Goal: Task Accomplishment & Management: Manage account settings

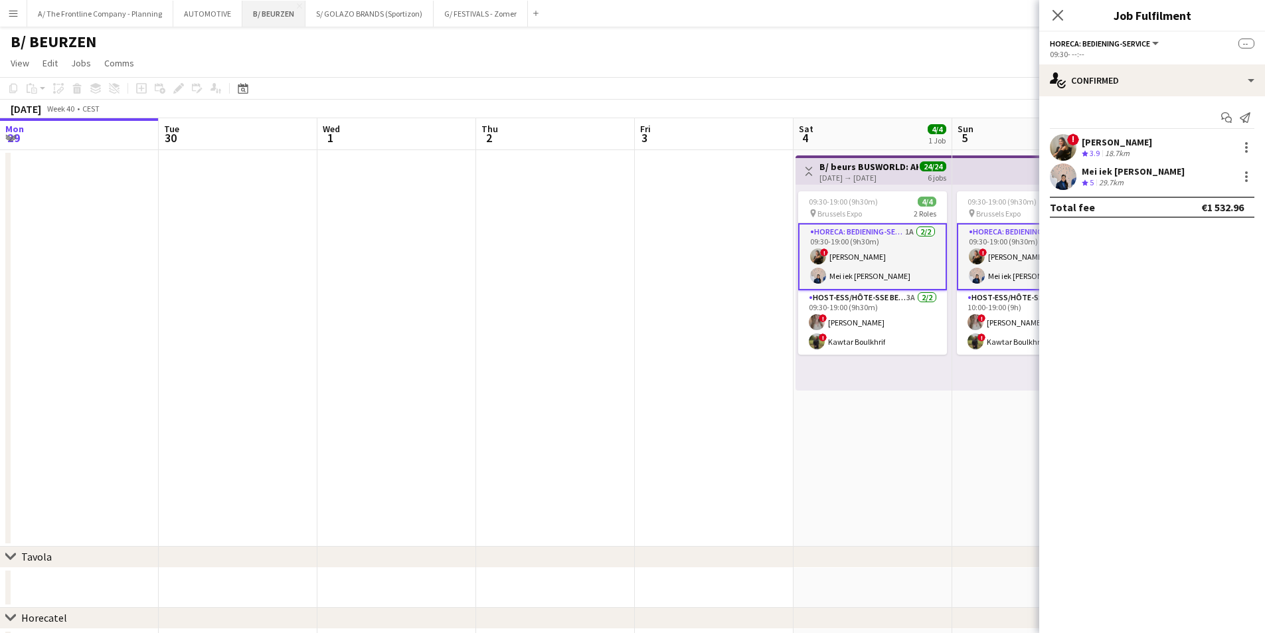
scroll to position [0, 517]
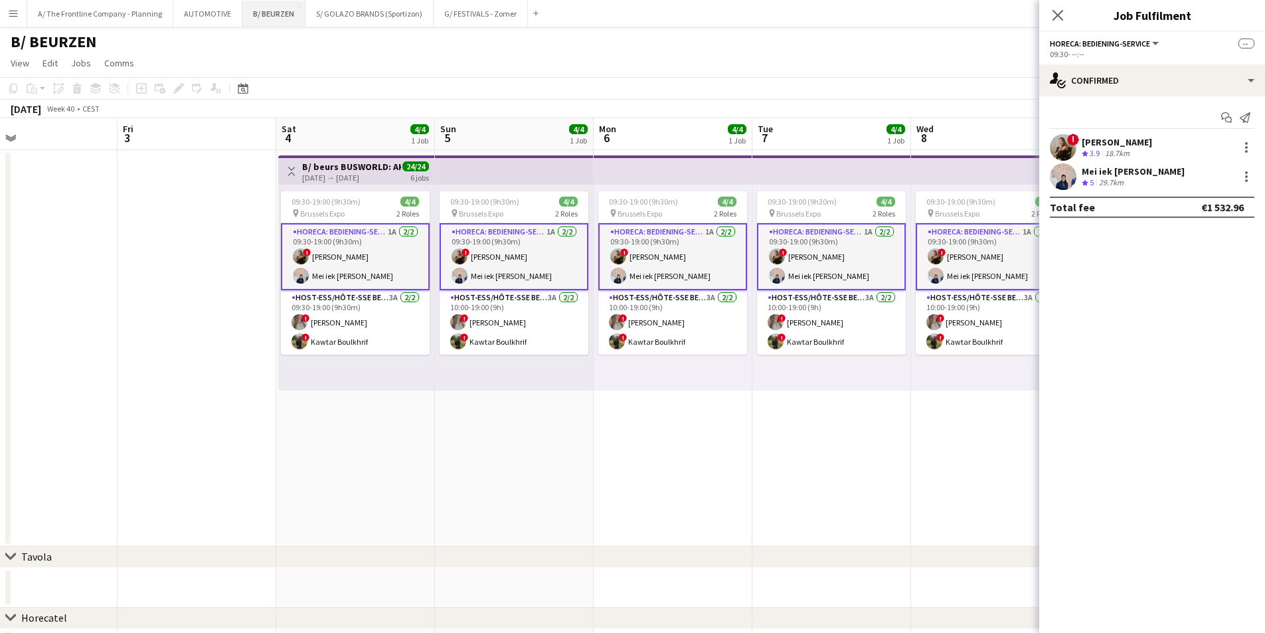
click at [260, 12] on button "B/ BEURZEN Close" at bounding box center [273, 14] width 63 height 26
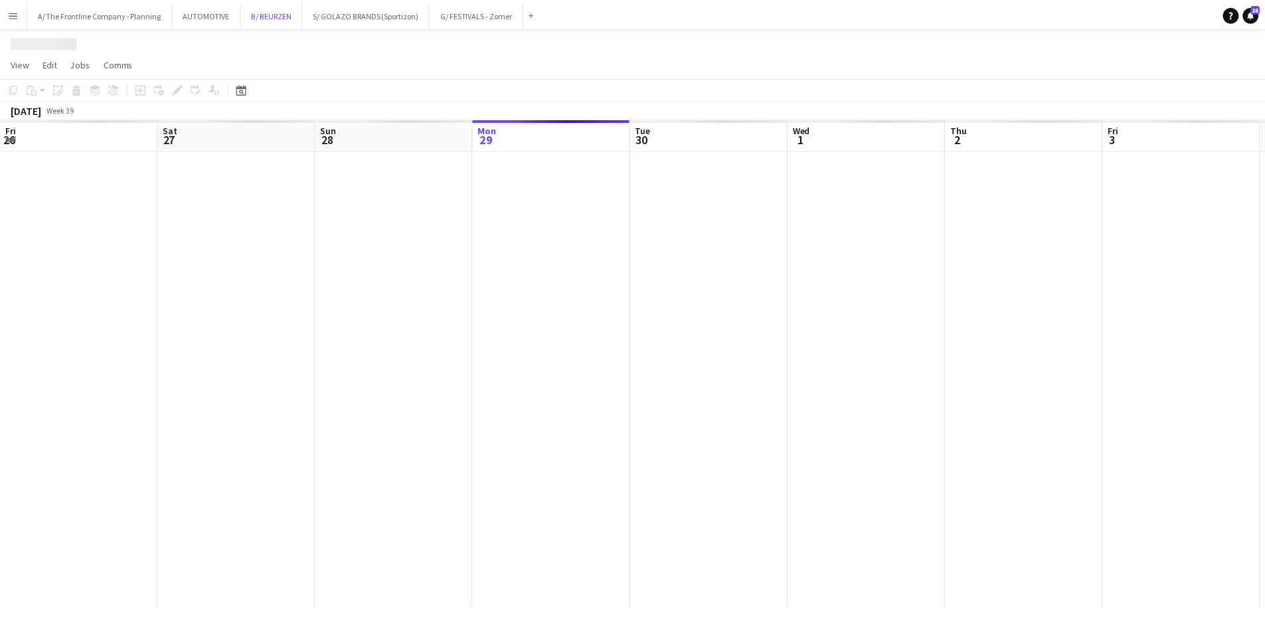
scroll to position [0, 317]
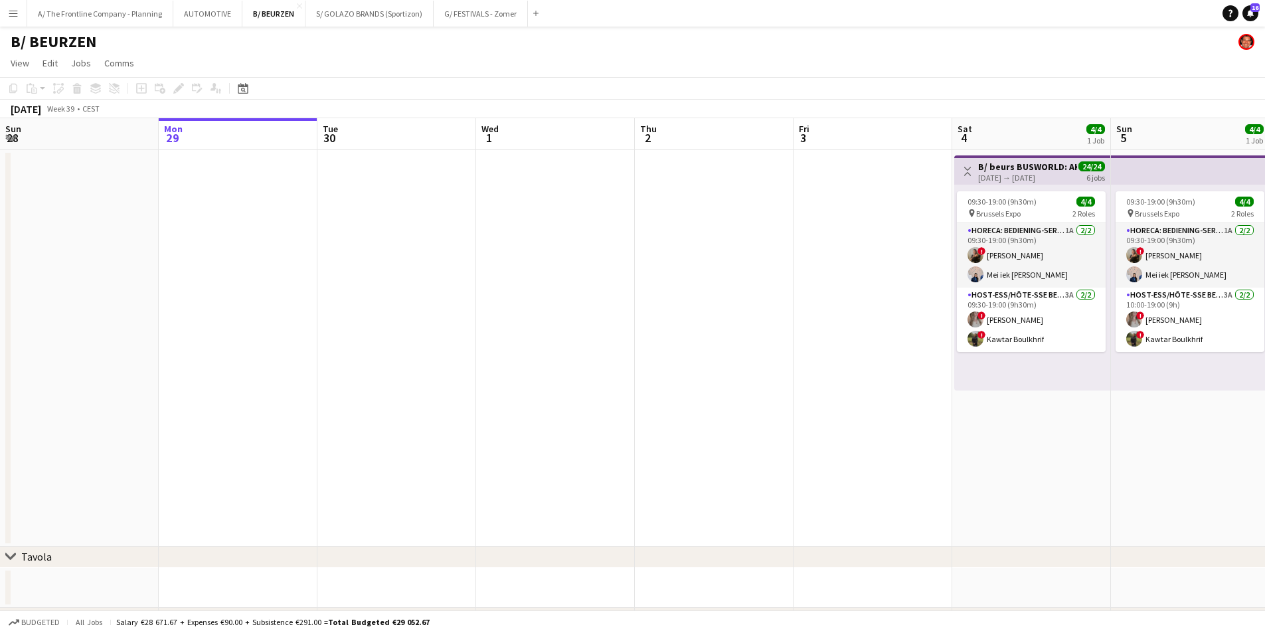
click at [240, 97] on app-toolbar "Copy Paste Paste Ctrl+V Paste with crew Ctrl+Shift+V Paste linked Job [GEOGRAPH…" at bounding box center [632, 88] width 1265 height 23
click at [242, 92] on icon "Date picker" at bounding box center [243, 88] width 11 height 11
click at [327, 139] on span "Previous month" at bounding box center [324, 134] width 27 height 27
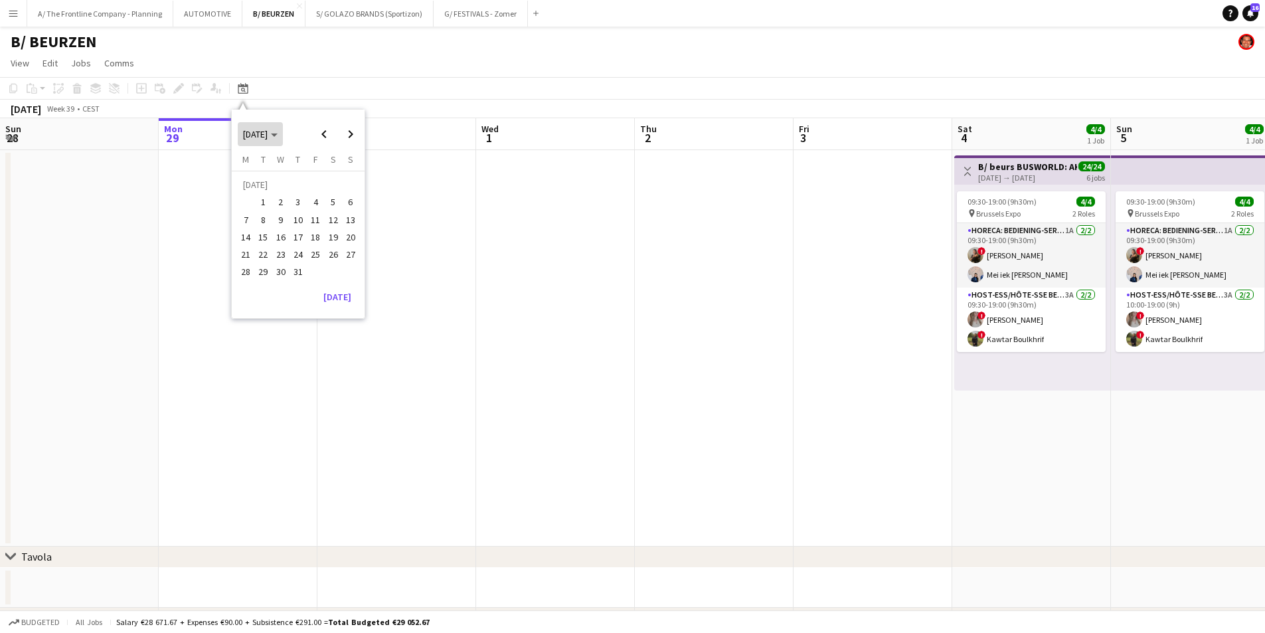
click at [276, 140] on span "Choose month and year" at bounding box center [260, 134] width 45 height 32
click at [257, 203] on span "2024" at bounding box center [251, 203] width 27 height 16
click at [289, 216] on span "OCT" at bounding box center [282, 220] width 27 height 16
click at [331, 295] on button "[DATE]" at bounding box center [337, 296] width 39 height 21
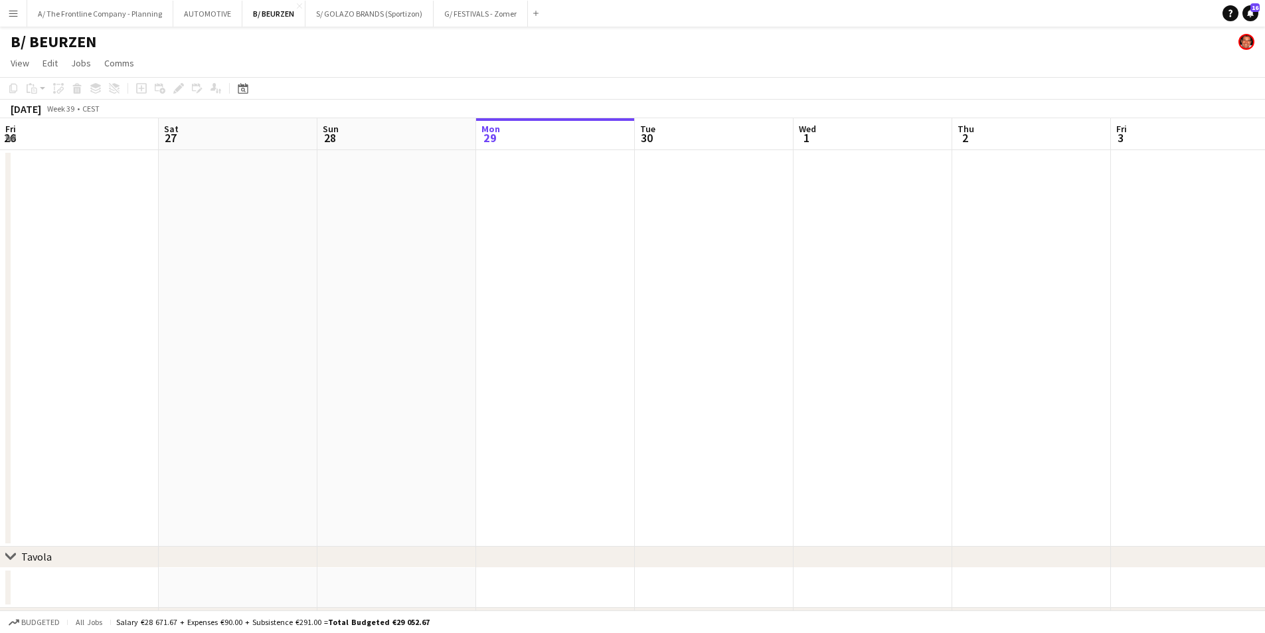
scroll to position [0, 457]
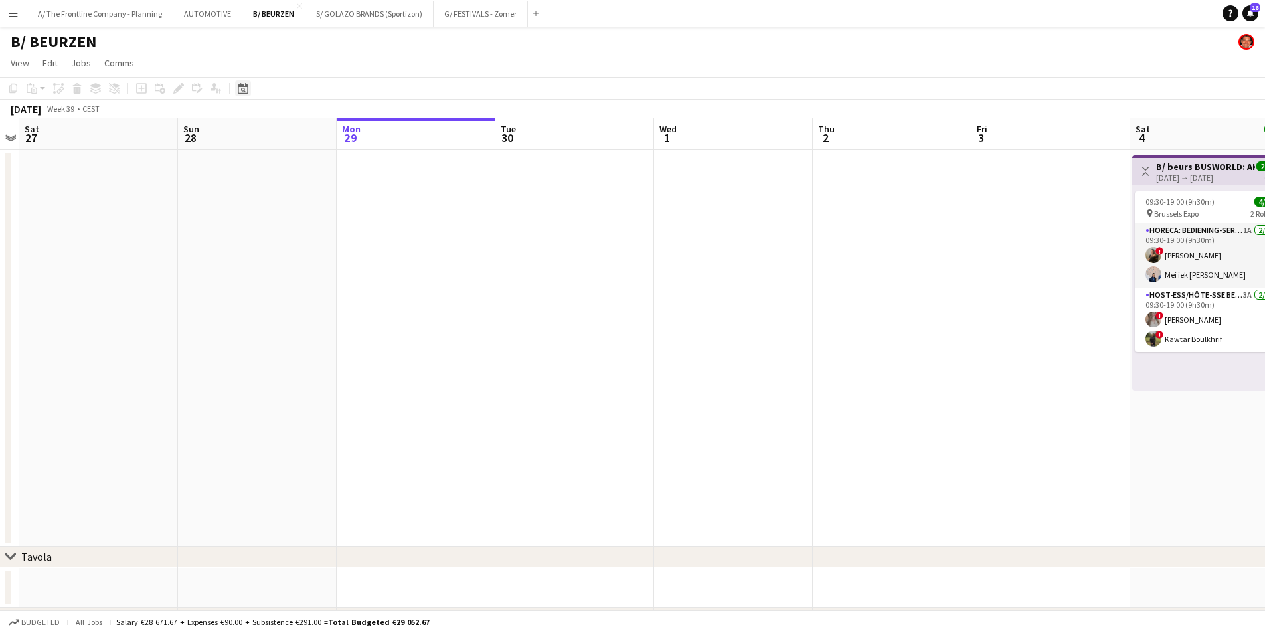
click at [245, 88] on icon "Date picker" at bounding box center [243, 88] width 11 height 11
click at [268, 131] on span "[DATE]" at bounding box center [255, 134] width 25 height 12
click at [260, 201] on span "2024" at bounding box center [251, 203] width 27 height 16
click at [282, 218] on span "OCT" at bounding box center [282, 220] width 27 height 16
click at [284, 234] on span "16" at bounding box center [281, 237] width 16 height 16
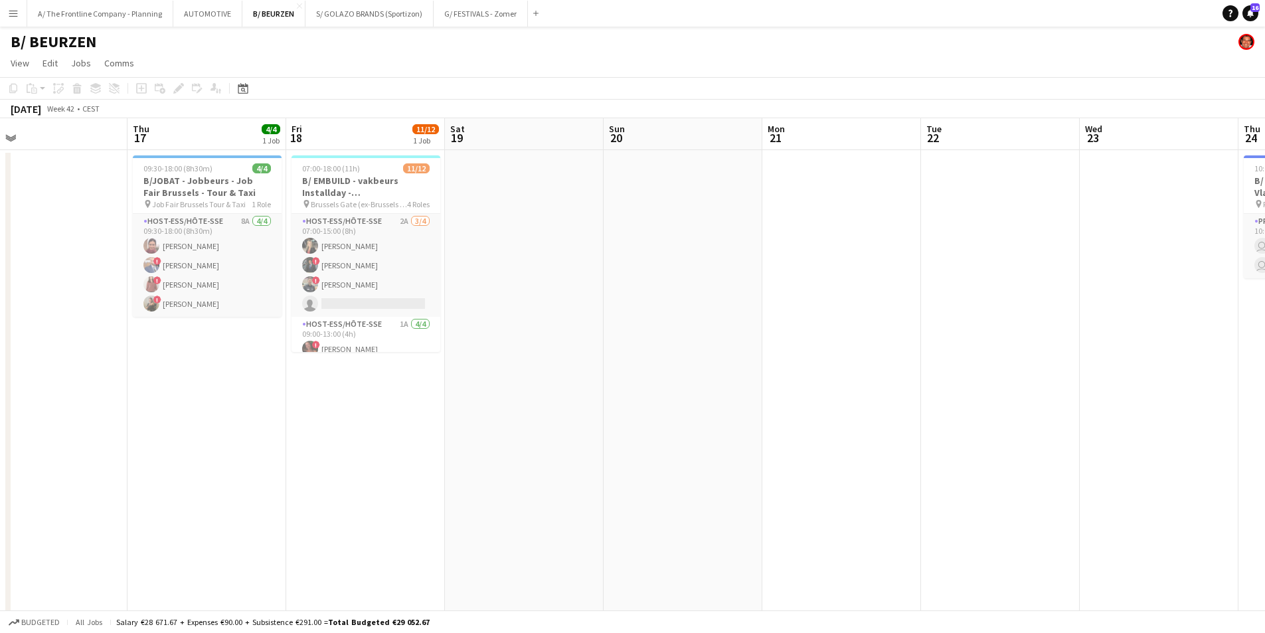
drag, startPoint x: 445, startPoint y: 375, endPoint x: 652, endPoint y: 376, distance: 206.5
click at [0, 380] on html "Menu Boards Boards Boards All jobs Status Workforce Workforce My Workforce Recr…" at bounding box center [632, 567] width 1265 height 1134
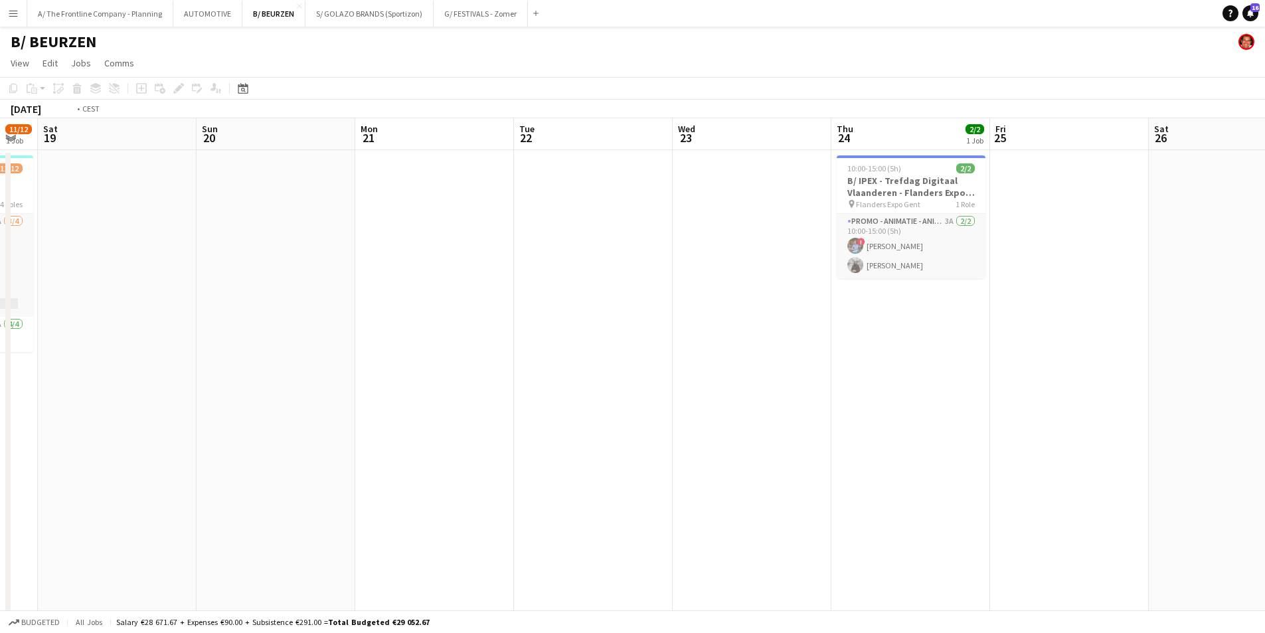
drag, startPoint x: 995, startPoint y: 357, endPoint x: 143, endPoint y: 374, distance: 852.6
click at [143, 374] on app-calendar-viewport "Wed 16 Thu 17 4/4 1 Job Fri 18 11/12 1 Job Sat 19 Sun 20 Mon 21 Tue 22 Wed 23 T…" at bounding box center [632, 614] width 1265 height 993
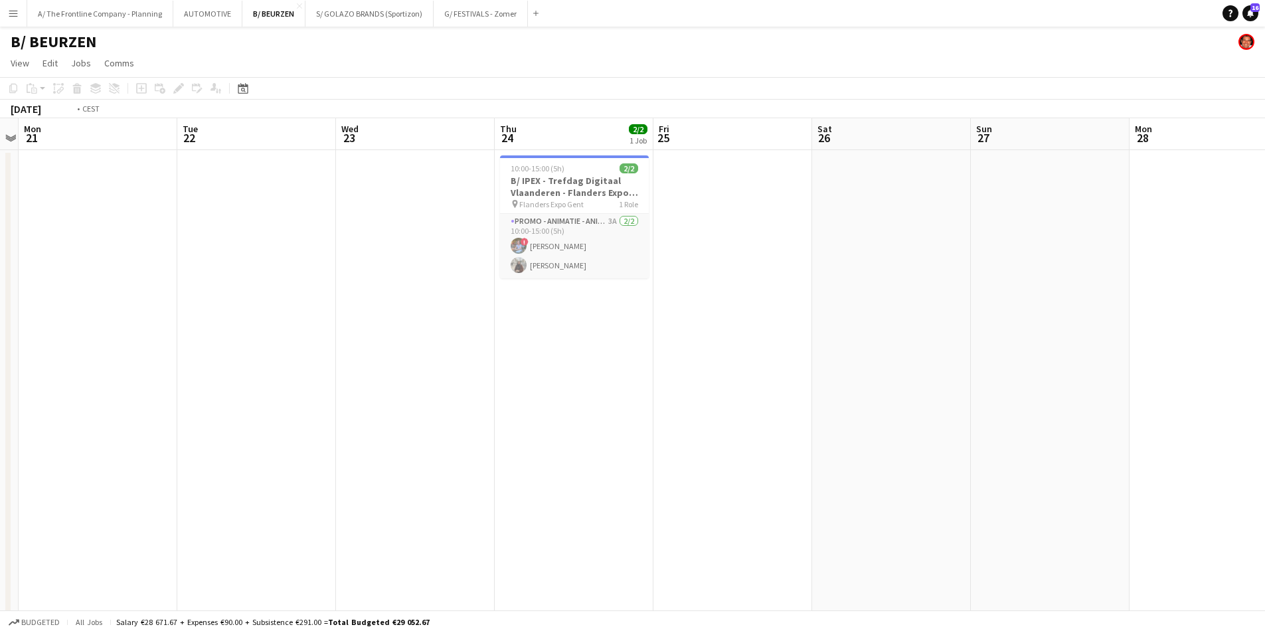
drag, startPoint x: 513, startPoint y: 352, endPoint x: 1249, endPoint y: 327, distance: 737.4
click at [1264, 327] on html "Menu Boards Boards Boards All jobs Status Workforce Workforce My Workforce Recr…" at bounding box center [632, 567] width 1265 height 1134
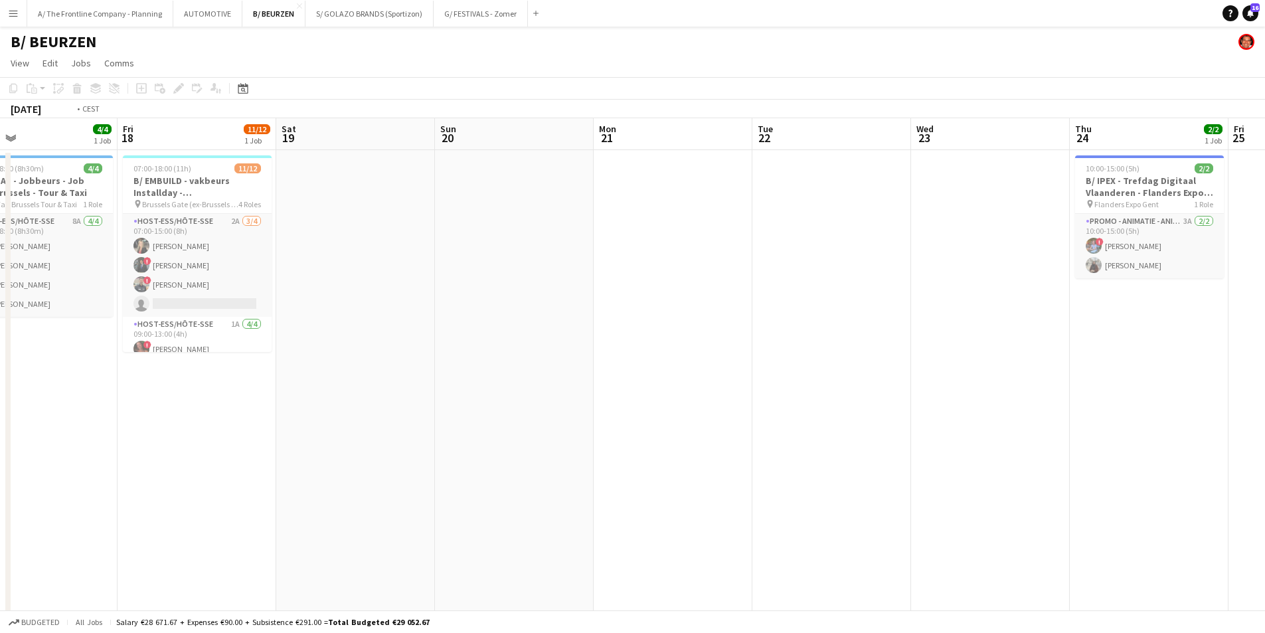
drag, startPoint x: 351, startPoint y: 384, endPoint x: 1146, endPoint y: 357, distance: 795.2
click at [1239, 352] on app-calendar-viewport "Tue 15 8/9 3 Jobs Wed 16 Thu 17 4/4 1 Job Fri 18 11/12 1 Job Sat 19 Sun 20 Mon …" at bounding box center [632, 614] width 1265 height 993
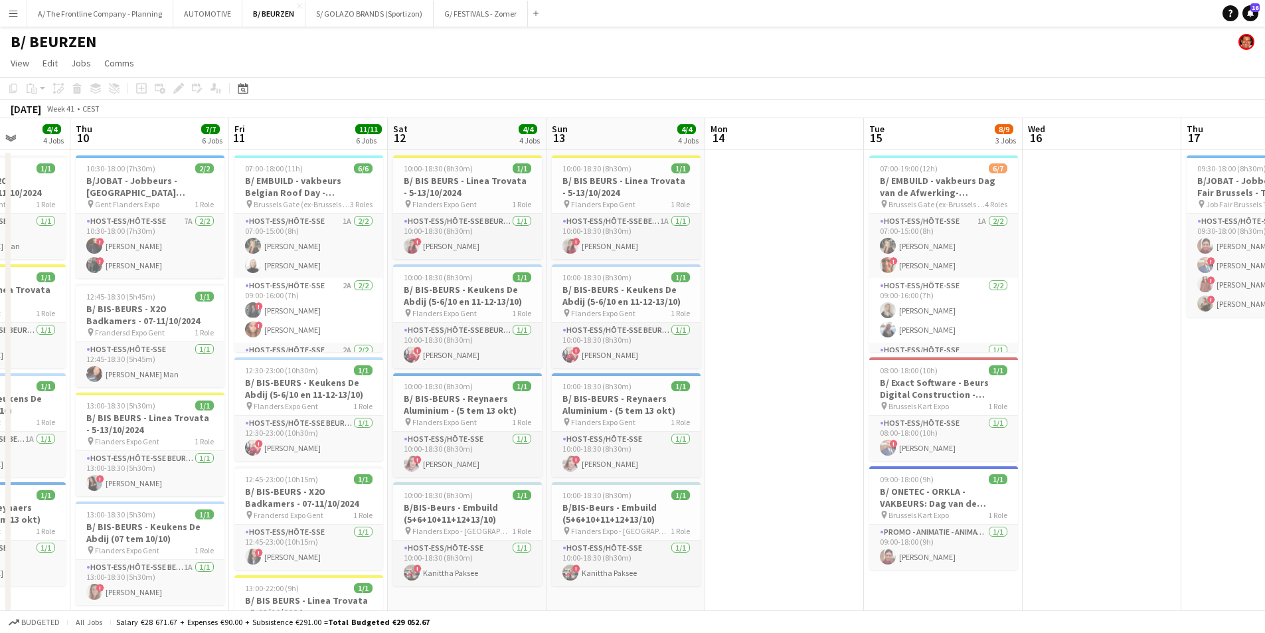
scroll to position [0, 331]
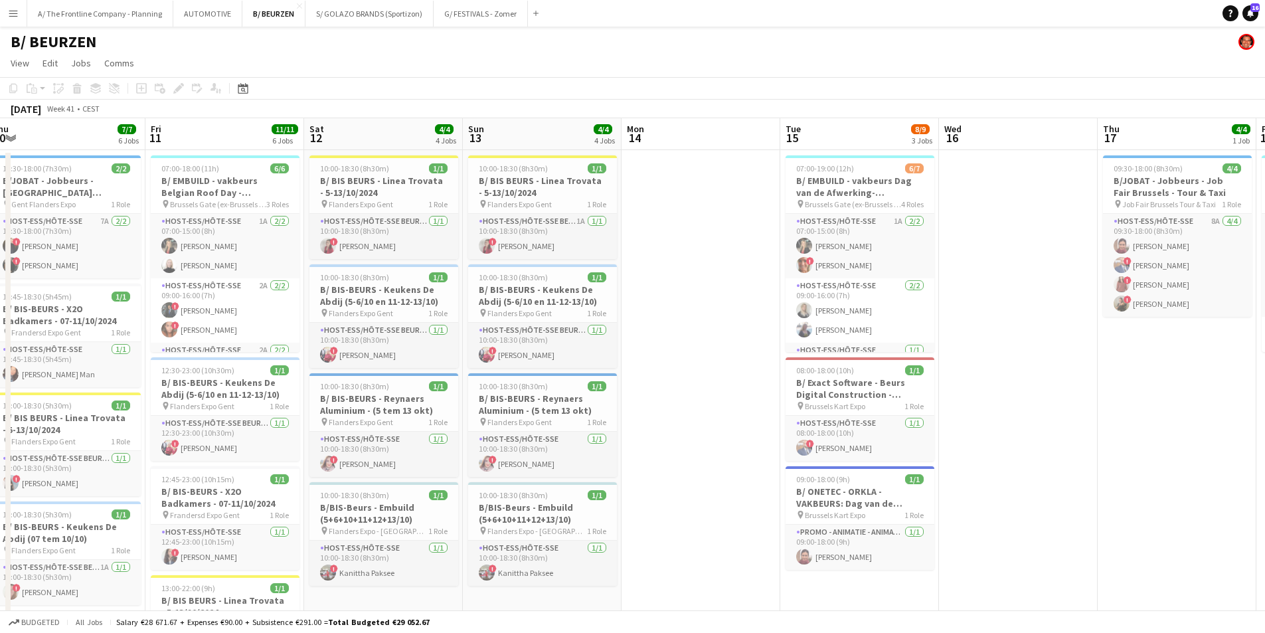
drag, startPoint x: 451, startPoint y: 362, endPoint x: 669, endPoint y: 343, distance: 218.6
click at [669, 343] on app-calendar-viewport "Tue 8 Wed 9 4/4 4 Jobs Thu 10 7/7 6 Jobs Fri 11 11/11 6 Jobs Sat 12 4/4 4 Jobs …" at bounding box center [632, 614] width 1265 height 993
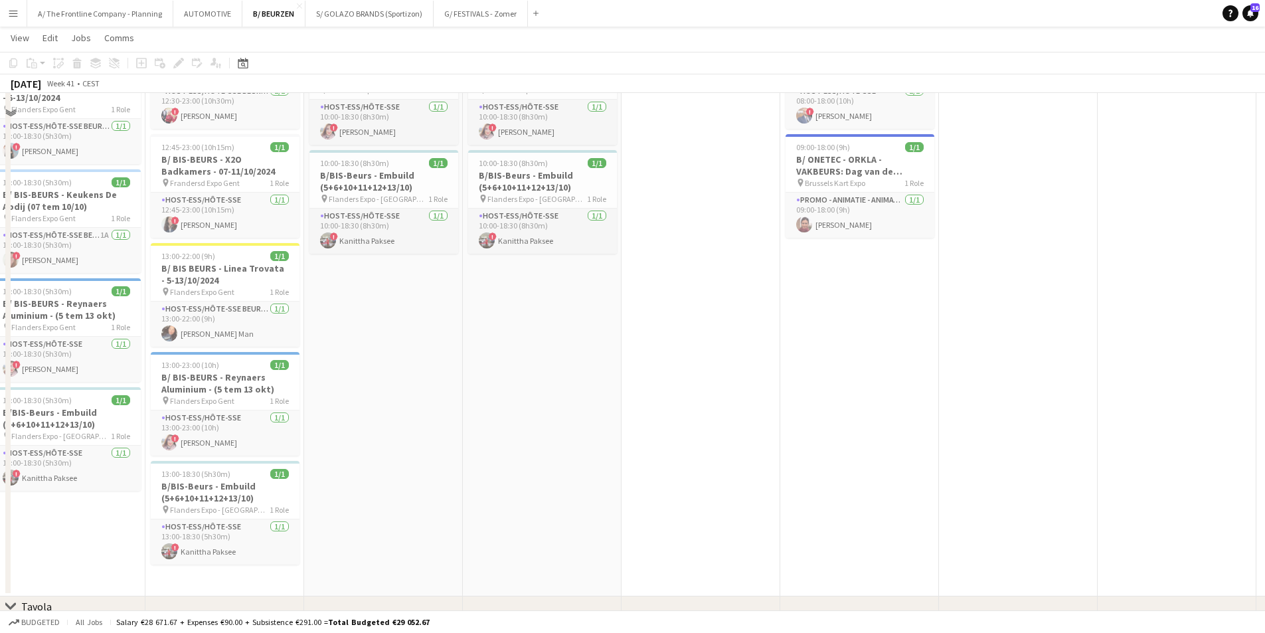
scroll to position [332, 0]
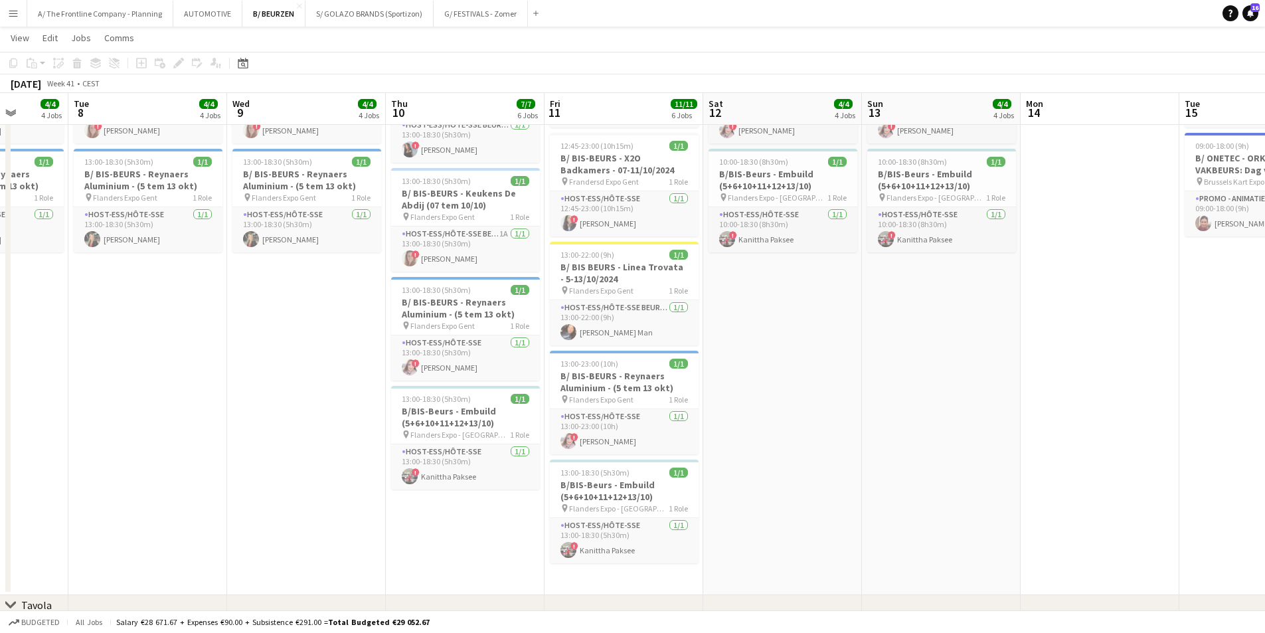
drag, startPoint x: 415, startPoint y: 376, endPoint x: 814, endPoint y: 335, distance: 401.1
click at [814, 335] on app-calendar-viewport "Sat 5 4/4 4 Jobs Sun 6 4/4 4 Jobs Mon 7 4/4 4 Jobs Tue 8 4/4 4 Jobs Wed 9 4/4 4…" at bounding box center [632, 249] width 1265 height 1058
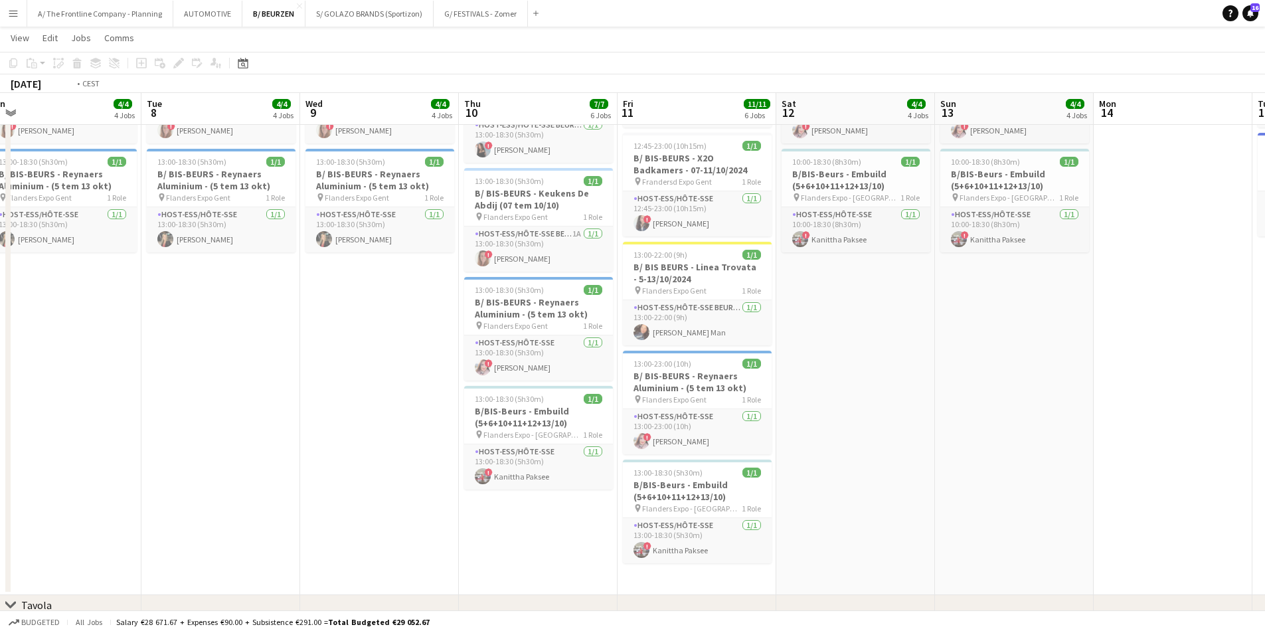
scroll to position [0, 377]
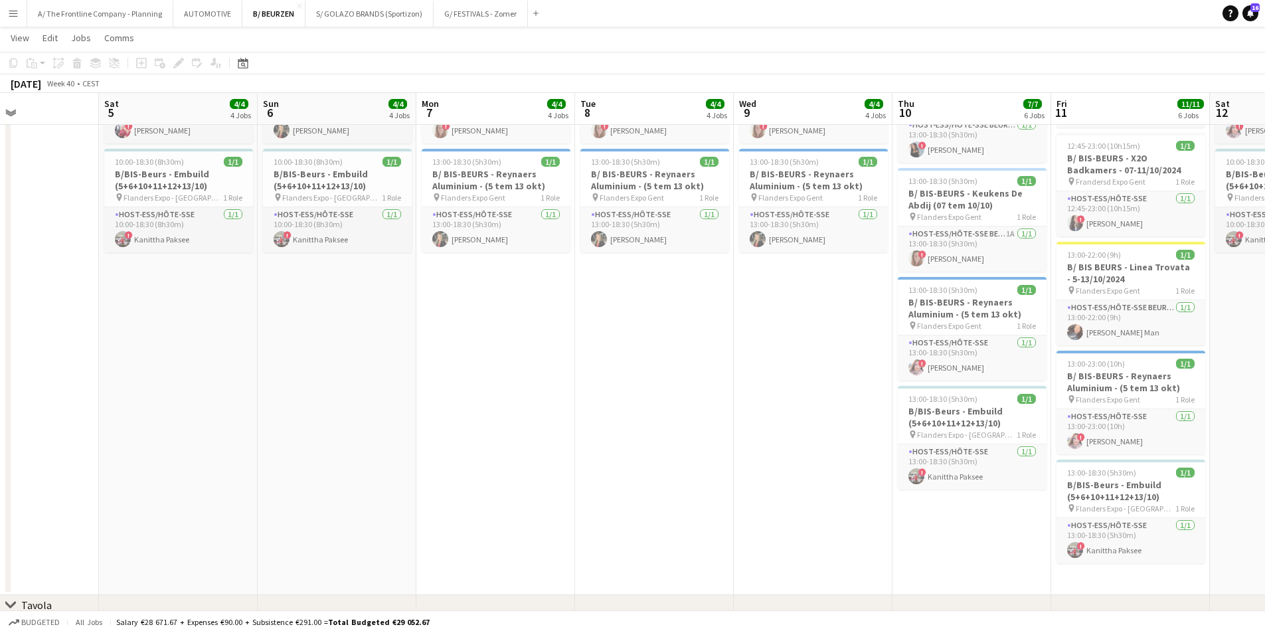
drag, startPoint x: 349, startPoint y: 367, endPoint x: 856, endPoint y: 343, distance: 507.2
click at [856, 343] on app-calendar-viewport "Wed 2 4/4 1 Job Thu 3 Fri 4 Sat 5 4/4 4 Jobs Sun 6 4/4 4 Jobs Mon 7 4/4 4 Jobs …" at bounding box center [632, 249] width 1265 height 1058
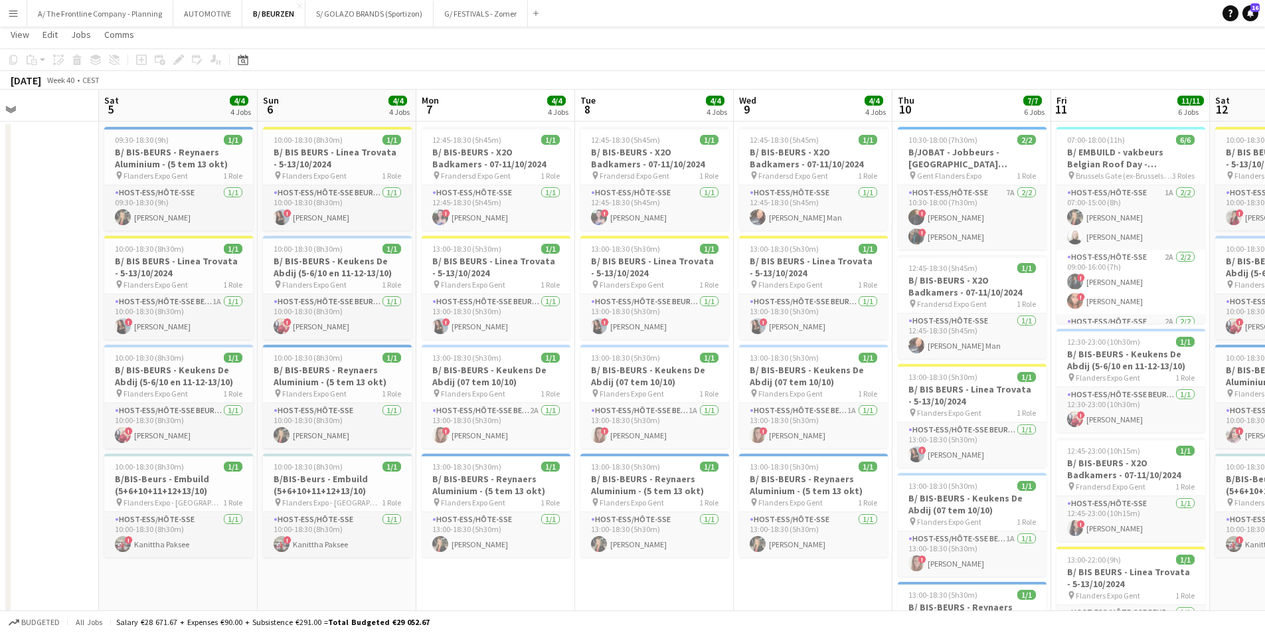
scroll to position [0, 0]
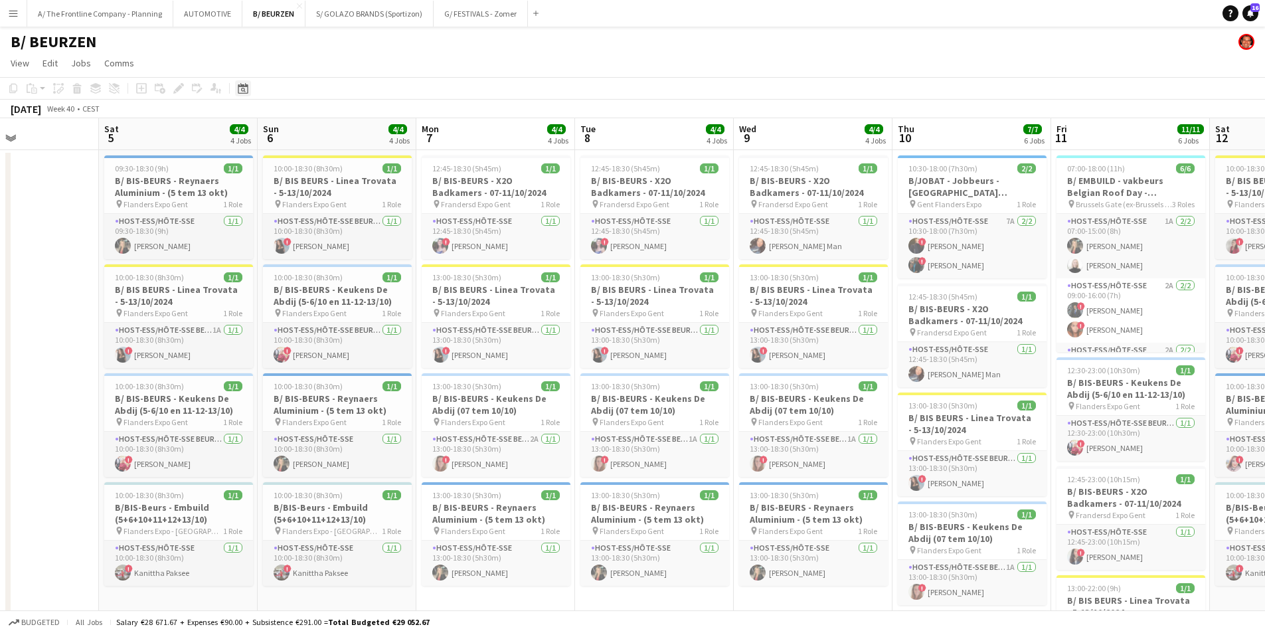
click at [248, 91] on div "Date picker" at bounding box center [243, 88] width 16 height 16
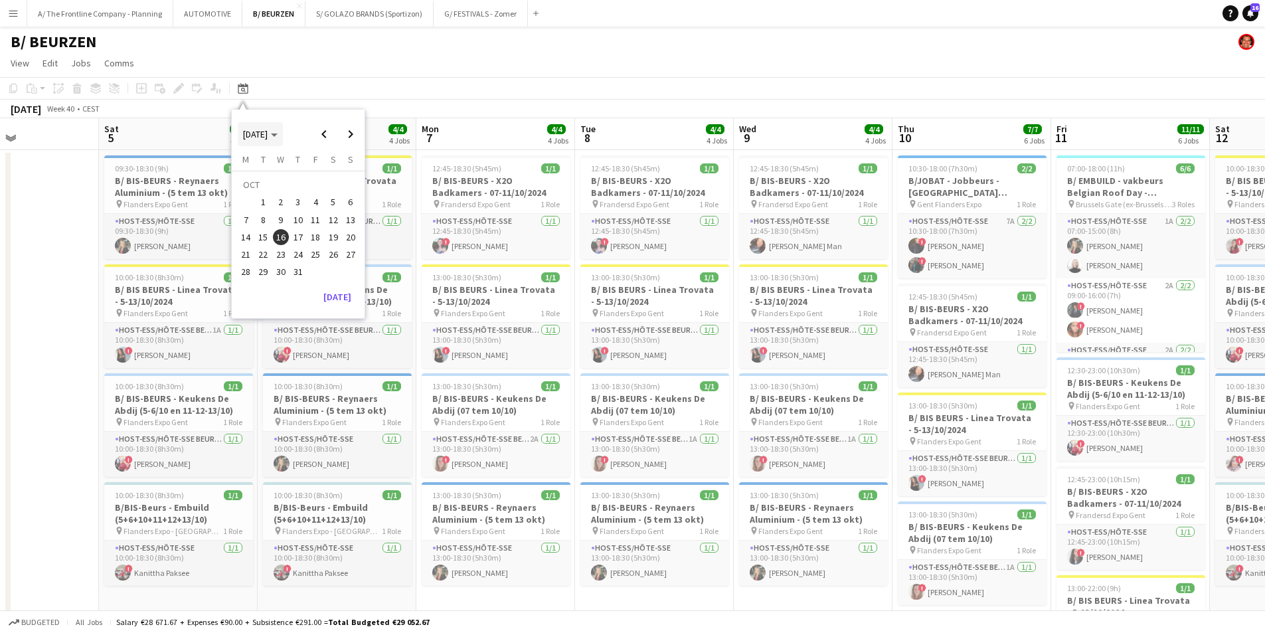
click at [253, 137] on span "[DATE]" at bounding box center [255, 134] width 25 height 12
click at [335, 180] on span "2023" at bounding box center [343, 185] width 27 height 16
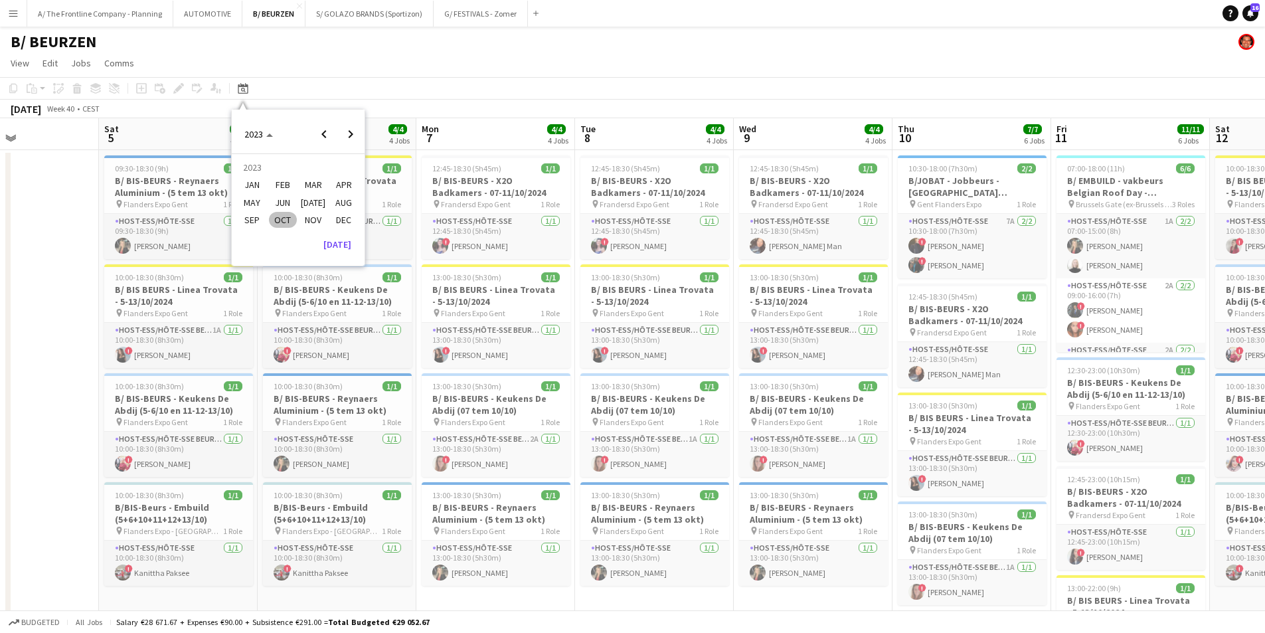
click at [286, 218] on span "OCT" at bounding box center [282, 220] width 27 height 16
click at [314, 232] on button "20" at bounding box center [315, 240] width 17 height 17
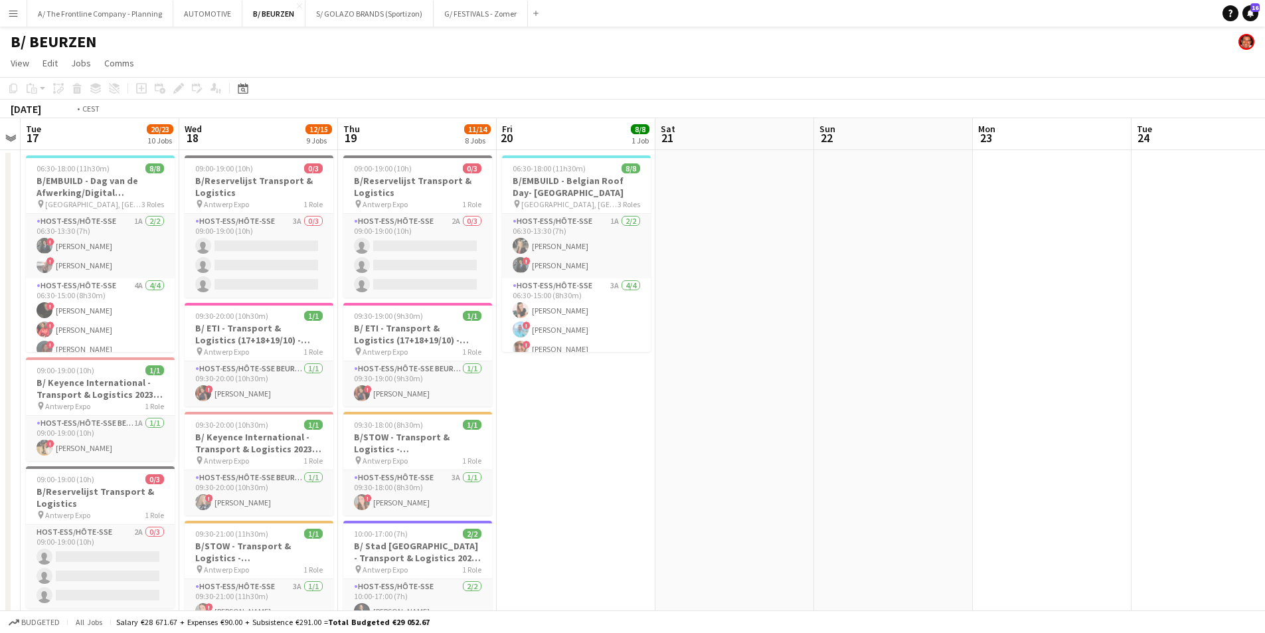
drag, startPoint x: 482, startPoint y: 368, endPoint x: 818, endPoint y: 301, distance: 342.7
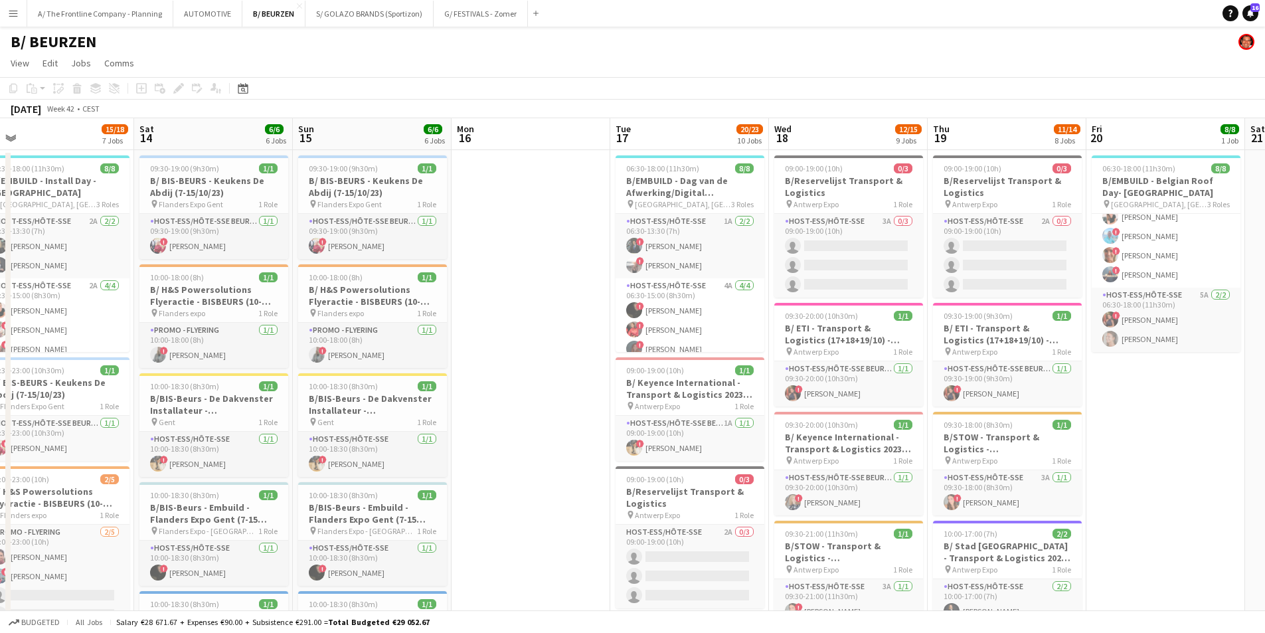
scroll to position [0, 296]
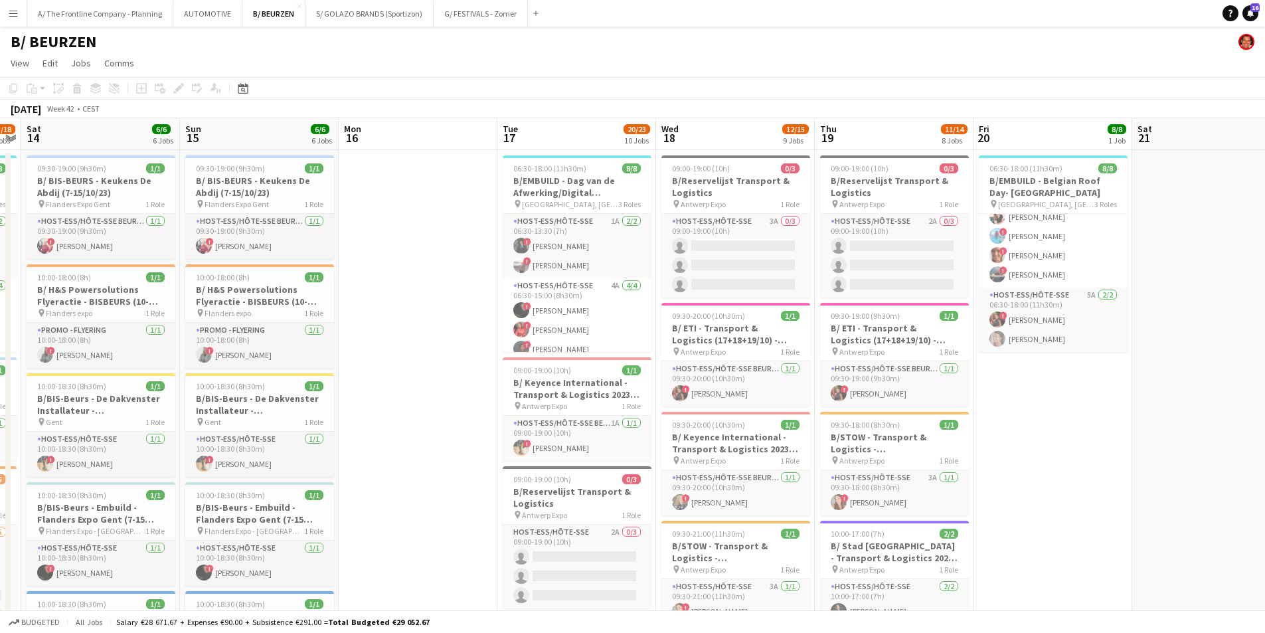
drag, startPoint x: 238, startPoint y: 315, endPoint x: 806, endPoint y: 299, distance: 568.5
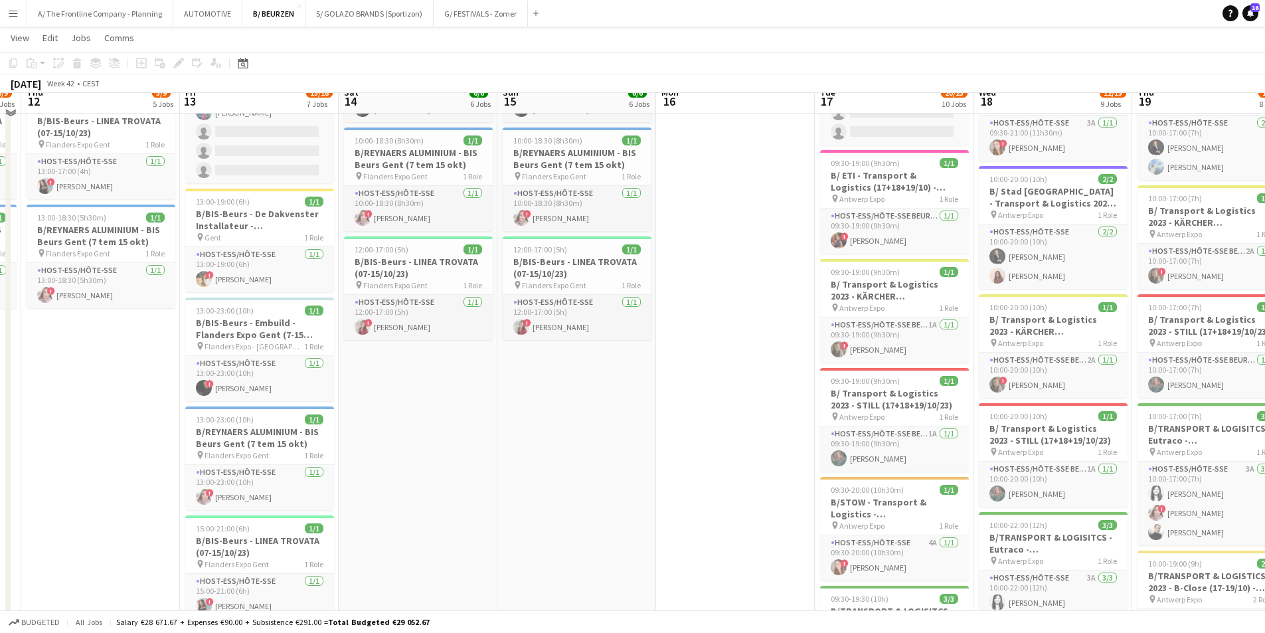
scroll to position [531, 0]
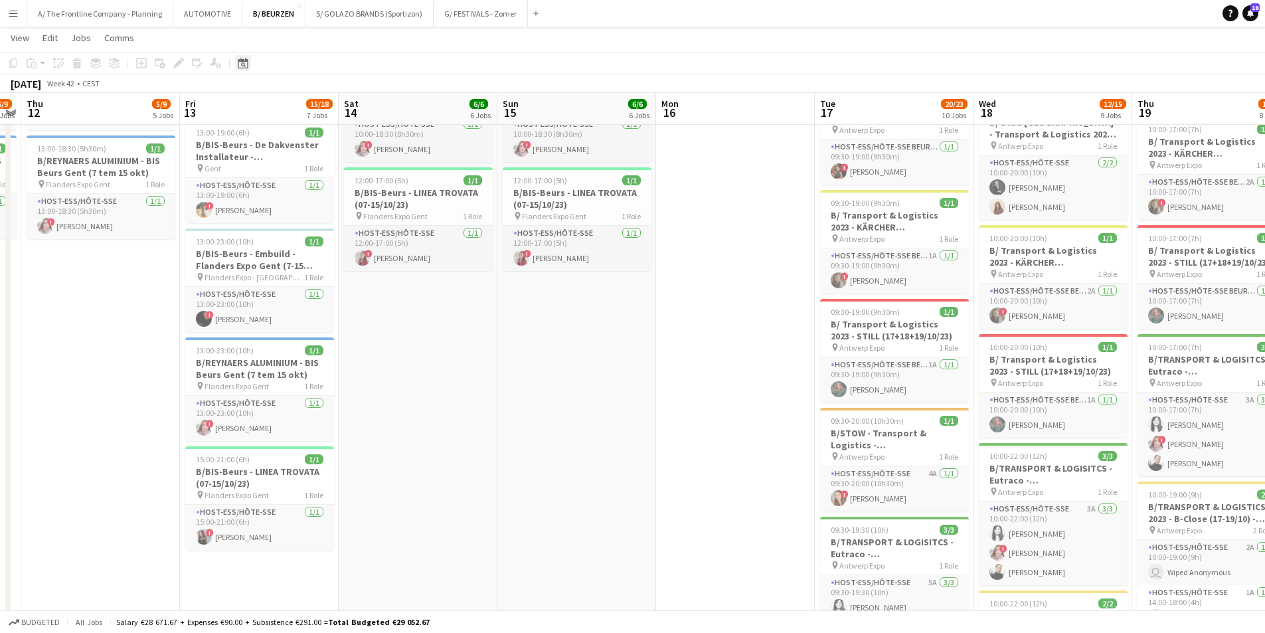
click at [239, 64] on icon "Date picker" at bounding box center [243, 63] width 11 height 11
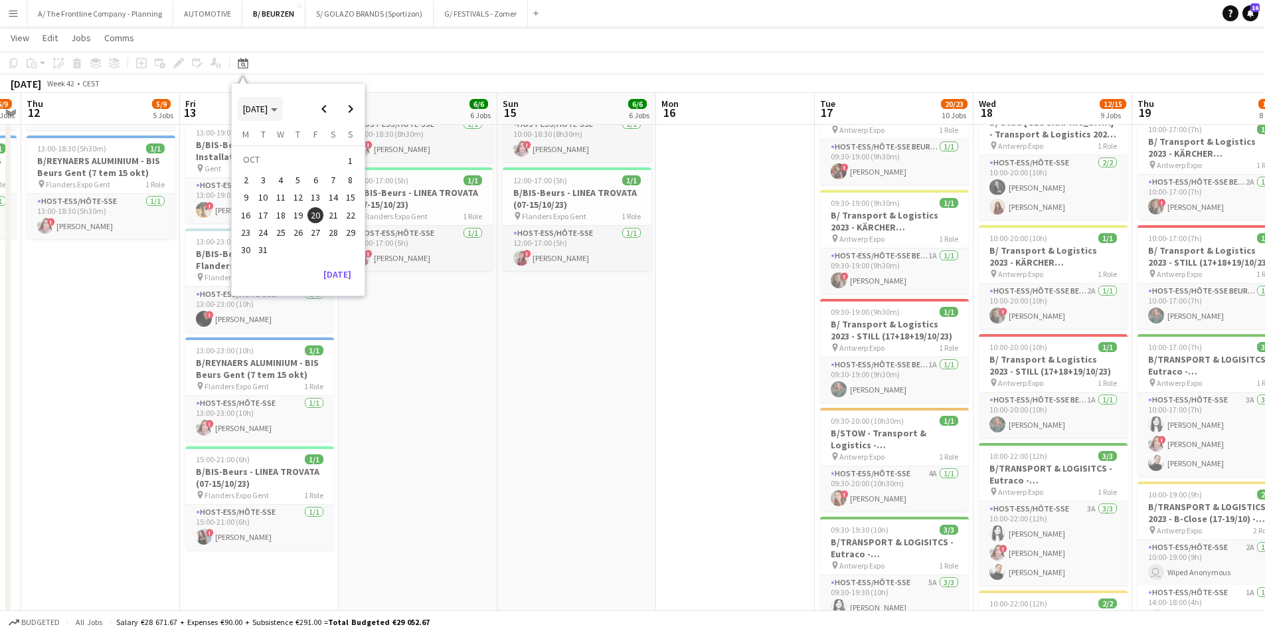
click at [262, 108] on span "[DATE]" at bounding box center [255, 109] width 25 height 12
click at [262, 177] on span "2024" at bounding box center [251, 177] width 27 height 16
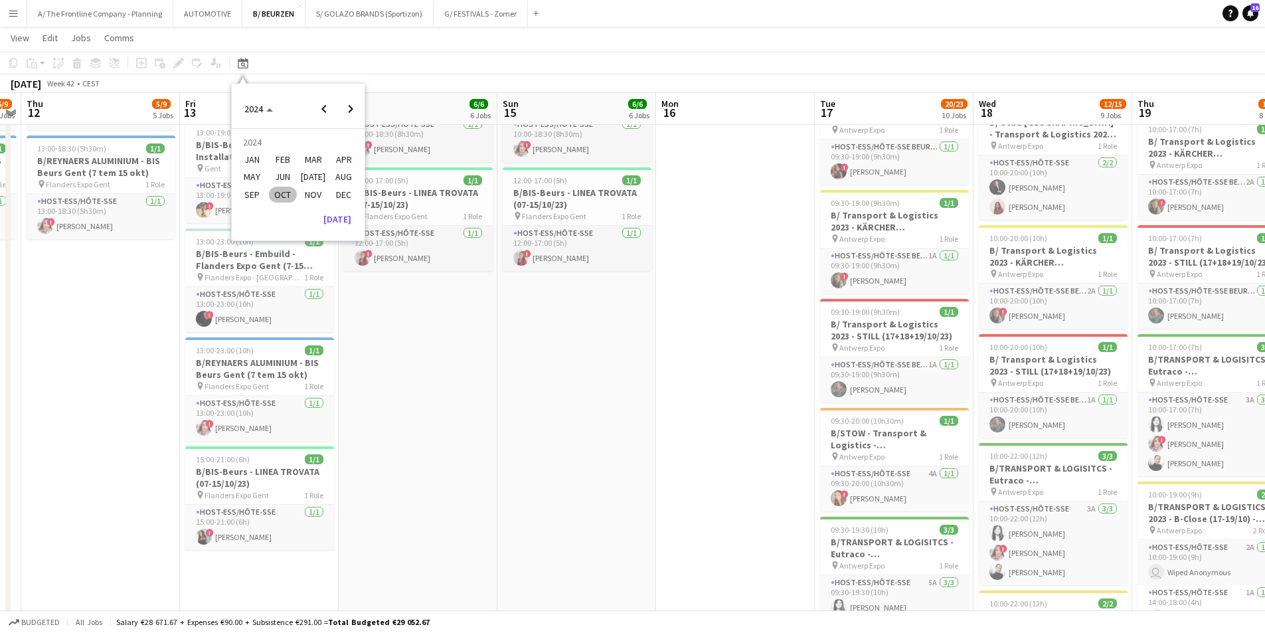
click at [282, 191] on span "OCT" at bounding box center [282, 195] width 27 height 16
click at [245, 195] on span "7" at bounding box center [246, 195] width 16 height 16
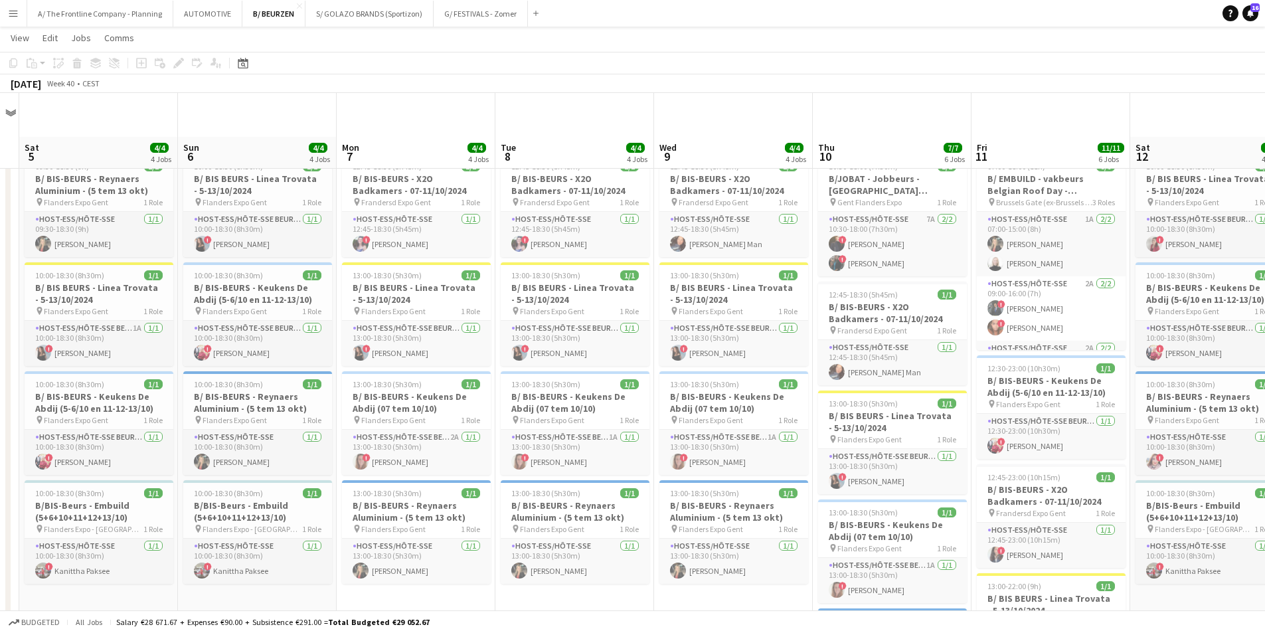
scroll to position [0, 0]
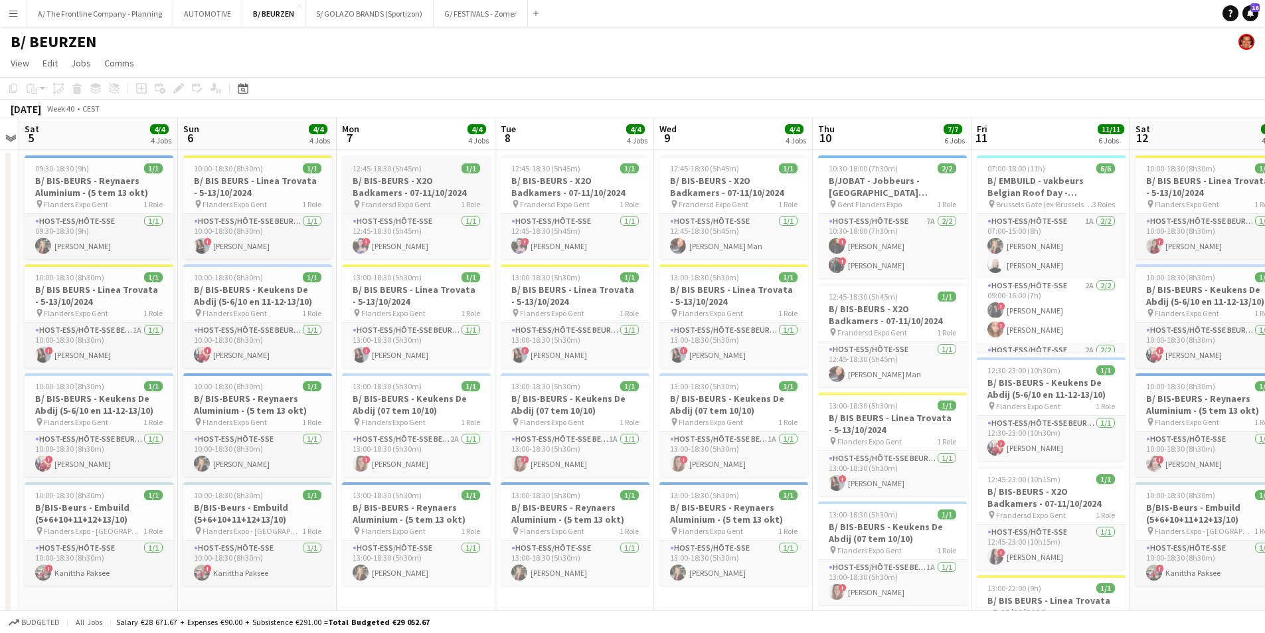
click at [394, 180] on h3 "B/ BIS-BEURS - X2O Badkamers - 07-11/10/2024" at bounding box center [416, 187] width 149 height 24
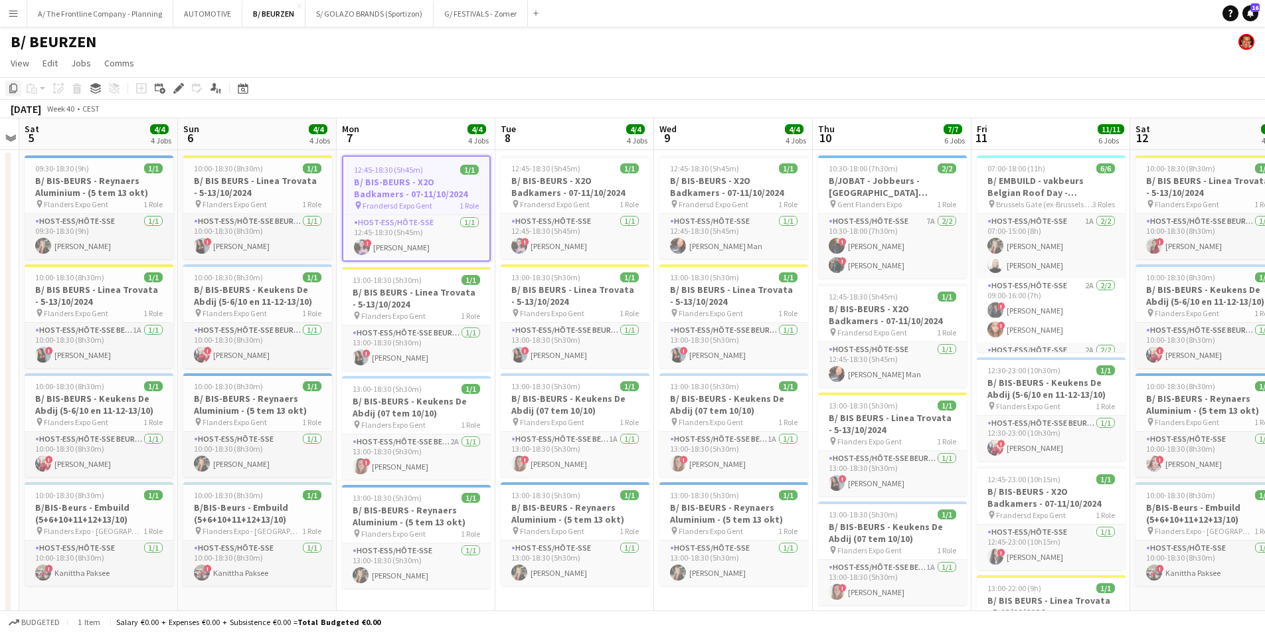
click at [18, 88] on icon "Copy" at bounding box center [13, 88] width 11 height 11
click at [236, 89] on div "Date picker" at bounding box center [243, 88] width 16 height 16
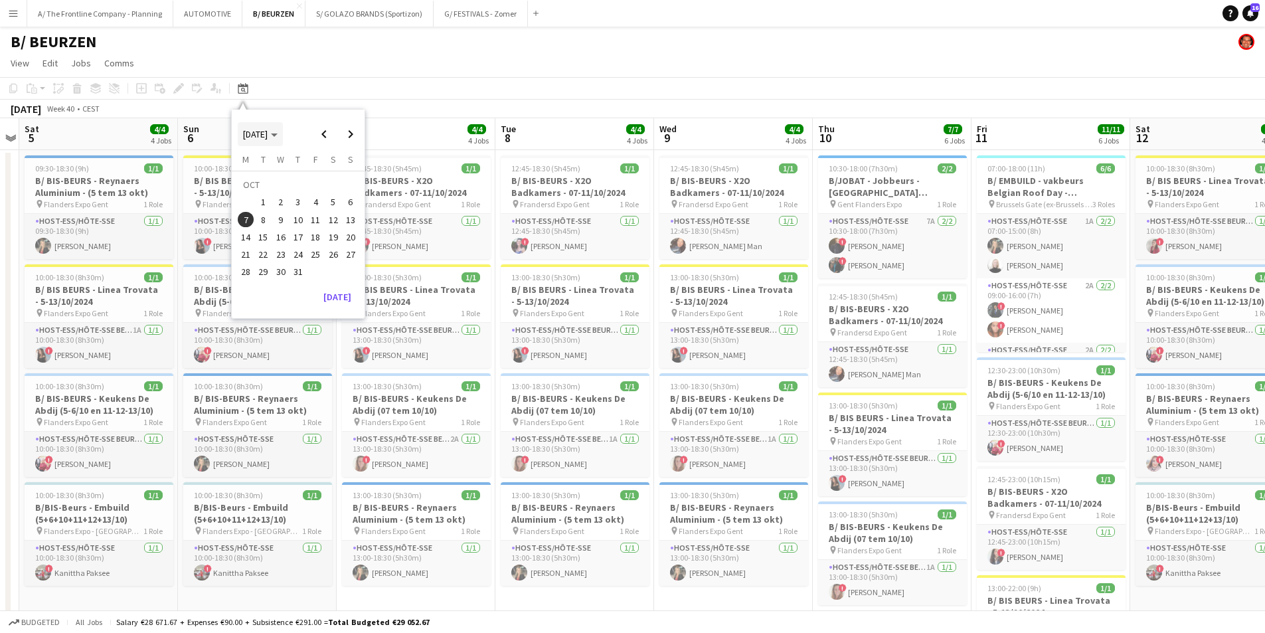
click at [266, 135] on span "[DATE]" at bounding box center [255, 134] width 25 height 12
click at [279, 202] on span "2025" at bounding box center [282, 203] width 27 height 16
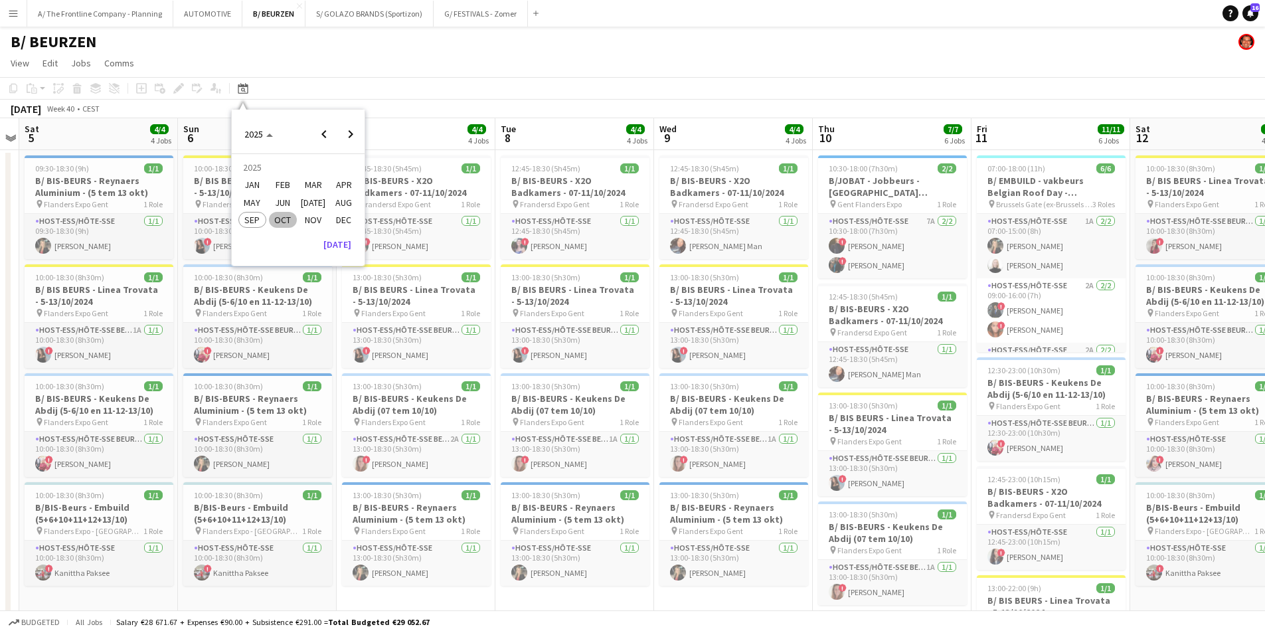
click at [280, 218] on span "OCT" at bounding box center [282, 220] width 27 height 16
click at [335, 224] on span "11" at bounding box center [333, 220] width 16 height 16
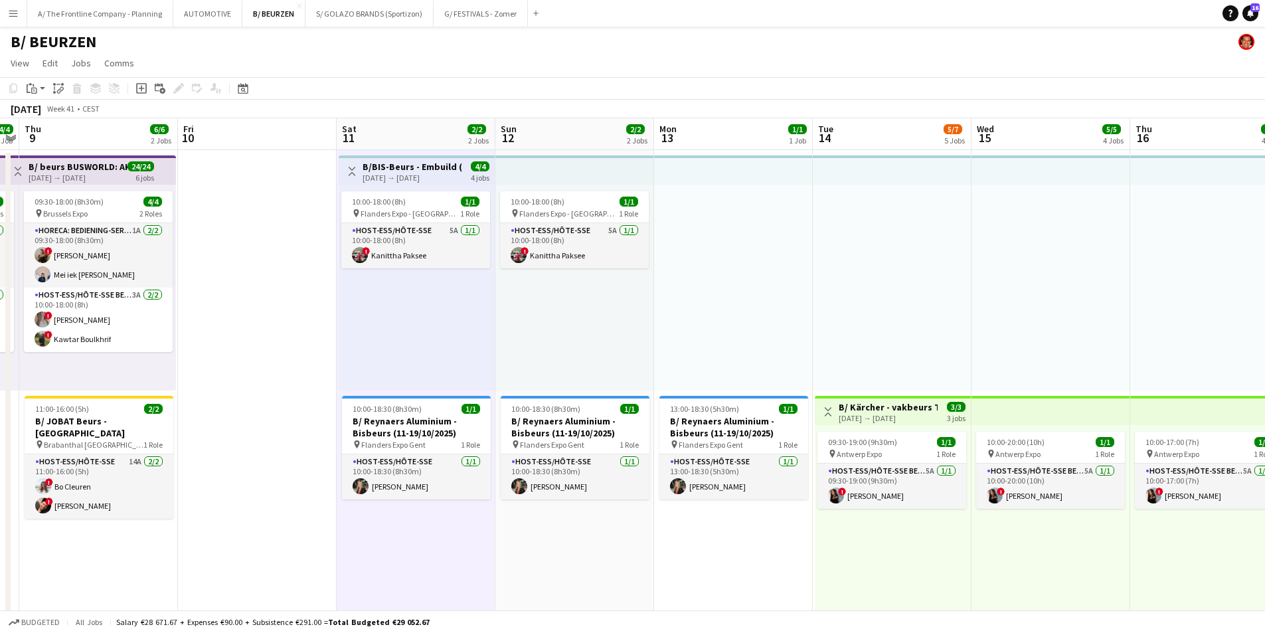
scroll to position [66, 0]
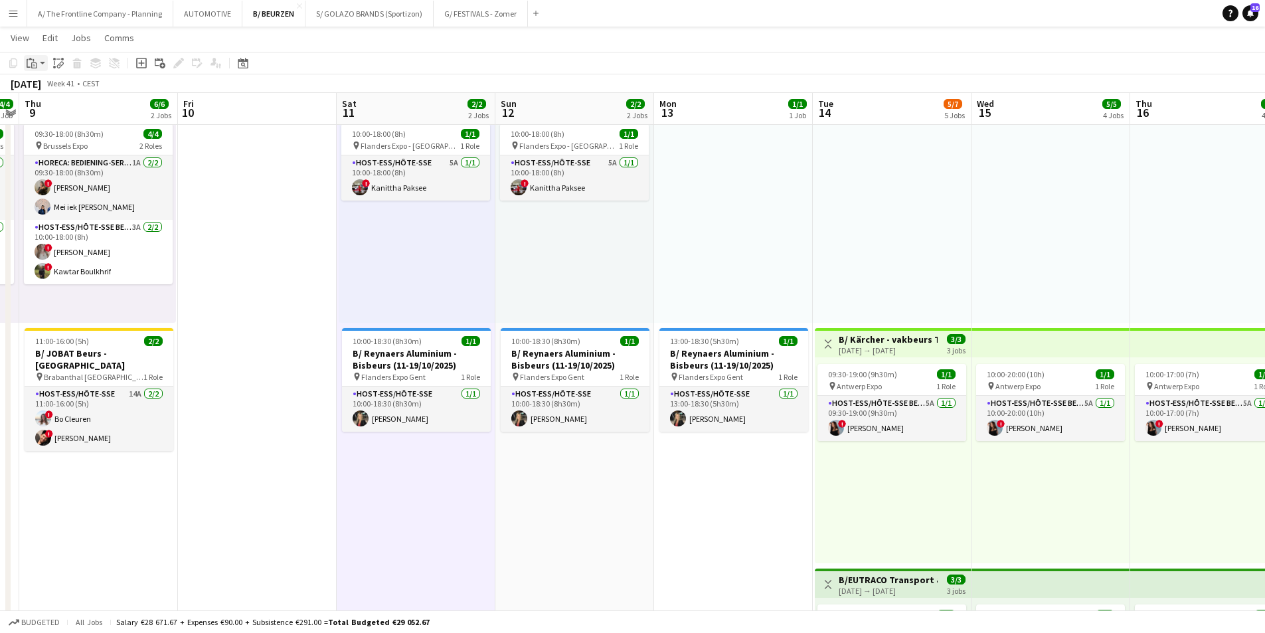
click at [37, 62] on div "Paste" at bounding box center [32, 63] width 16 height 16
click at [43, 84] on link "Paste Ctrl+V" at bounding box center [97, 88] width 125 height 12
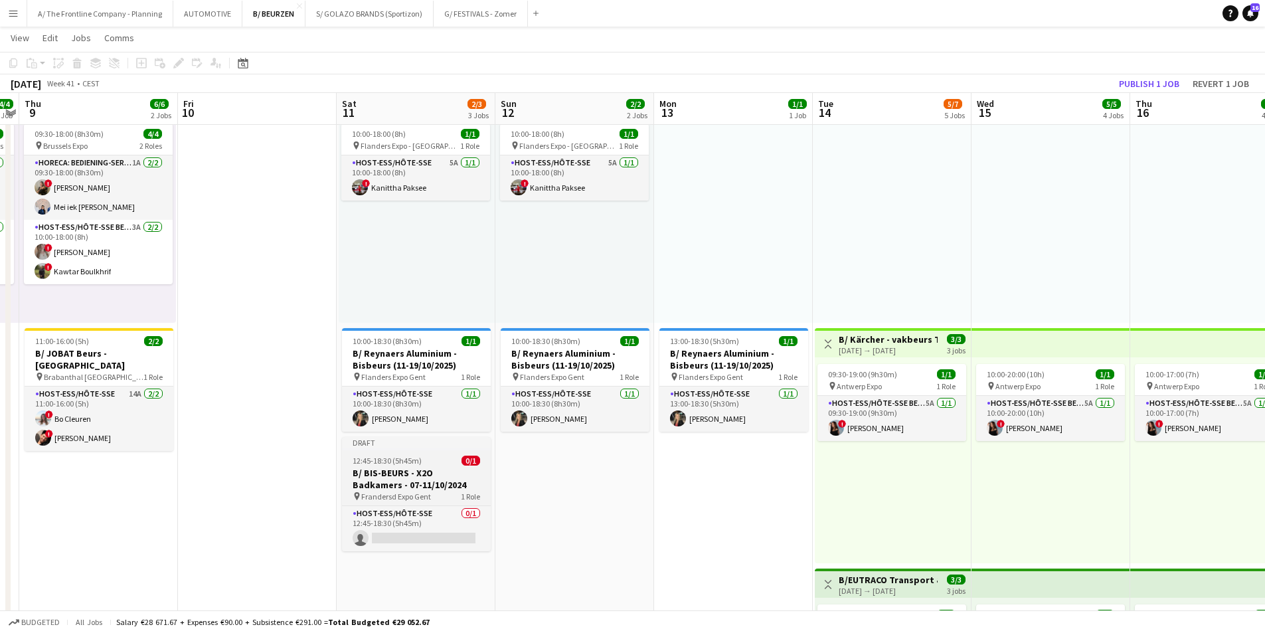
click at [418, 476] on h3 "B/ BIS-BEURS - X2O Badkamers - 07-11/10/2024" at bounding box center [416, 479] width 149 height 24
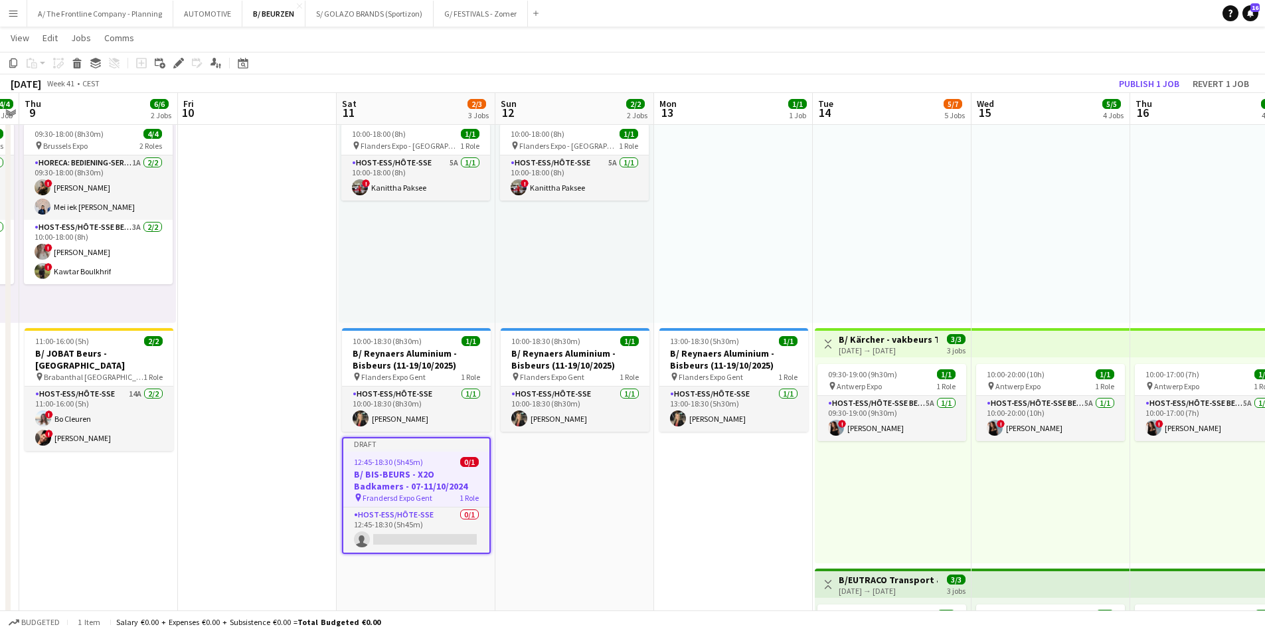
click at [423, 464] on div "12:45-18:30 (5h45m) 0/1" at bounding box center [416, 462] width 146 height 10
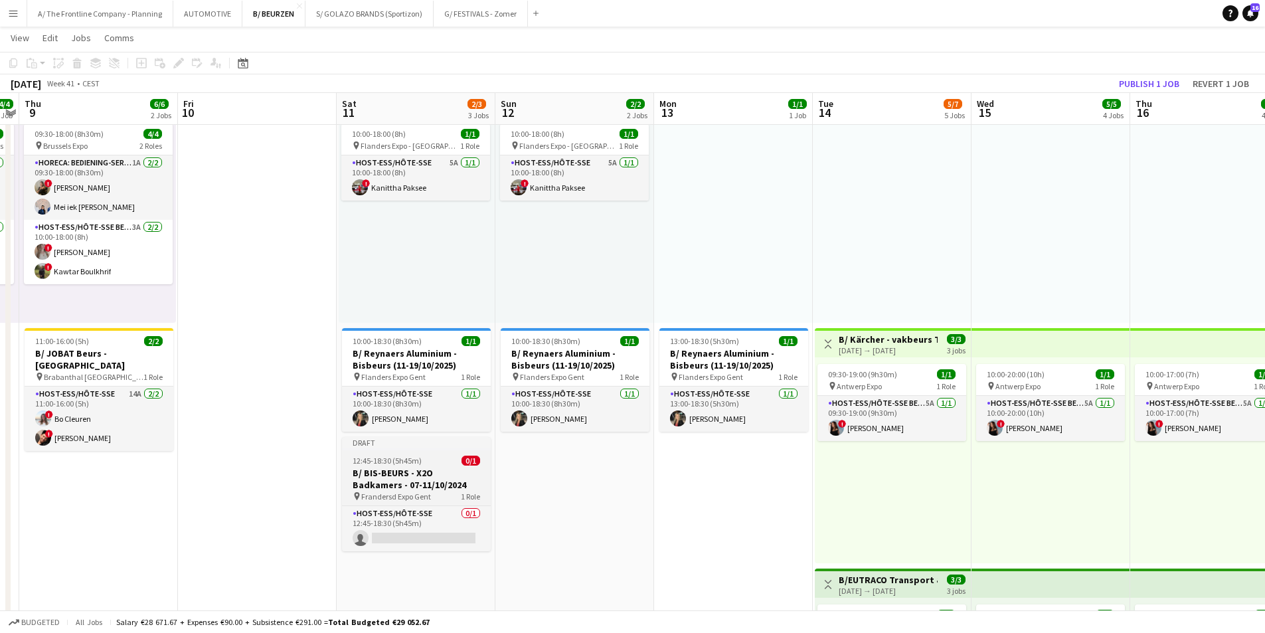
click at [414, 469] on h3 "B/ BIS-BEURS - X2O Badkamers - 07-11/10/2024" at bounding box center [416, 479] width 149 height 24
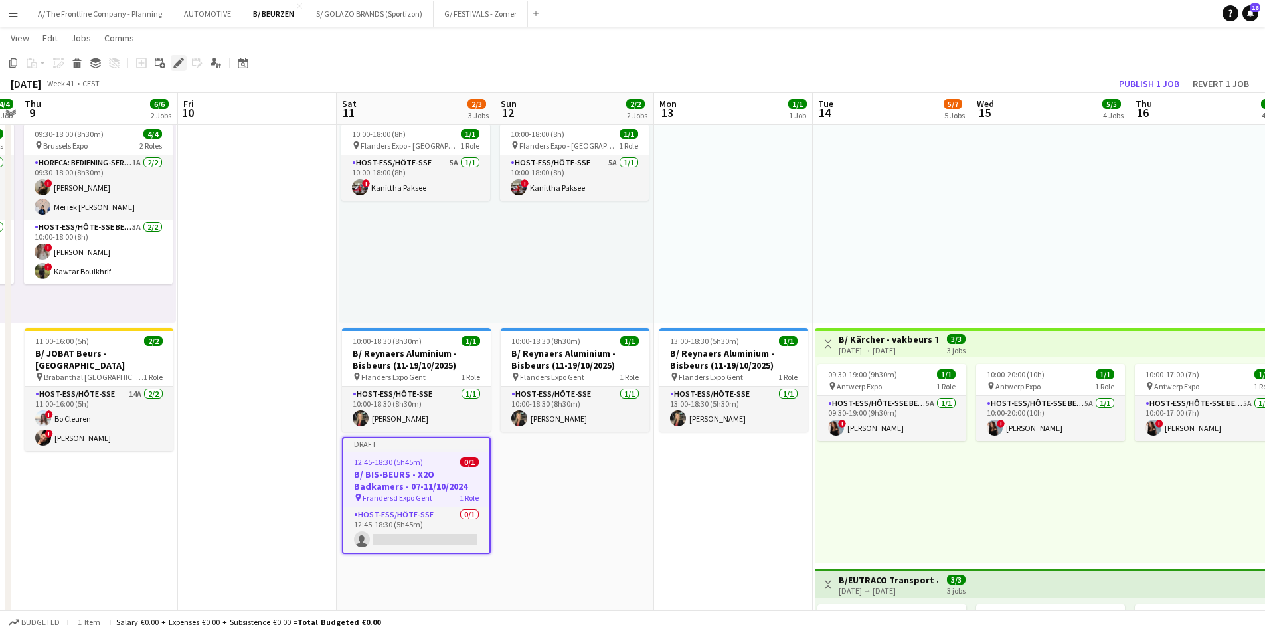
click at [179, 66] on icon "Edit" at bounding box center [178, 63] width 11 height 11
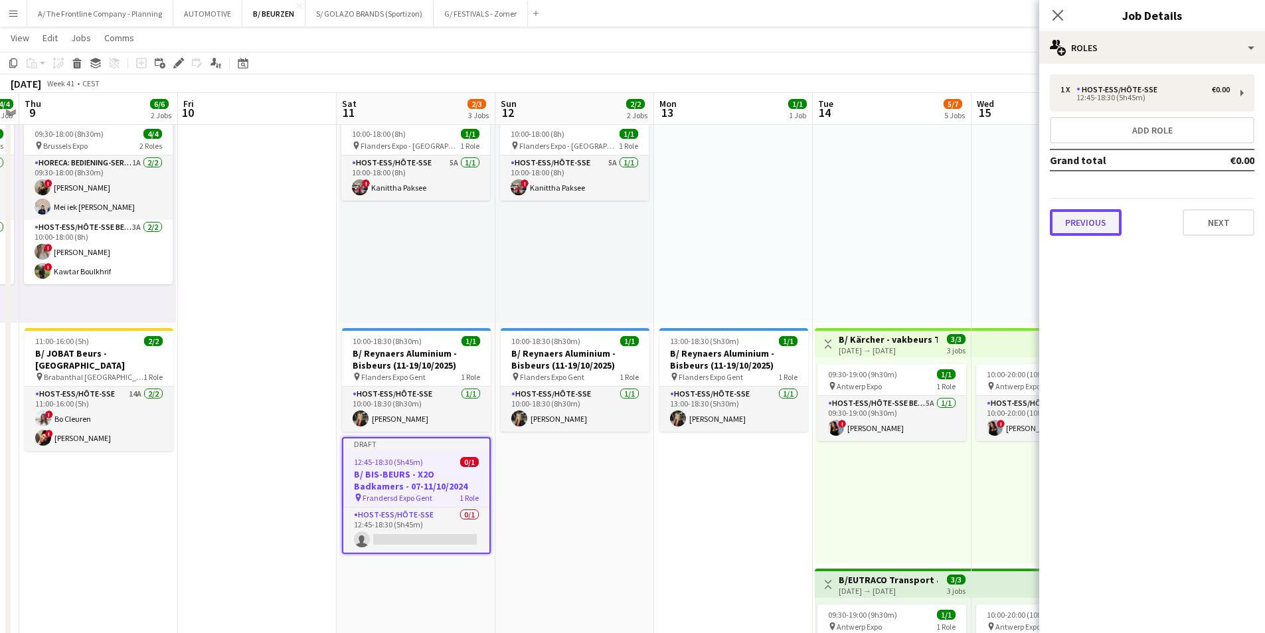
click at [1101, 226] on button "Previous" at bounding box center [1086, 222] width 72 height 27
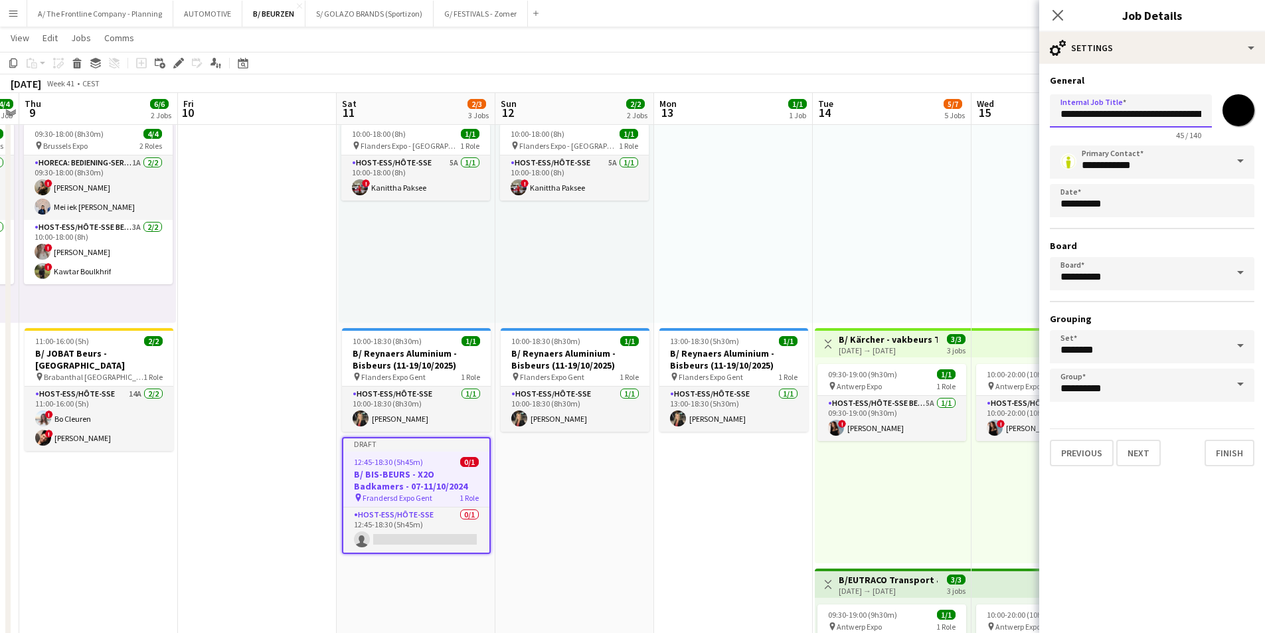
click at [1154, 111] on input "**********" at bounding box center [1131, 110] width 162 height 33
type input "**********"
drag, startPoint x: 1133, startPoint y: 450, endPoint x: 1135, endPoint y: 442, distance: 8.9
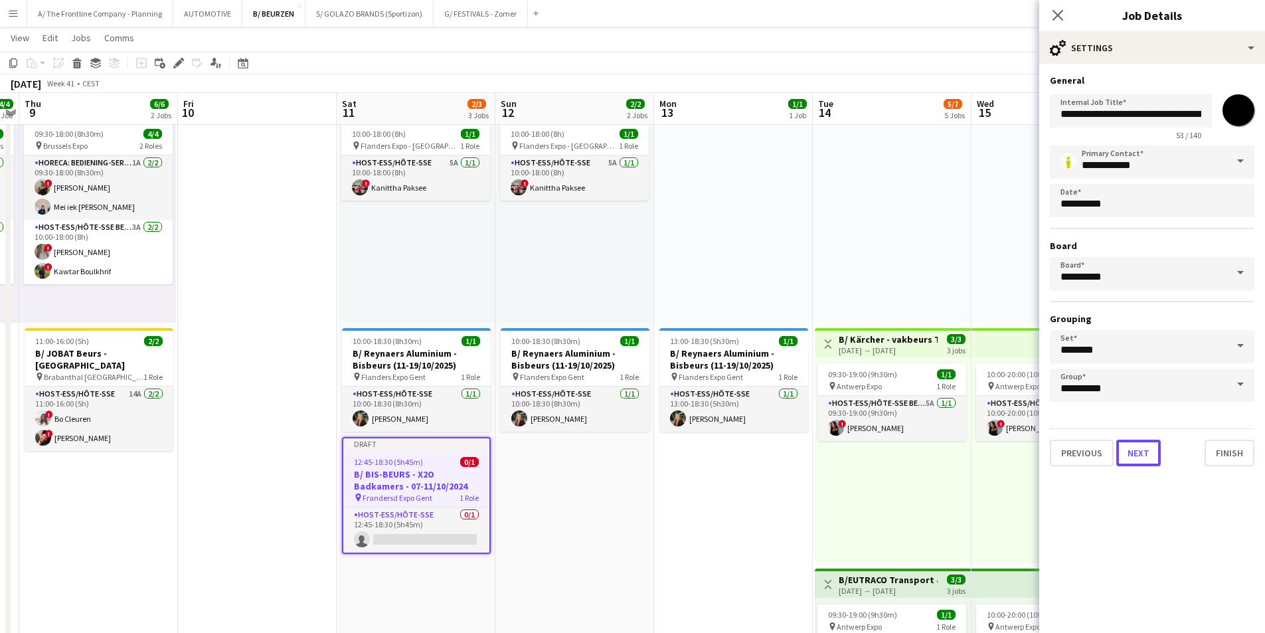
click at [1133, 450] on button "Next" at bounding box center [1138, 453] width 44 height 27
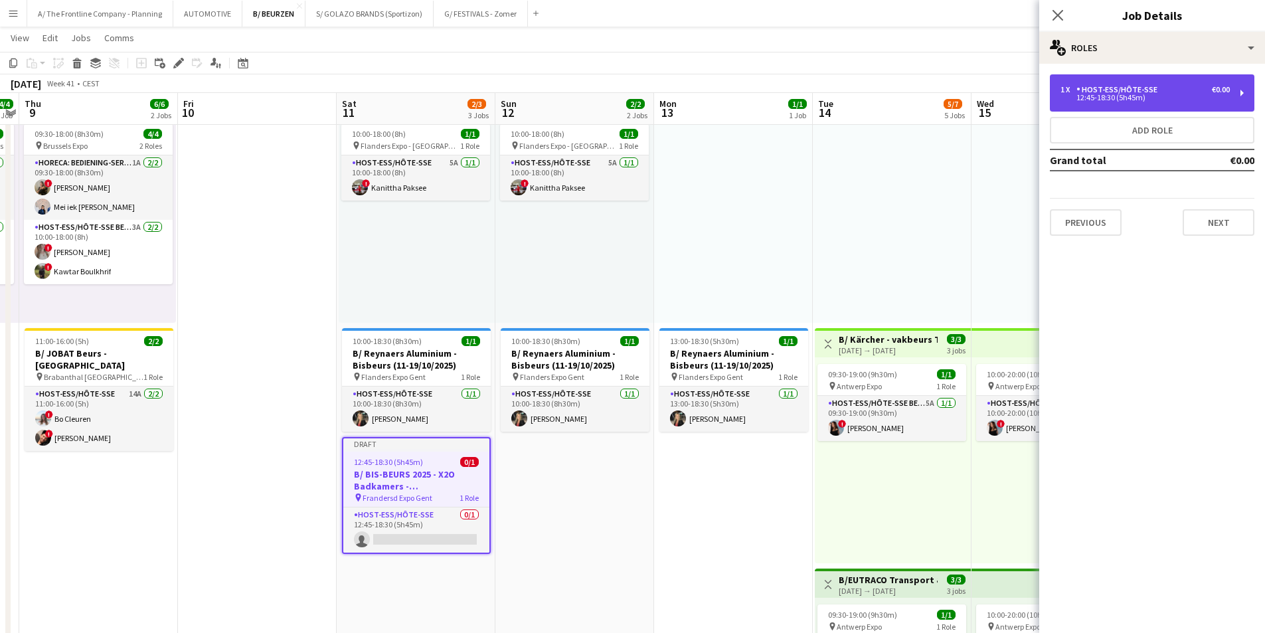
click at [1145, 90] on div "Host-ess/Hôte-sse" at bounding box center [1119, 89] width 86 height 9
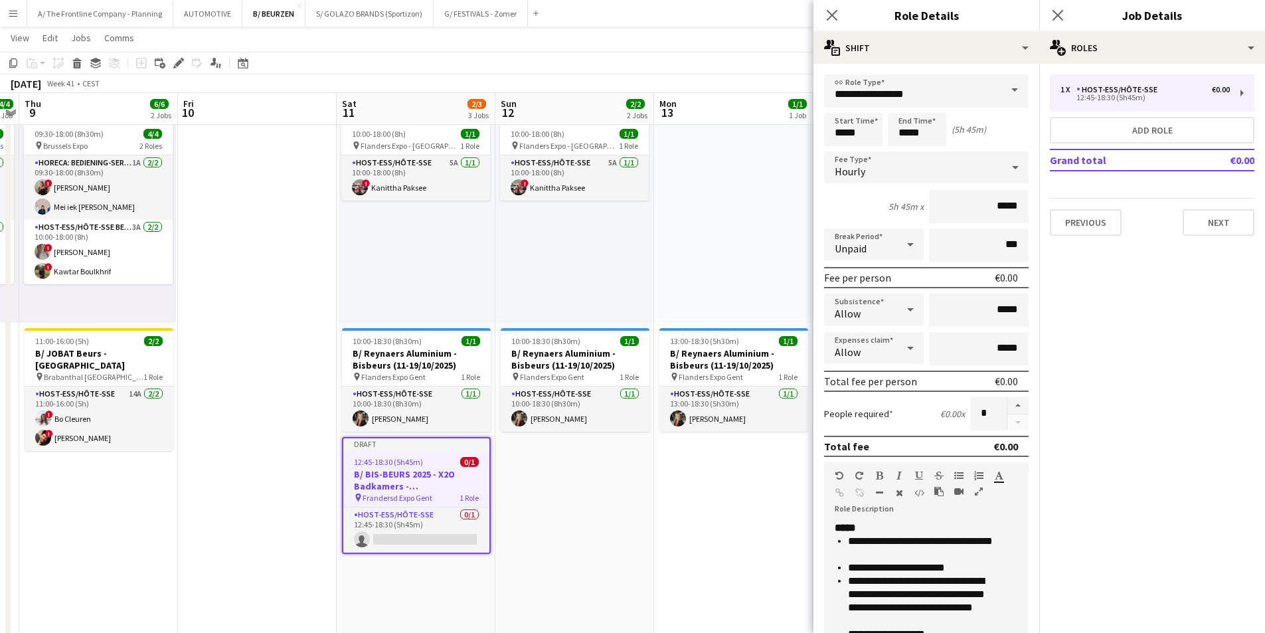
click at [975, 489] on icon "button" at bounding box center [979, 491] width 8 height 9
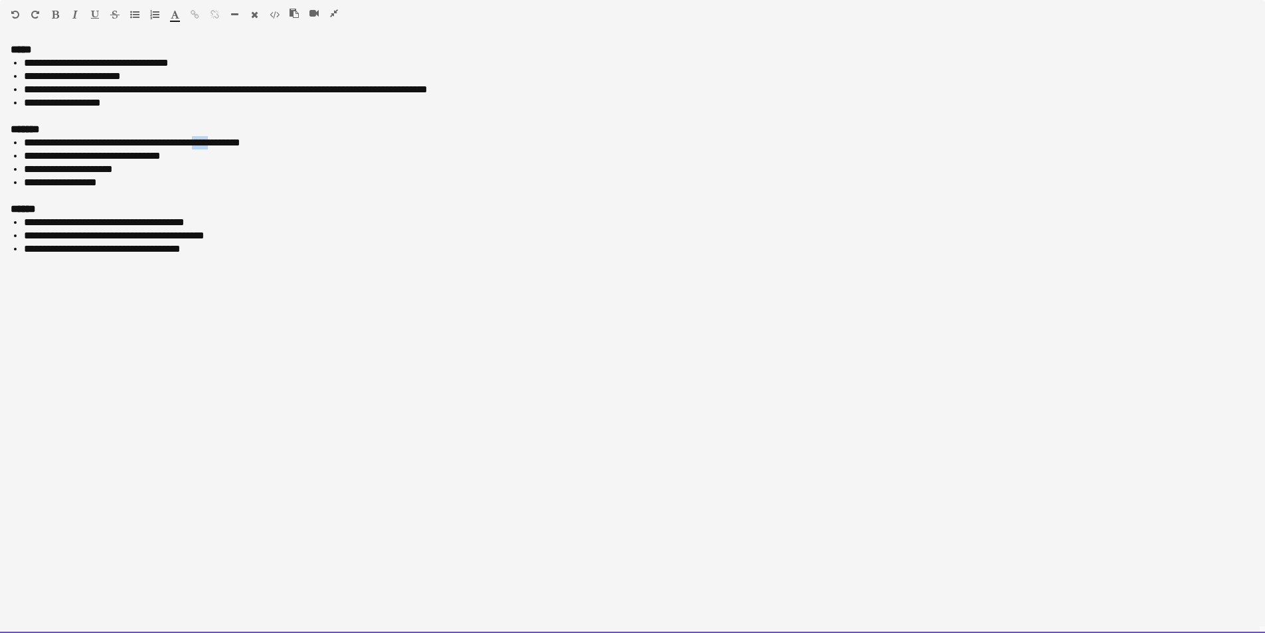
drag, startPoint x: 221, startPoint y: 145, endPoint x: 240, endPoint y: 142, distance: 19.4
click at [240, 142] on li "**********" at bounding box center [639, 142] width 1230 height 13
click at [268, 159] on li "**********" at bounding box center [639, 155] width 1230 height 13
click at [195, 142] on li "**********" at bounding box center [639, 142] width 1230 height 13
drag, startPoint x: 195, startPoint y: 142, endPoint x: 256, endPoint y: 141, distance: 61.1
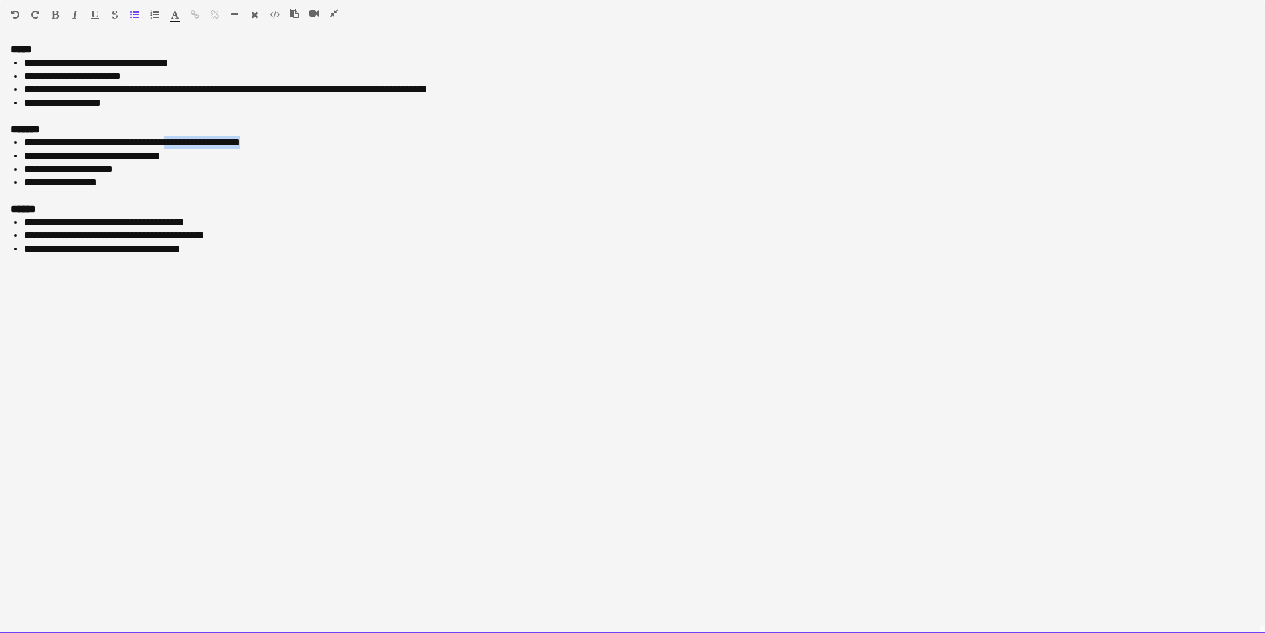
click at [256, 141] on li "**********" at bounding box center [639, 142] width 1230 height 13
click at [260, 143] on li "**********" at bounding box center [639, 142] width 1230 height 13
drag, startPoint x: 260, startPoint y: 143, endPoint x: 188, endPoint y: 145, distance: 71.7
click at [188, 145] on li "**********" at bounding box center [639, 142] width 1230 height 13
click at [175, 154] on li "**********" at bounding box center [639, 155] width 1230 height 13
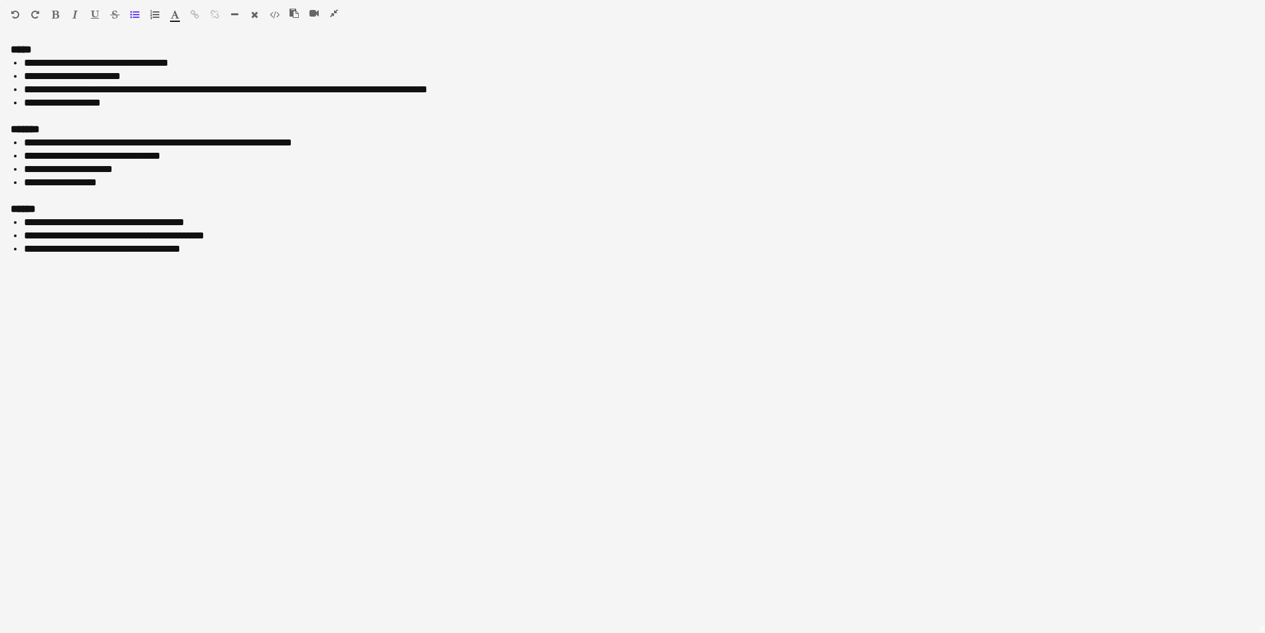
click at [331, 15] on icon "button" at bounding box center [334, 13] width 8 height 9
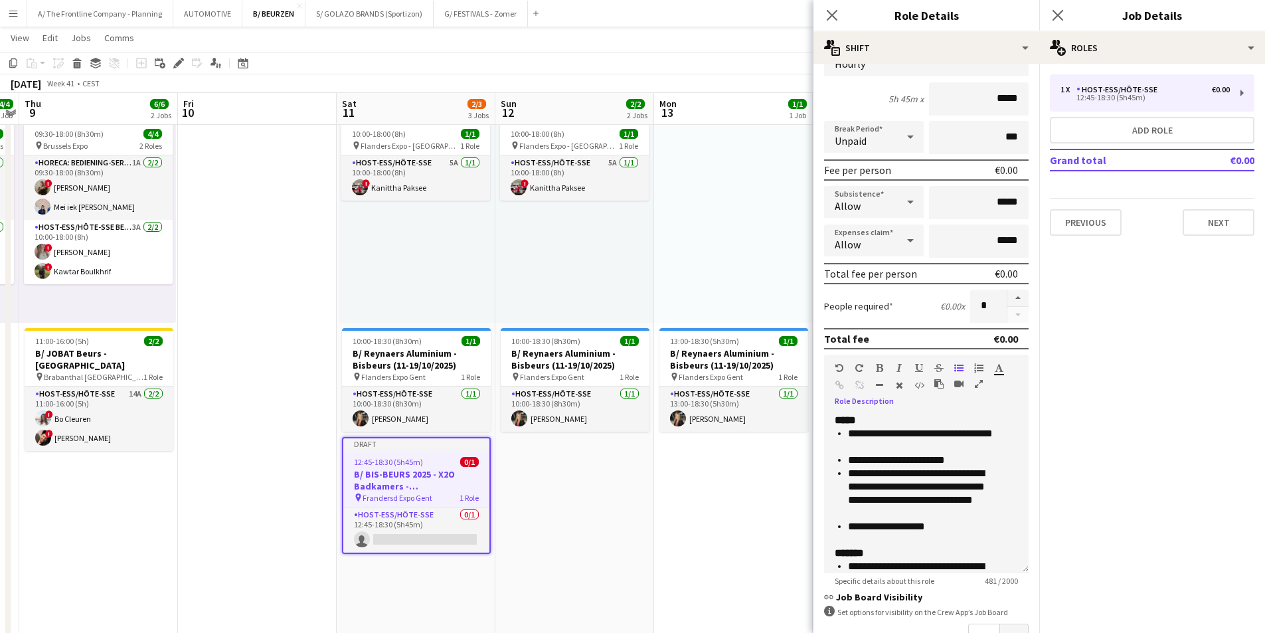
scroll to position [267, 0]
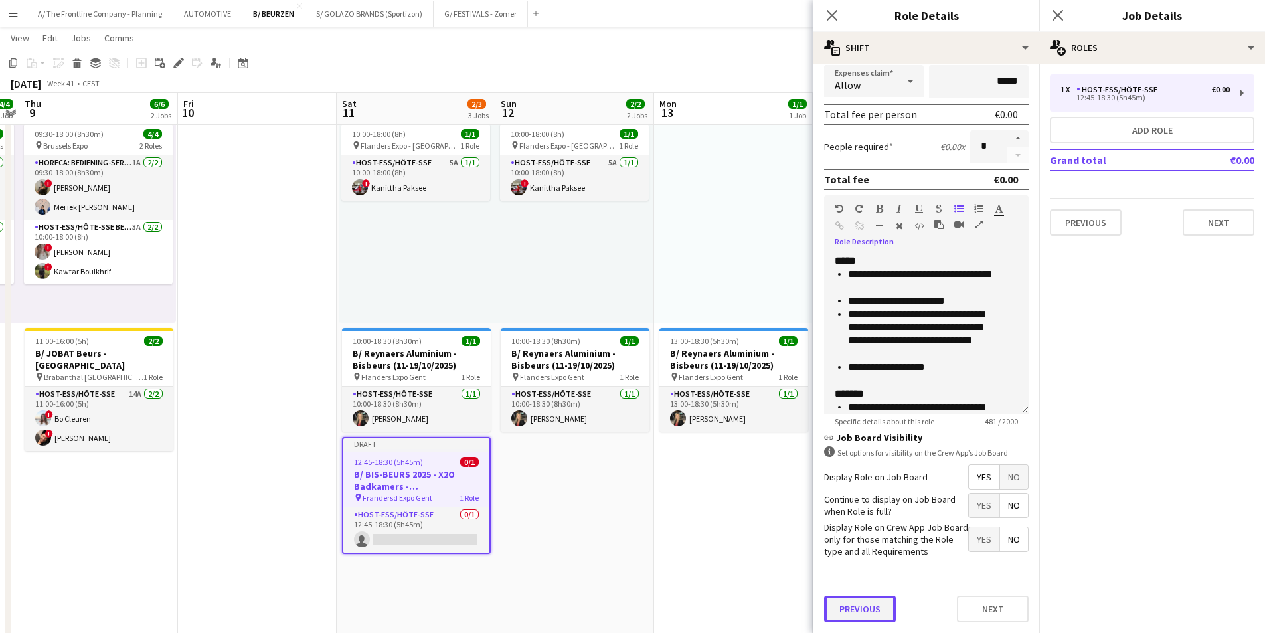
click at [864, 609] on button "Previous" at bounding box center [860, 609] width 72 height 27
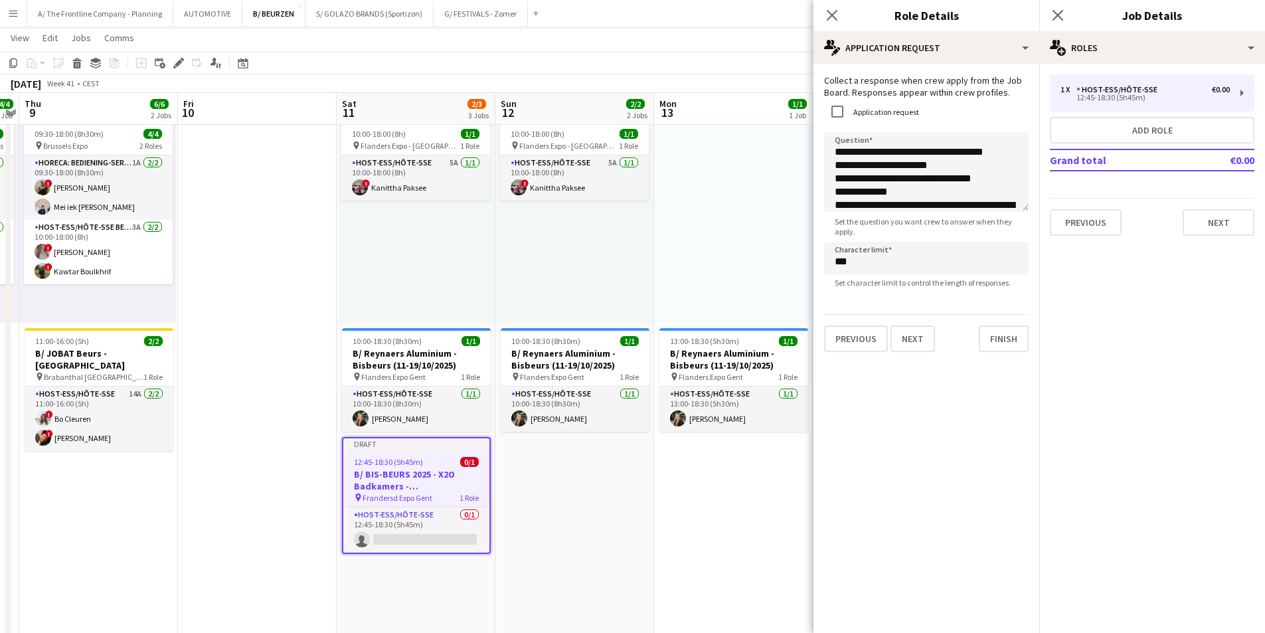
scroll to position [0, 0]
drag, startPoint x: 1014, startPoint y: 211, endPoint x: 1015, endPoint y: 268, distance: 57.1
click at [1016, 271] on form "**********" at bounding box center [926, 213] width 226 height 278
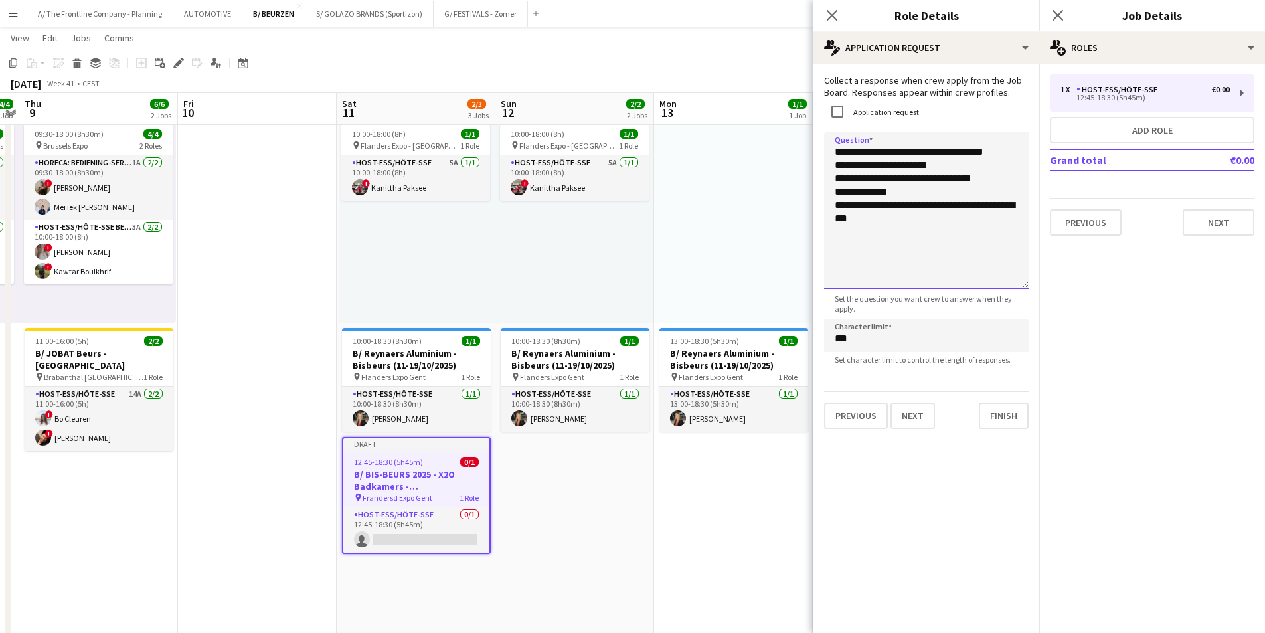
drag, startPoint x: 1016, startPoint y: 206, endPoint x: 1011, endPoint y: 280, distance: 73.8
click at [1015, 283] on textarea "**********" at bounding box center [926, 210] width 204 height 157
click at [949, 214] on textarea "**********" at bounding box center [926, 210] width 204 height 157
click at [894, 202] on textarea "**********" at bounding box center [926, 210] width 204 height 157
type textarea "**********"
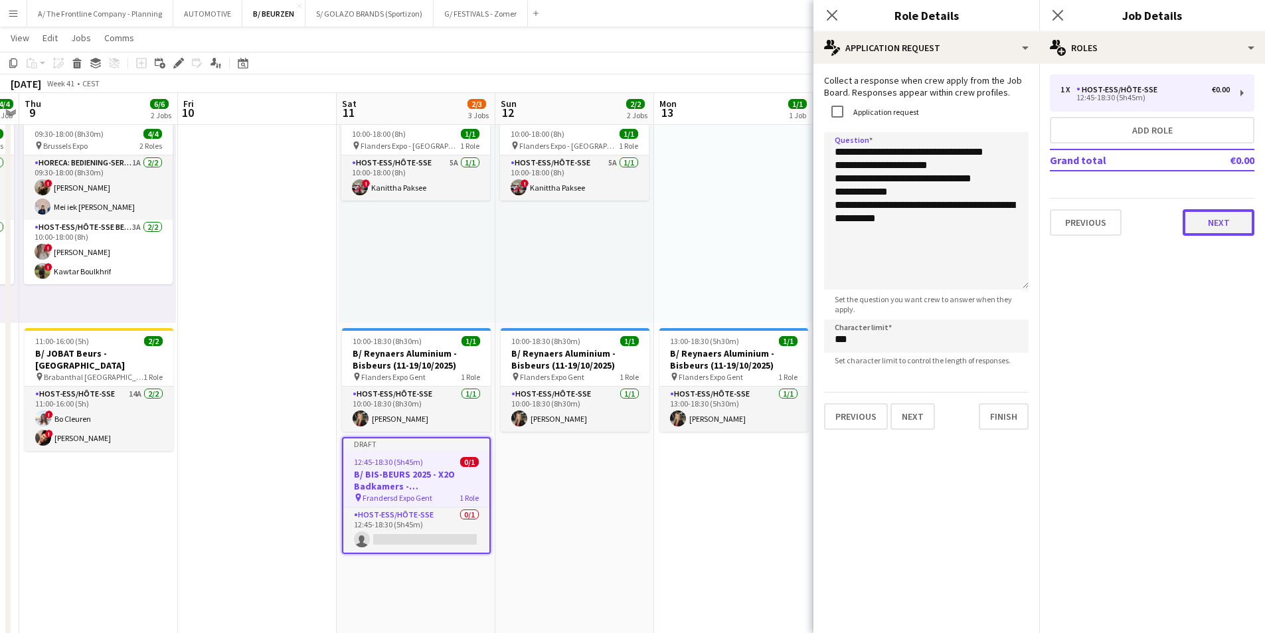
click at [1220, 224] on button "Next" at bounding box center [1218, 222] width 72 height 27
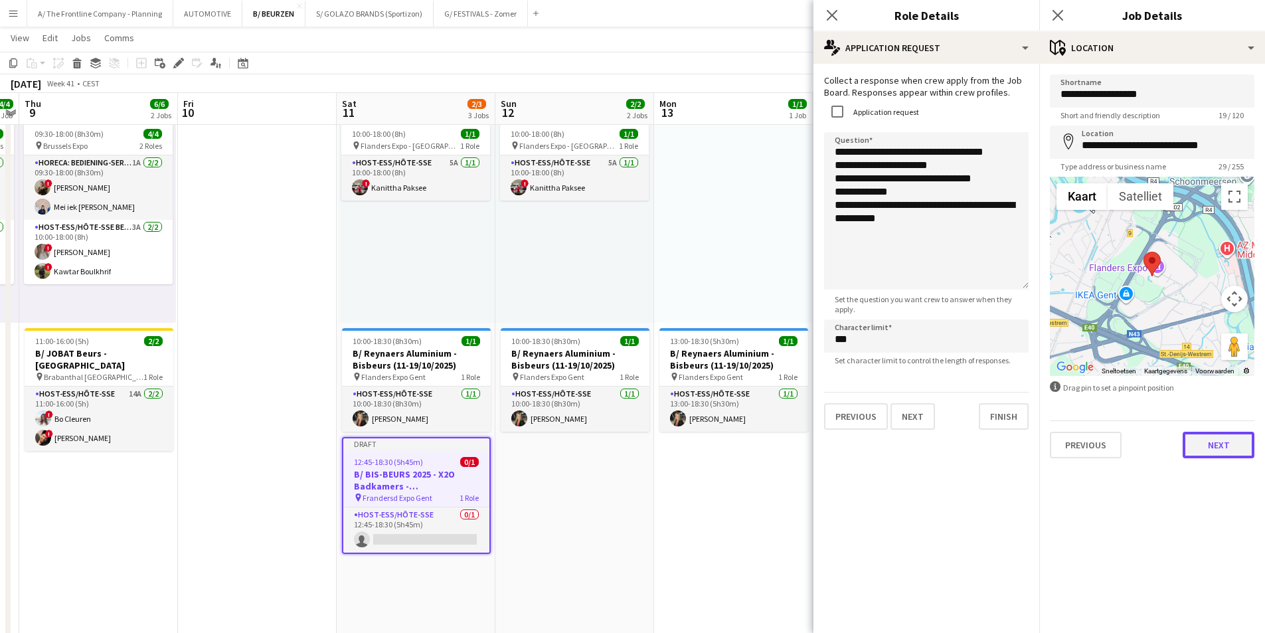
click at [1218, 457] on button "Next" at bounding box center [1218, 445] width 72 height 27
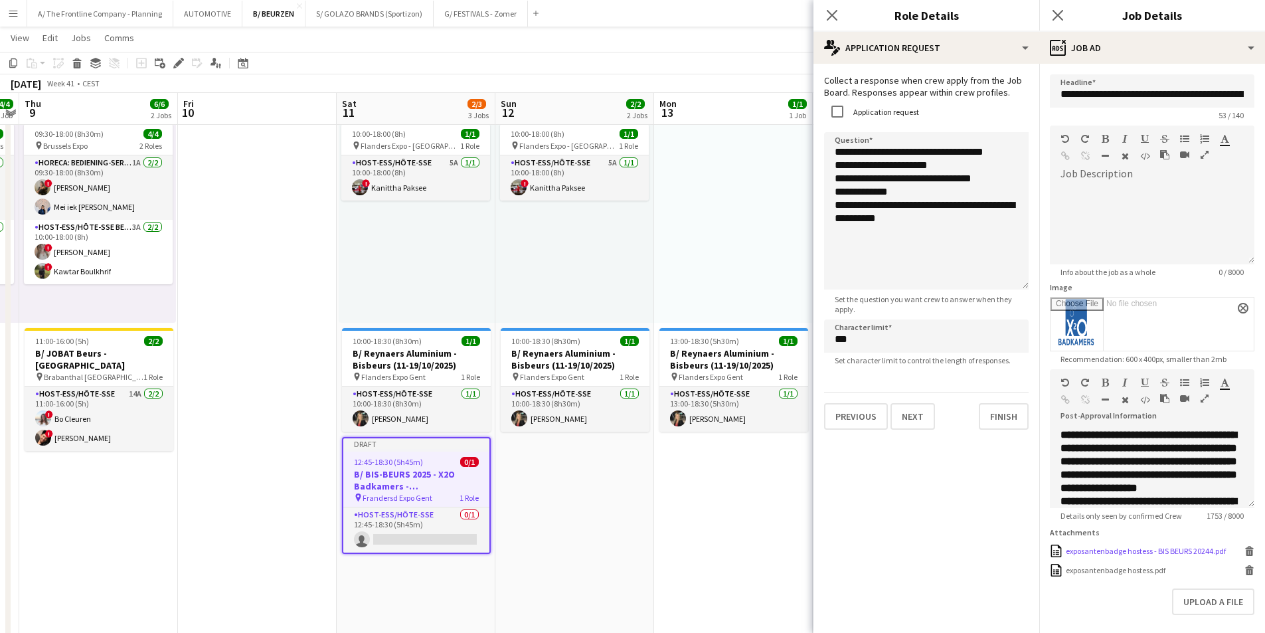
click at [1246, 556] on icon at bounding box center [1249, 553] width 7 height 6
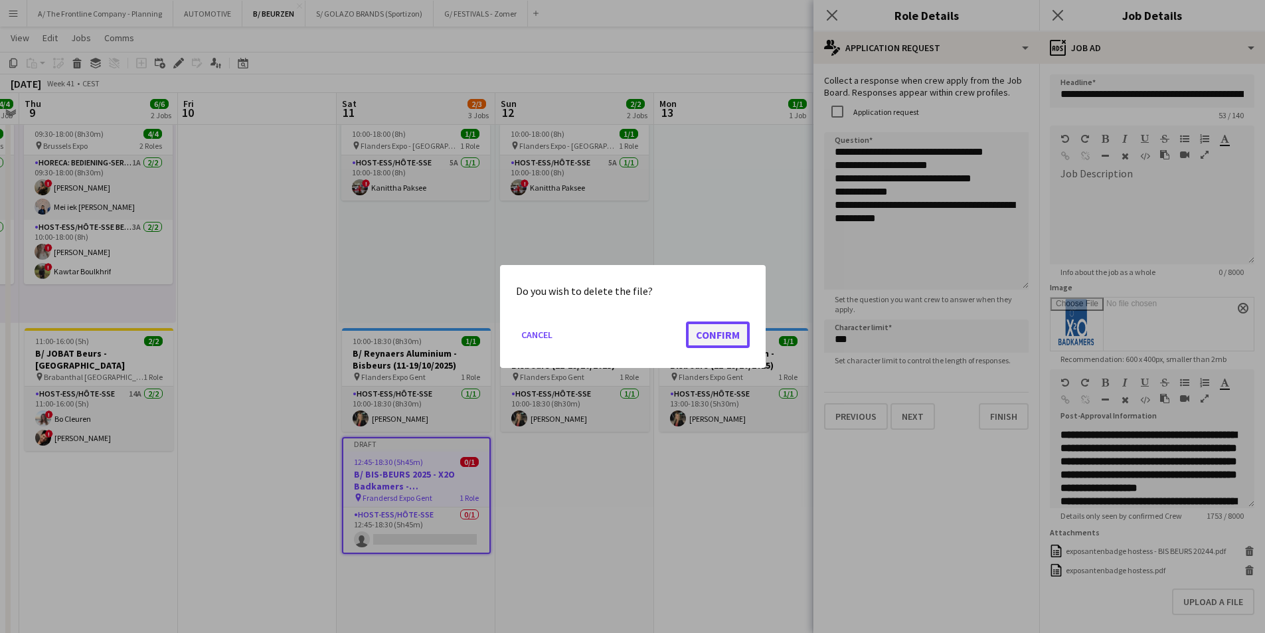
click at [721, 339] on button "Confirm" at bounding box center [718, 334] width 64 height 27
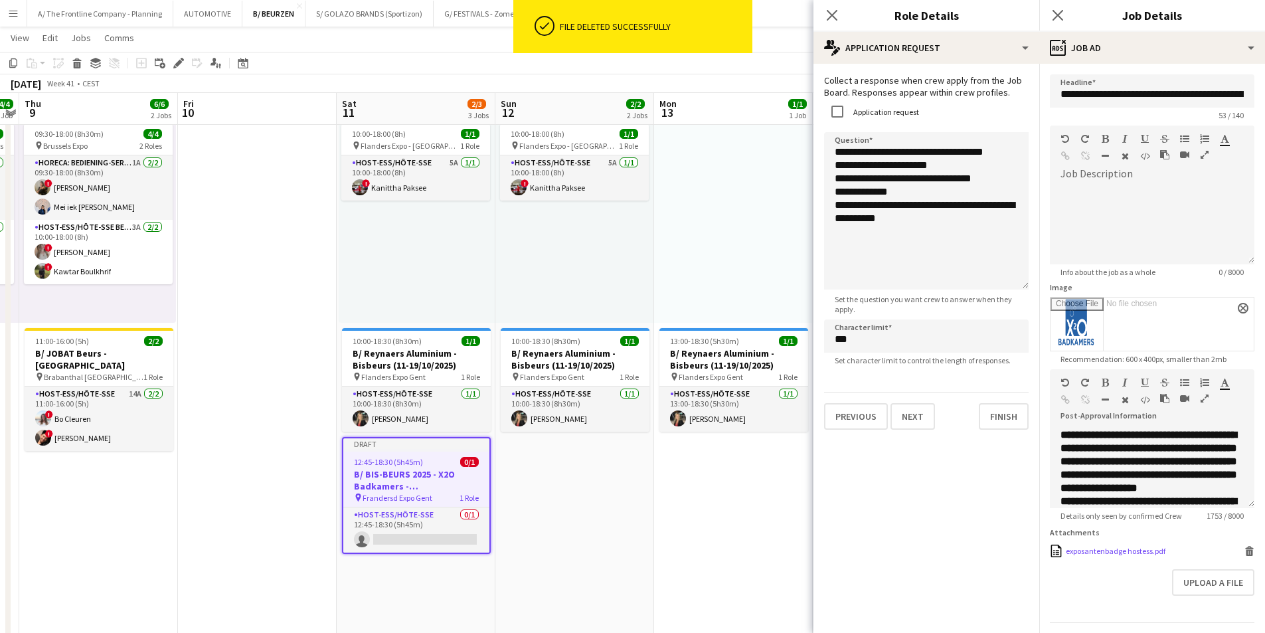
click at [1246, 556] on icon at bounding box center [1249, 553] width 7 height 6
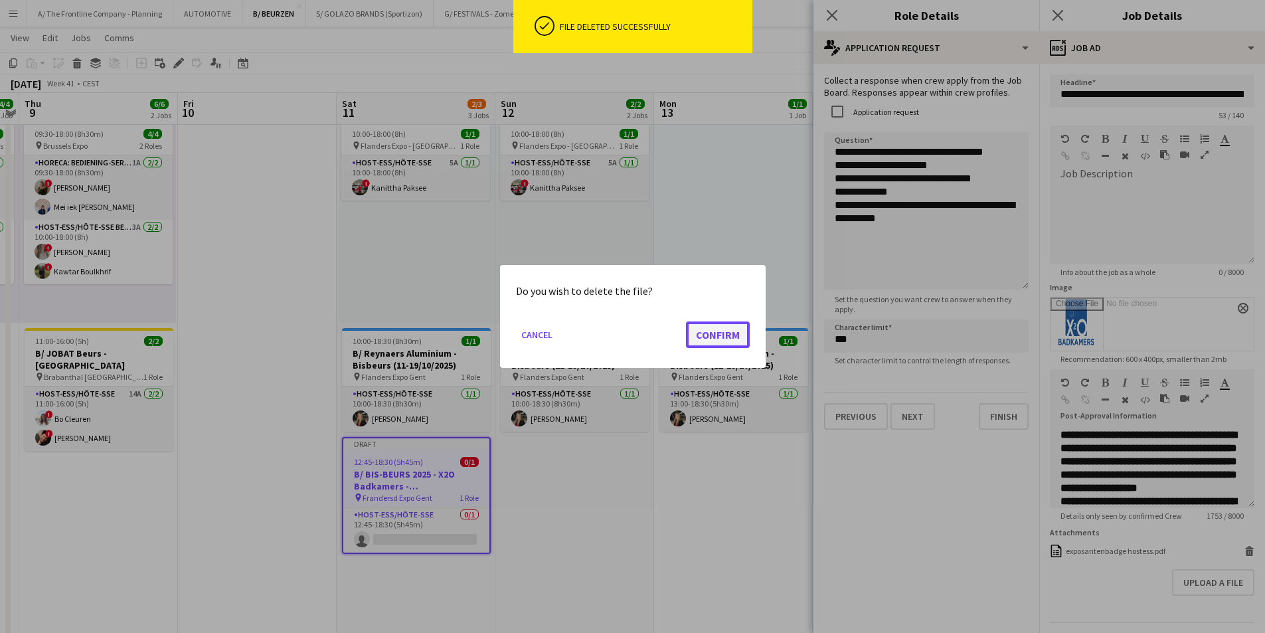
click at [712, 335] on button "Confirm" at bounding box center [718, 334] width 64 height 27
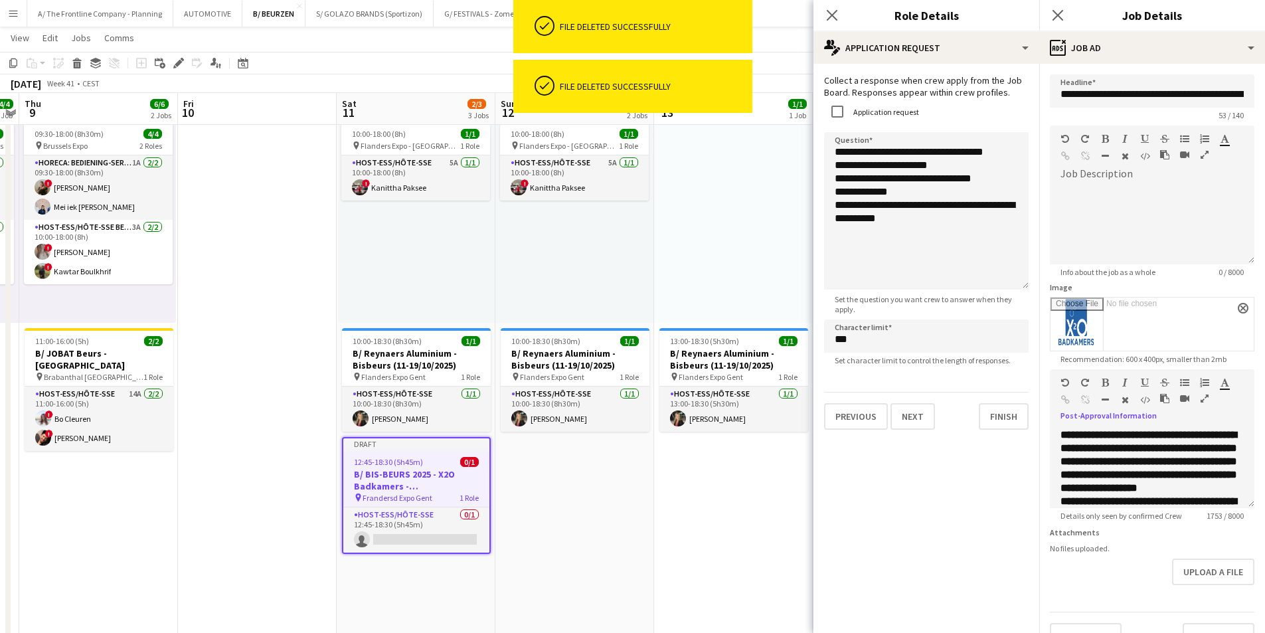
click at [1204, 398] on icon "button" at bounding box center [1204, 398] width 8 height 9
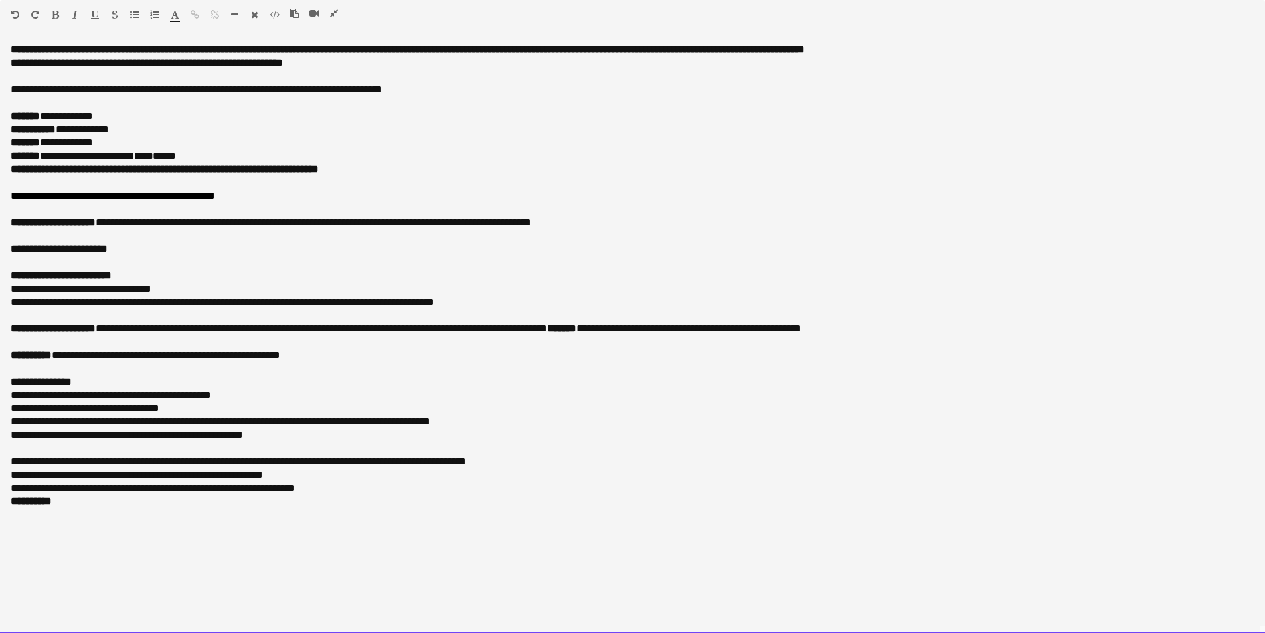
click at [256, 236] on div at bounding box center [633, 235] width 1244 height 13
click at [139, 157] on b "*****" at bounding box center [143, 155] width 19 height 9
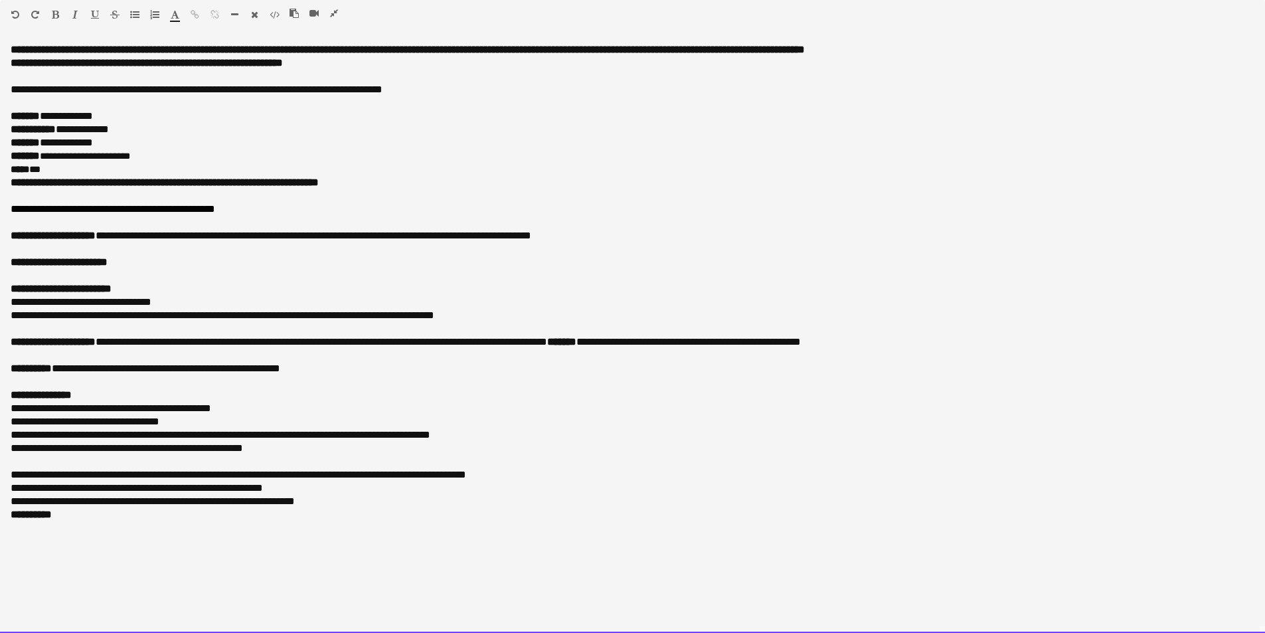
click at [303, 226] on p at bounding box center [633, 222] width 1244 height 13
click at [39, 274] on div at bounding box center [633, 275] width 1244 height 13
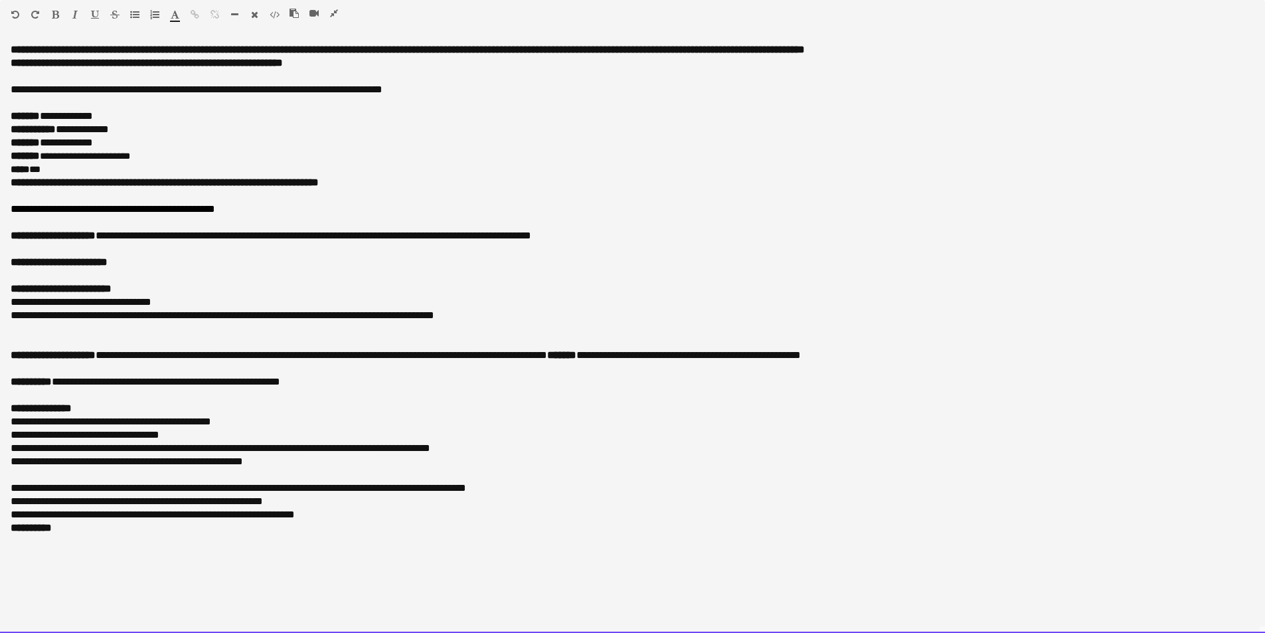
click at [88, 340] on div at bounding box center [633, 341] width 1244 height 13
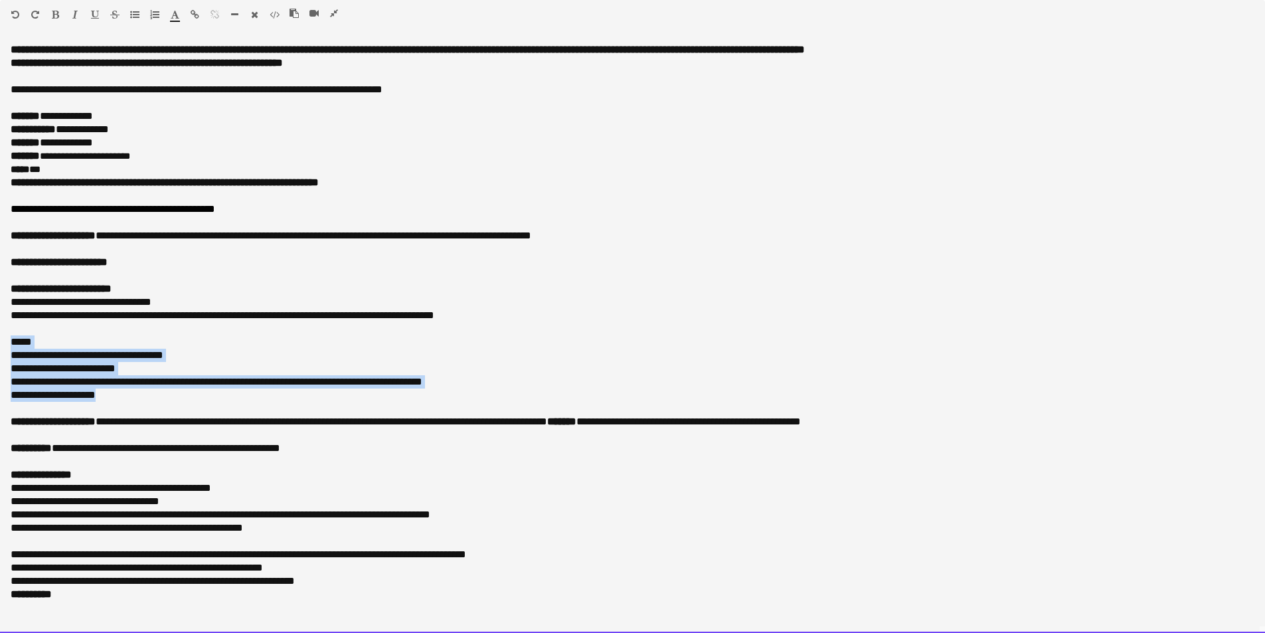
drag, startPoint x: 153, startPoint y: 401, endPoint x: -10, endPoint y: 347, distance: 171.9
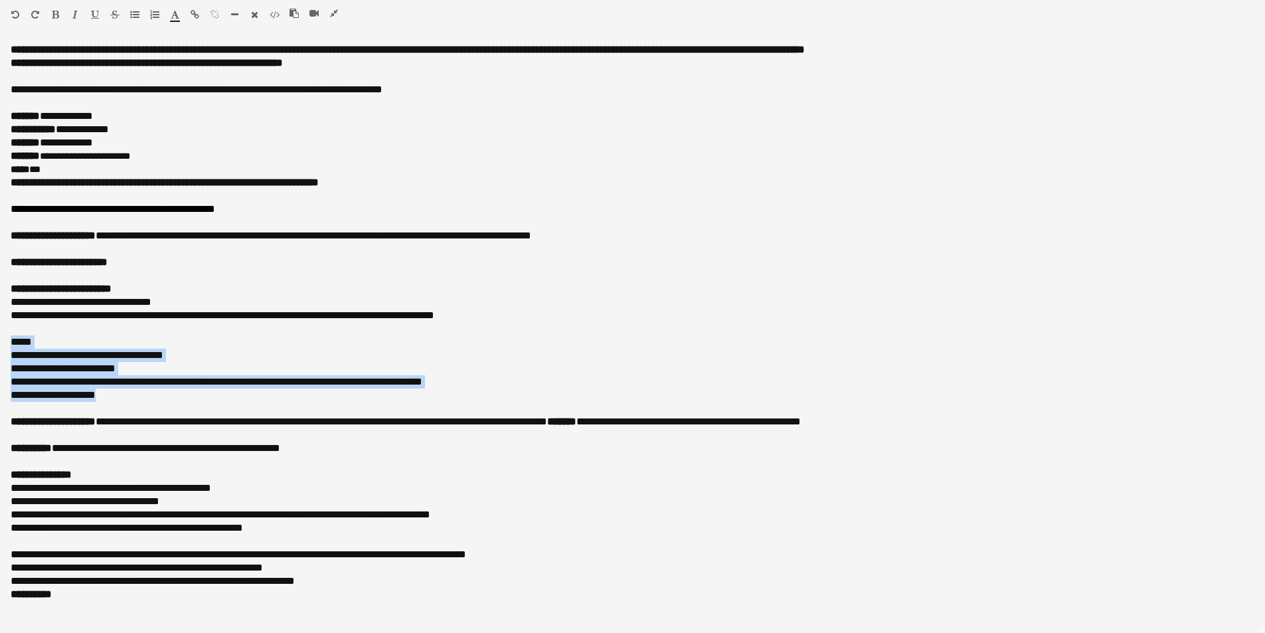
click at [58, 17] on icon "button" at bounding box center [55, 14] width 7 height 9
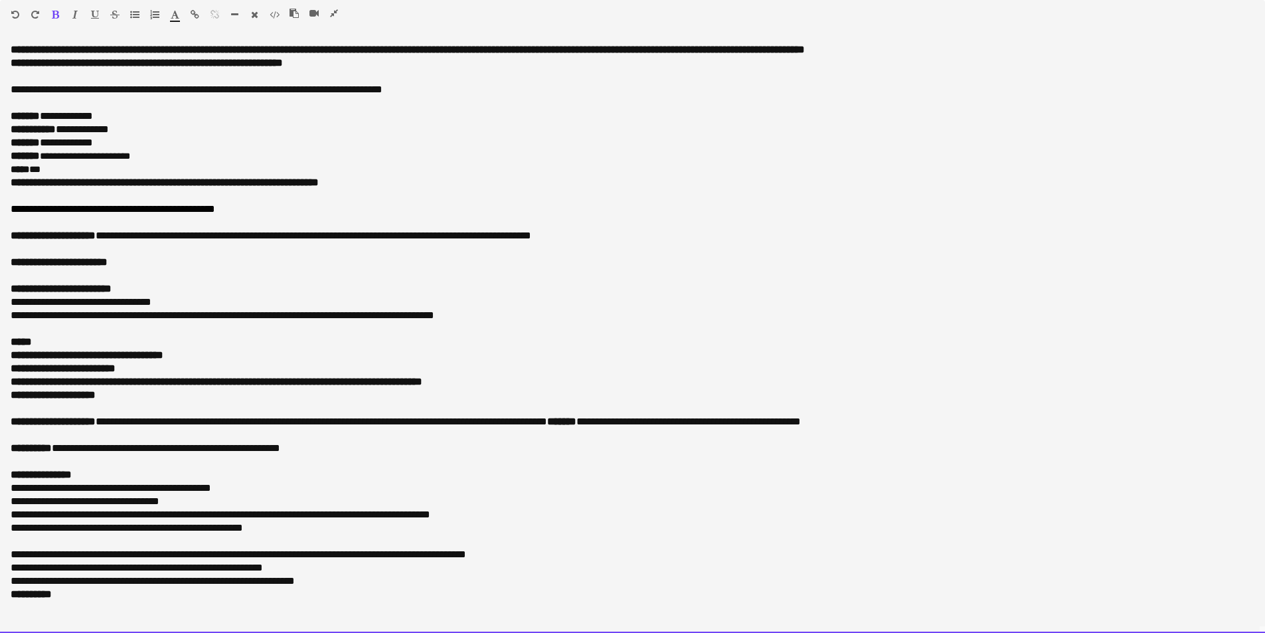
click at [257, 272] on div at bounding box center [633, 275] width 1244 height 13
click at [137, 153] on div "**********" at bounding box center [633, 155] width 1244 height 13
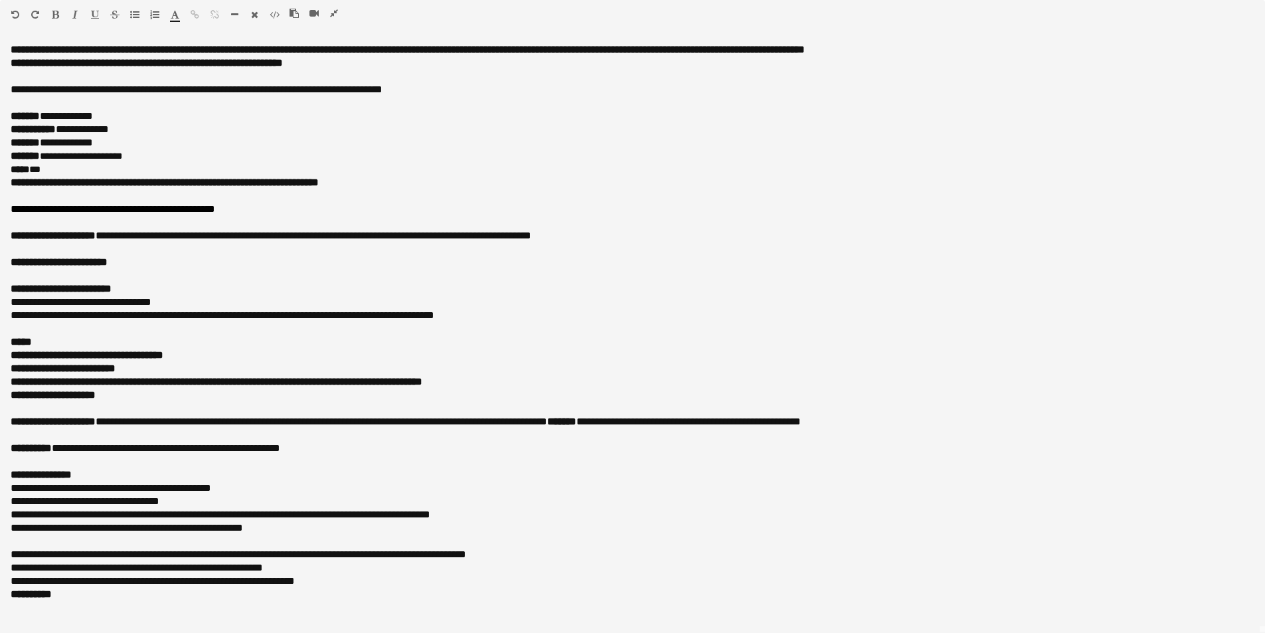
click at [331, 13] on icon "button" at bounding box center [334, 13] width 8 height 9
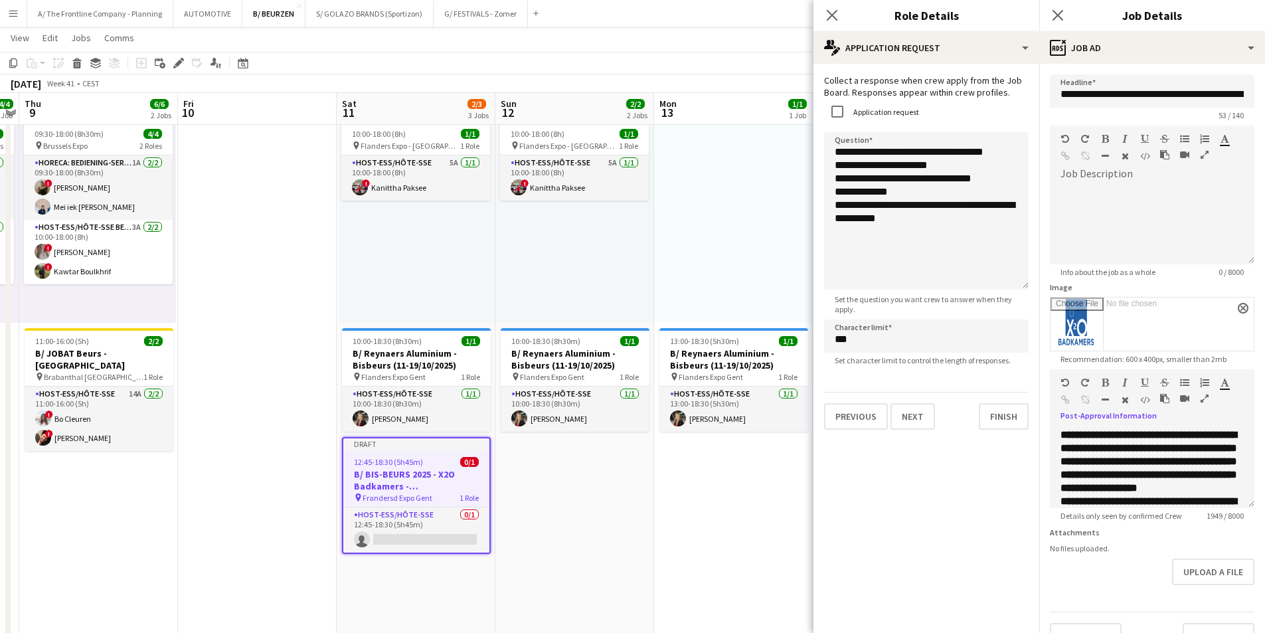
scroll to position [37, 0]
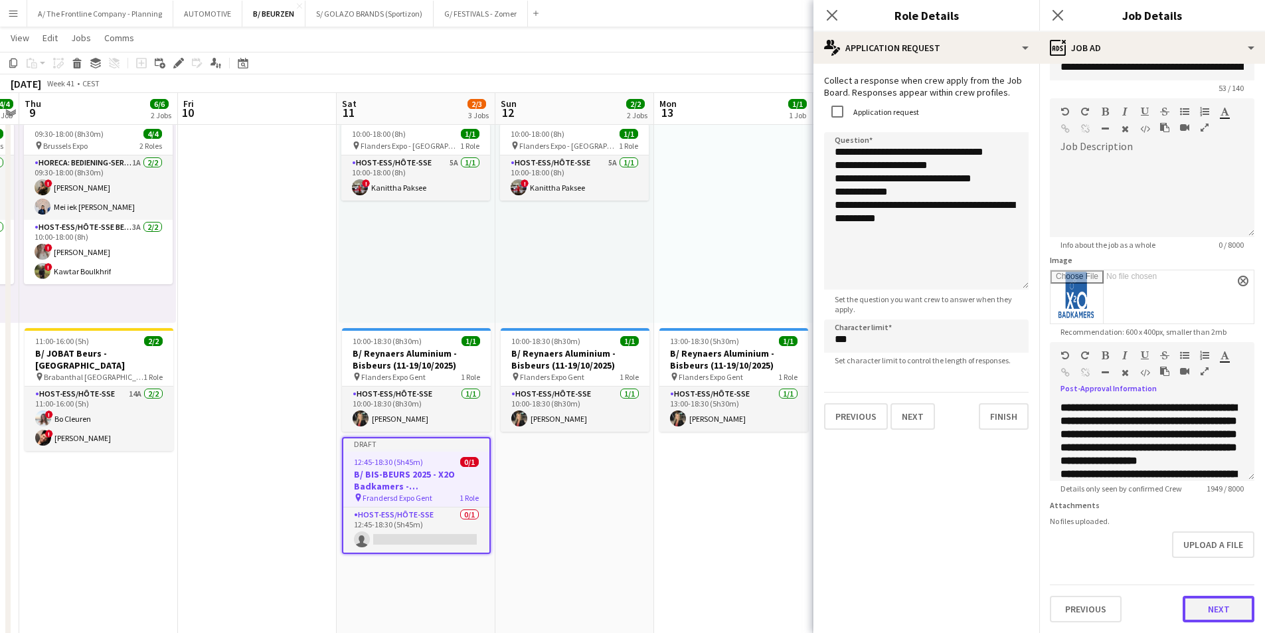
click at [1205, 602] on button "Next" at bounding box center [1218, 609] width 72 height 27
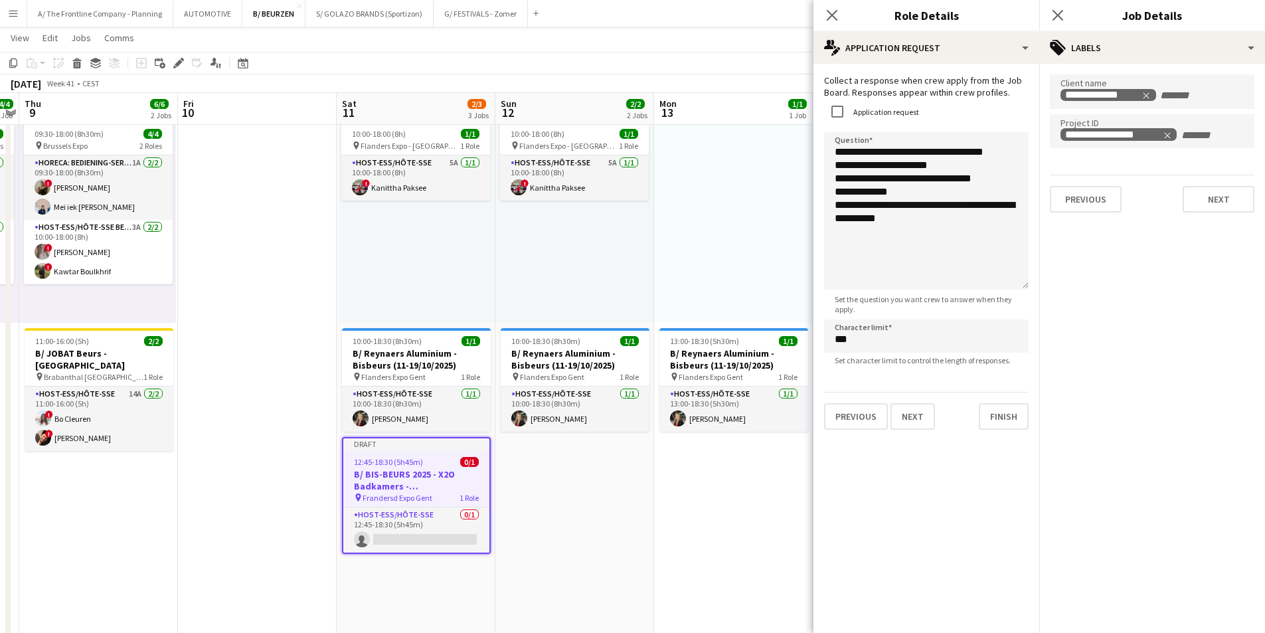
click at [1194, 142] on div "**********" at bounding box center [1151, 134] width 183 height 15
type input "**********"
click at [1209, 204] on button "Next" at bounding box center [1218, 199] width 72 height 27
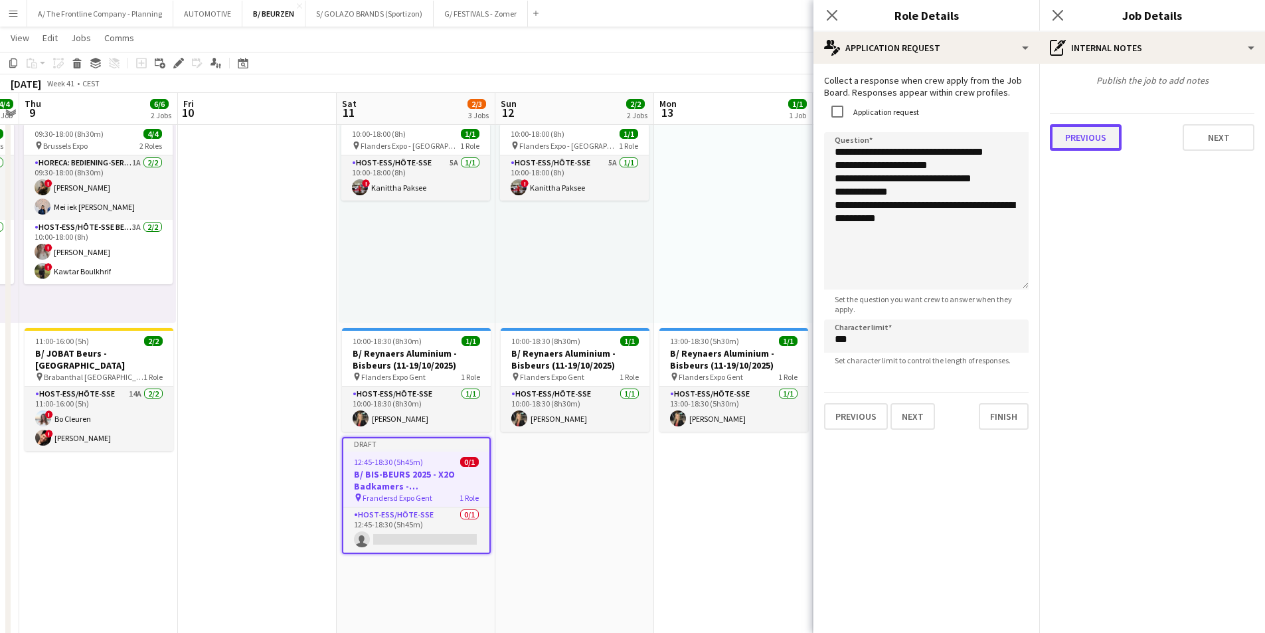
click at [1079, 135] on button "Previous" at bounding box center [1086, 137] width 72 height 27
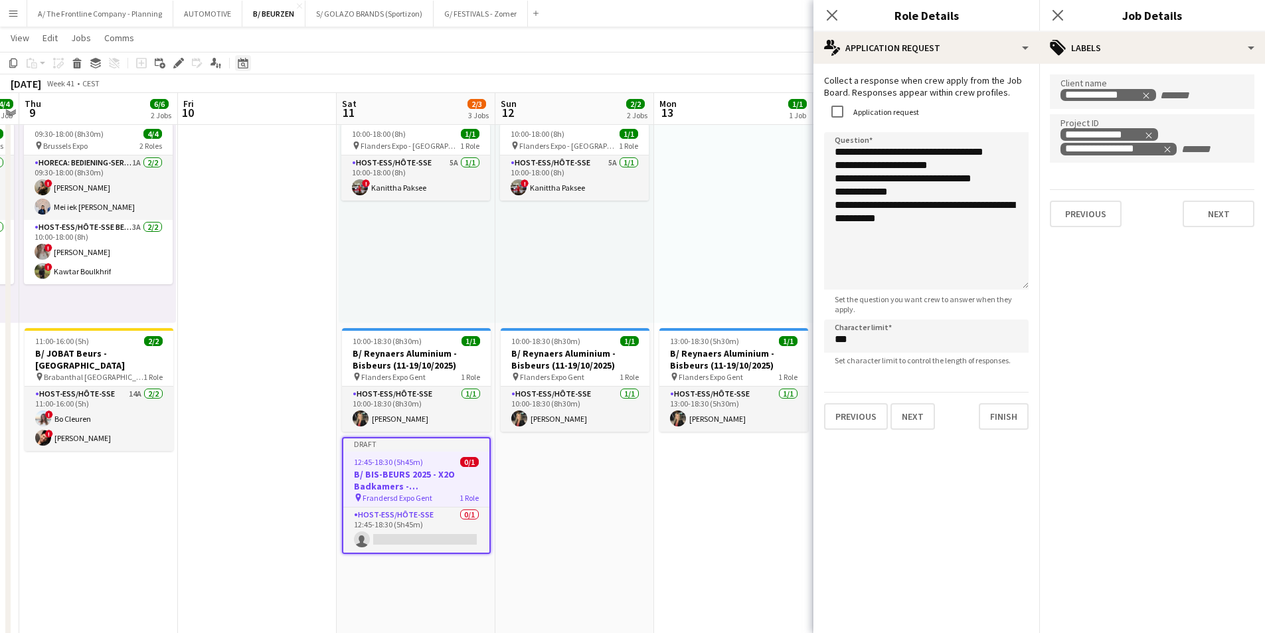
click at [242, 67] on icon "Date picker" at bounding box center [243, 63] width 11 height 11
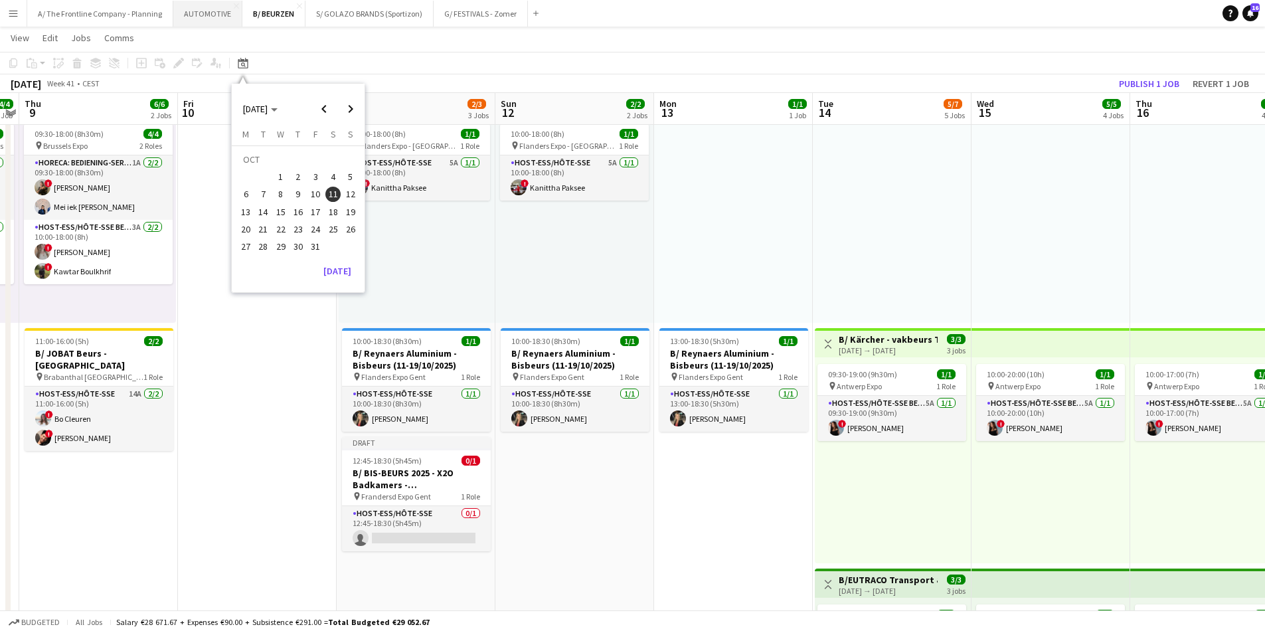
click at [207, 17] on button "AUTOMOTIVE Close" at bounding box center [207, 14] width 69 height 26
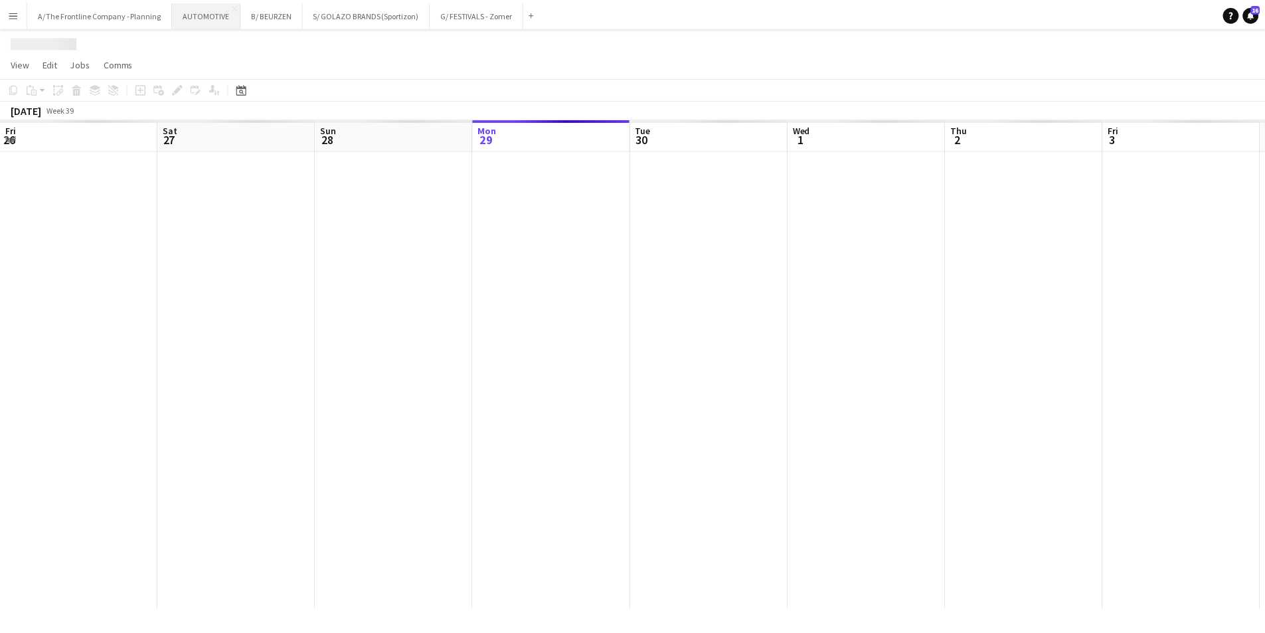
scroll to position [0, 317]
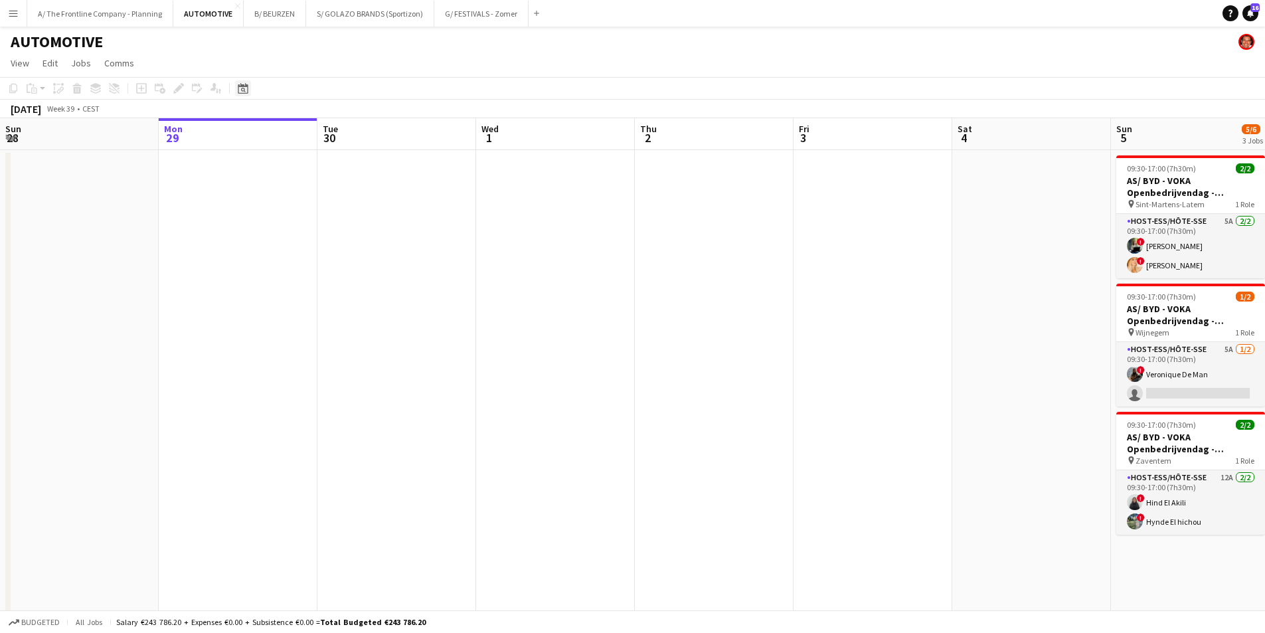
click at [243, 90] on icon "Date picker" at bounding box center [243, 88] width 11 height 11
click at [264, 137] on span "[DATE]" at bounding box center [255, 134] width 25 height 12
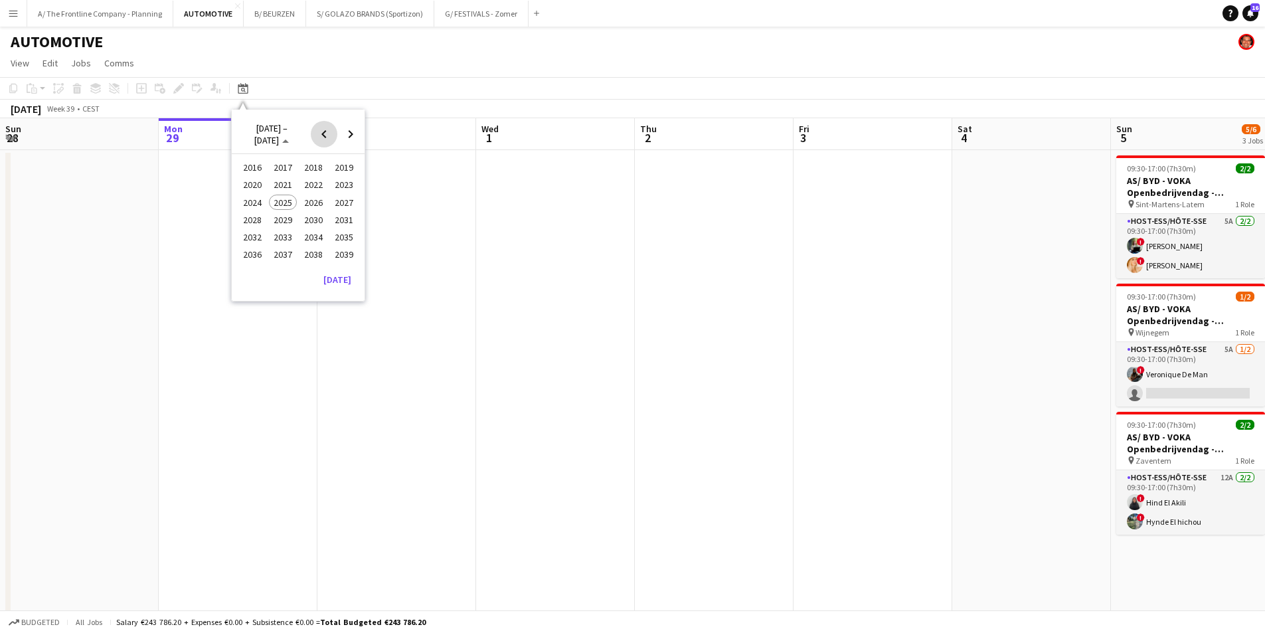
click at [325, 138] on span "Previous 24 years" at bounding box center [324, 134] width 27 height 27
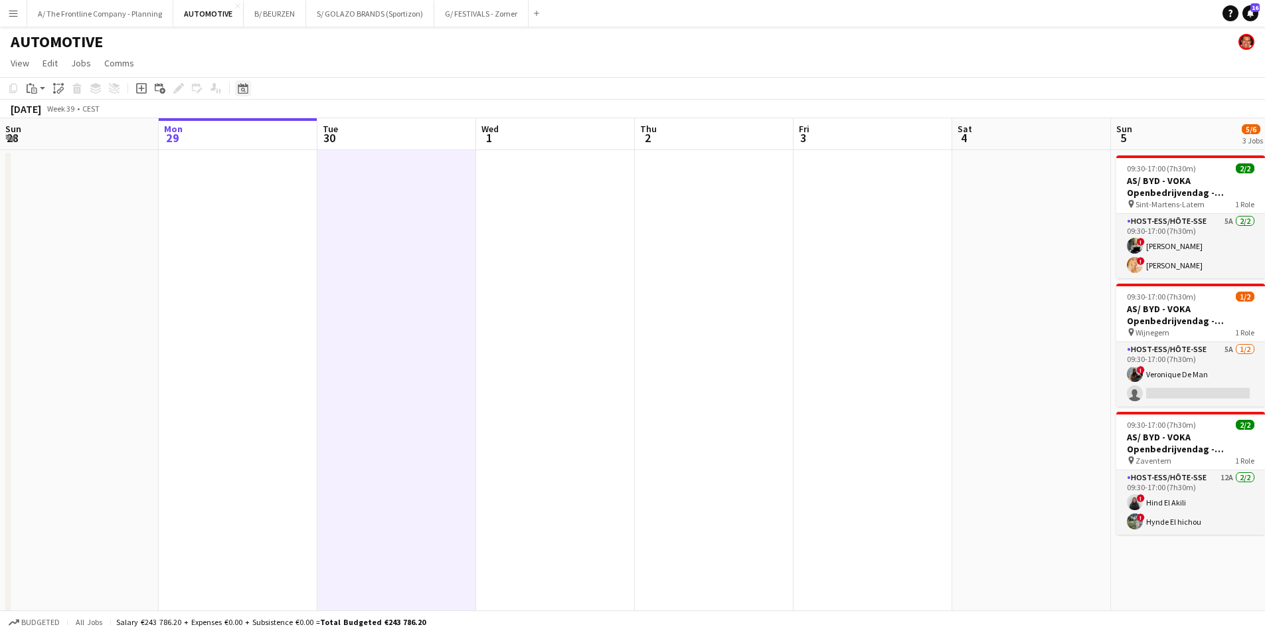
click at [242, 92] on icon "Date picker" at bounding box center [243, 88] width 11 height 11
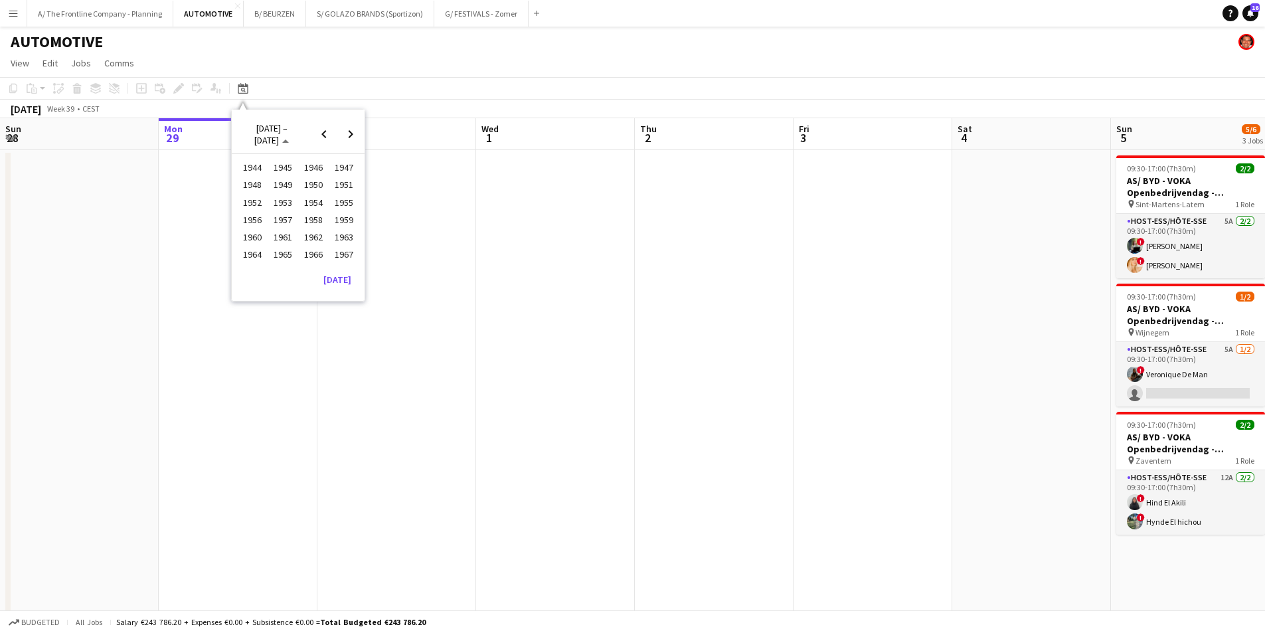
drag, startPoint x: 403, startPoint y: 161, endPoint x: 392, endPoint y: 154, distance: 12.5
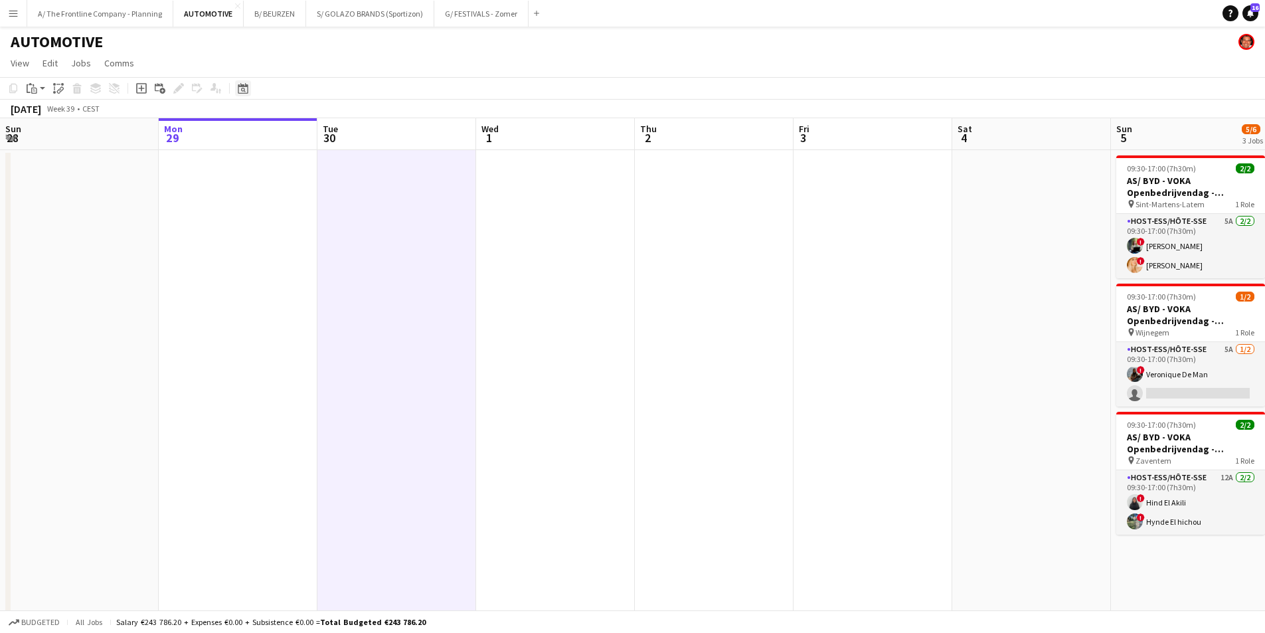
click at [246, 92] on icon "Date picker" at bounding box center [243, 88] width 11 height 11
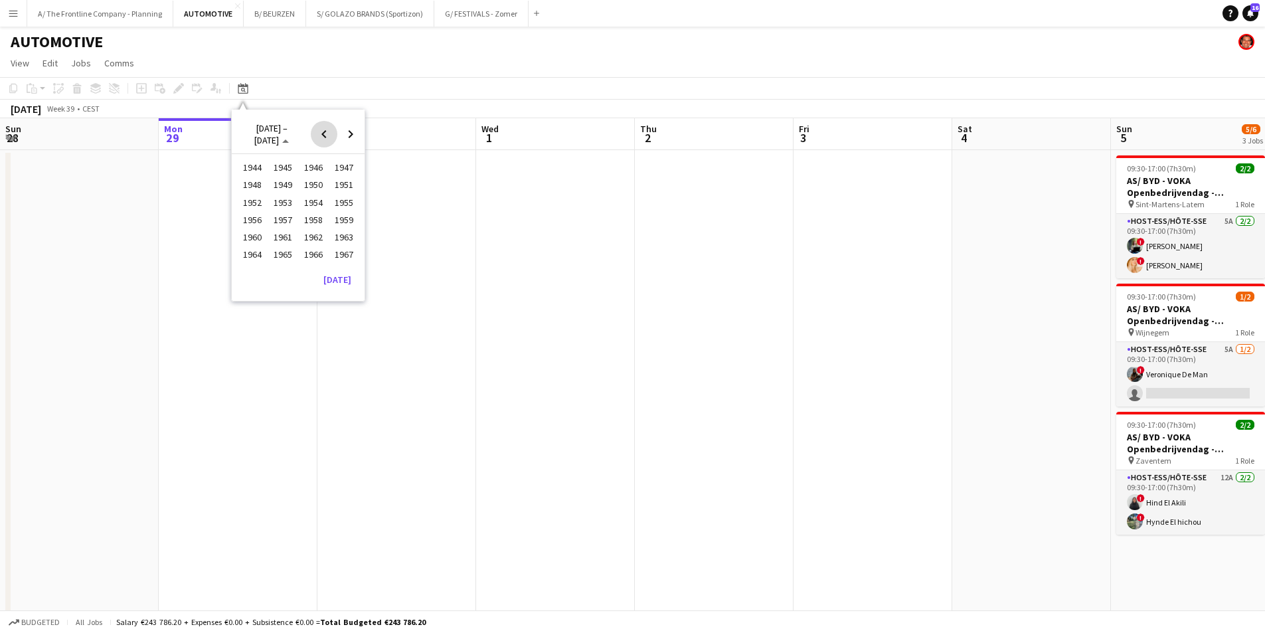
click at [327, 133] on span "Previous 24 years" at bounding box center [324, 134] width 27 height 27
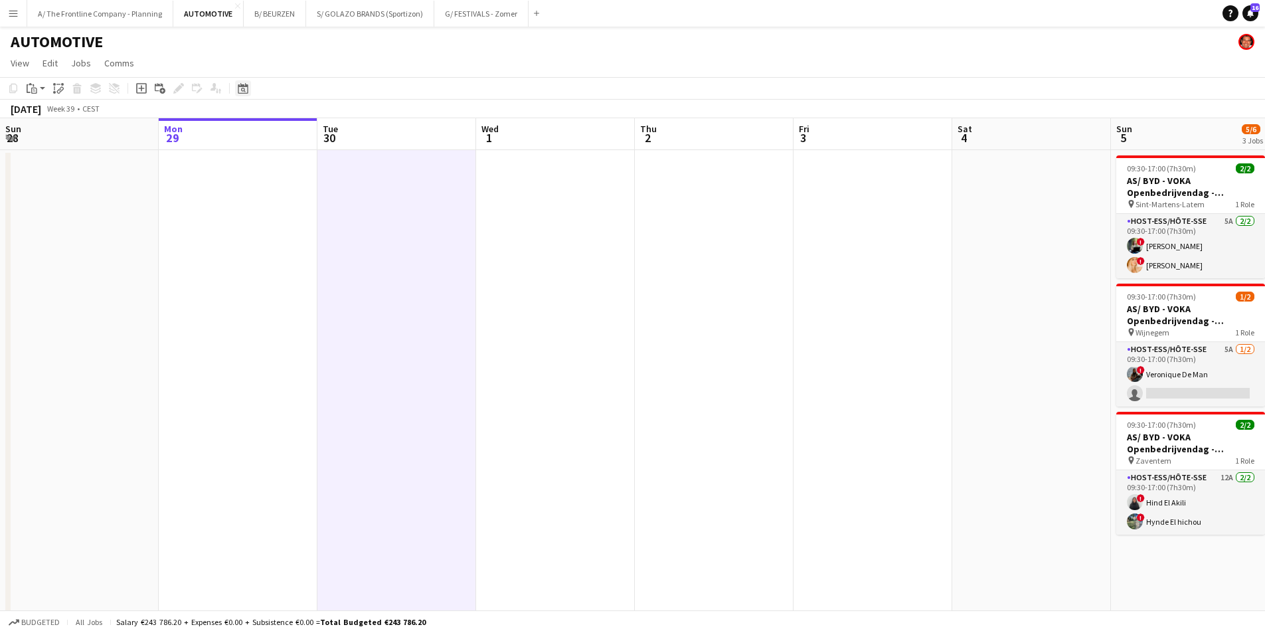
click at [248, 88] on div "Date picker" at bounding box center [243, 88] width 16 height 16
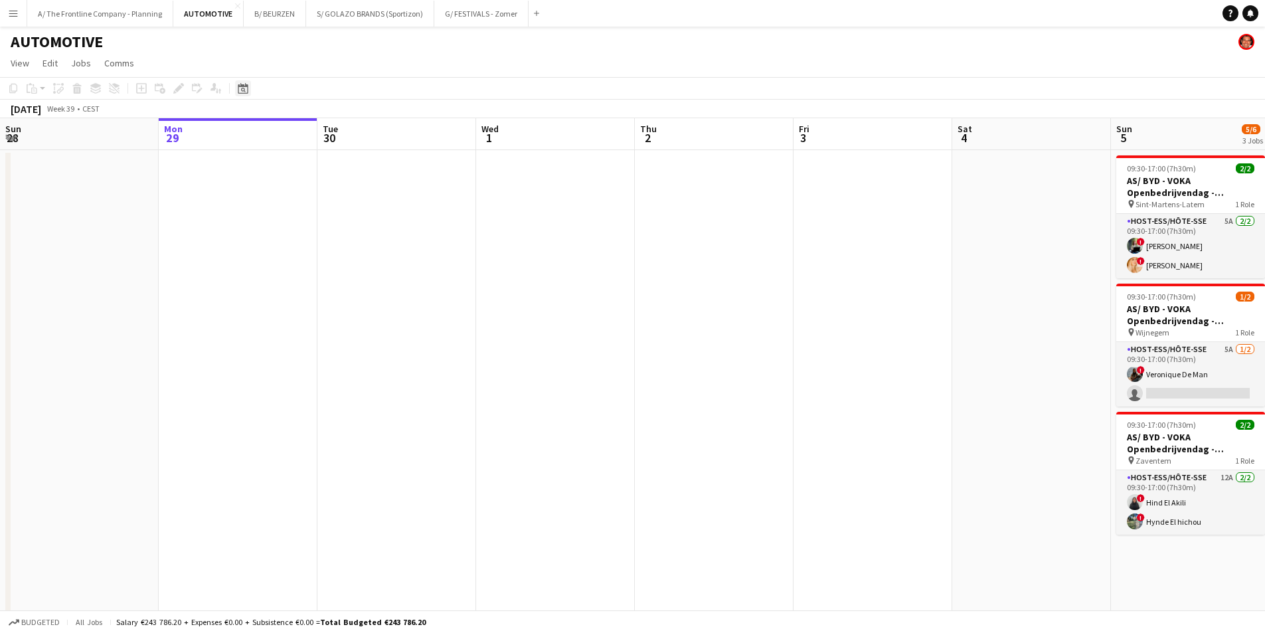
click at [247, 88] on icon "Date picker" at bounding box center [243, 88] width 11 height 11
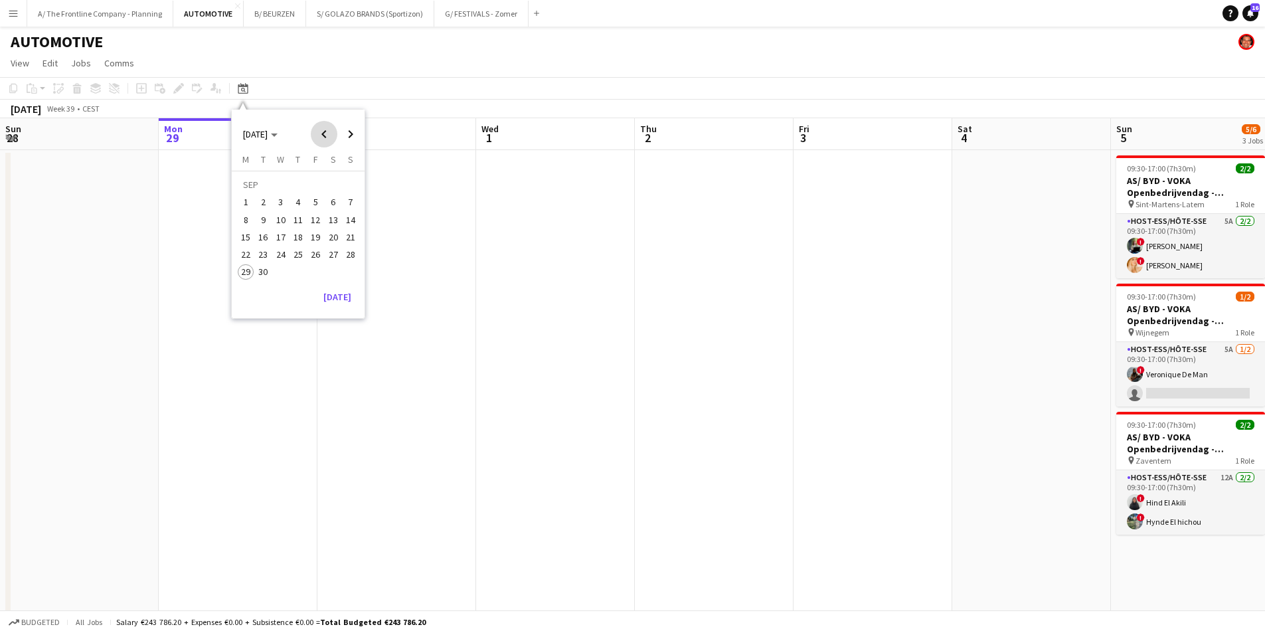
click at [326, 133] on span "Previous month" at bounding box center [324, 134] width 27 height 27
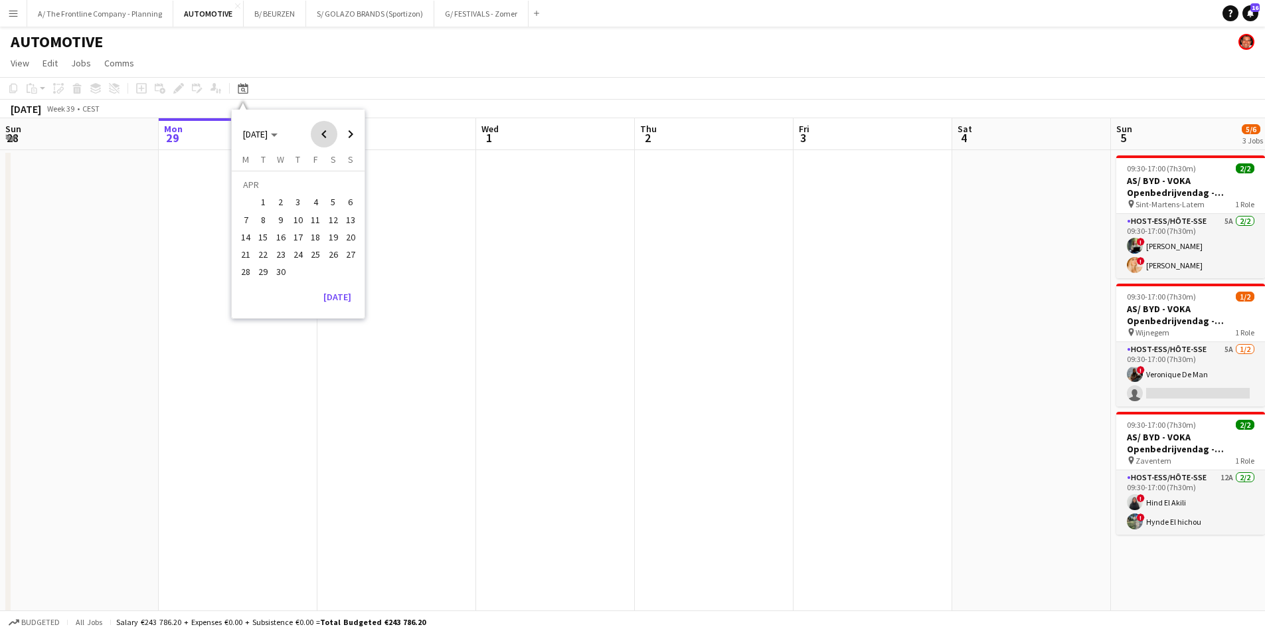
click at [326, 133] on span "Previous month" at bounding box center [324, 134] width 27 height 27
click at [325, 133] on span "Previous month" at bounding box center [324, 134] width 27 height 27
click at [344, 135] on span "Next month" at bounding box center [350, 134] width 27 height 27
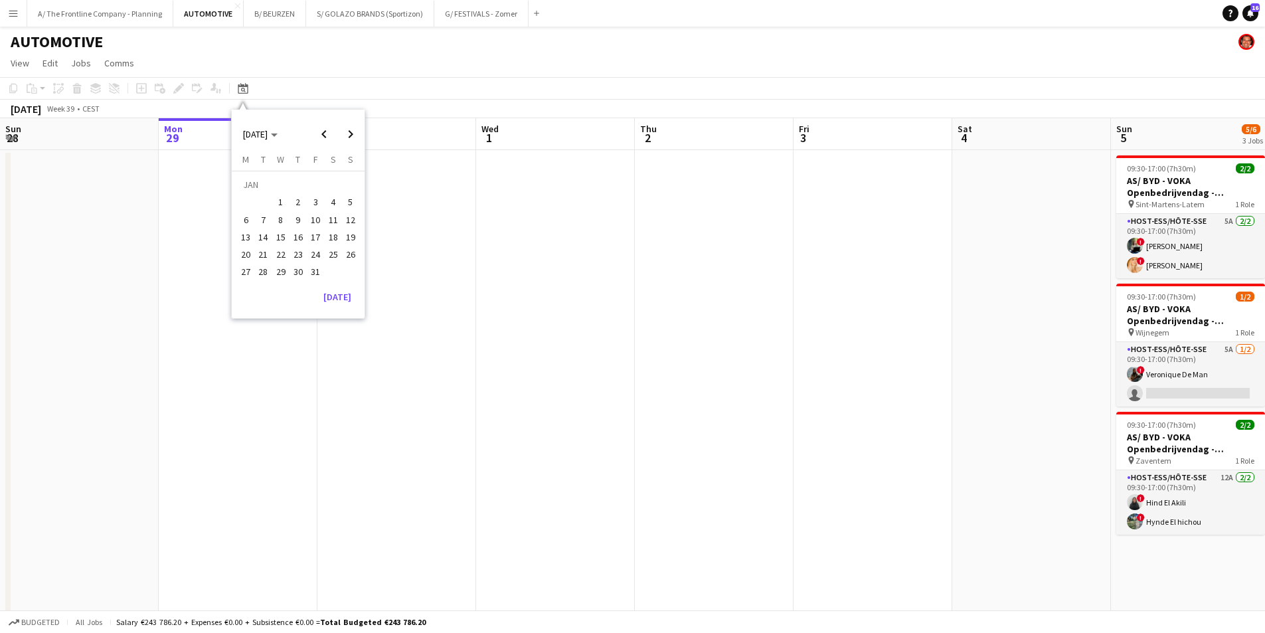
click at [337, 216] on span "11" at bounding box center [333, 220] width 16 height 16
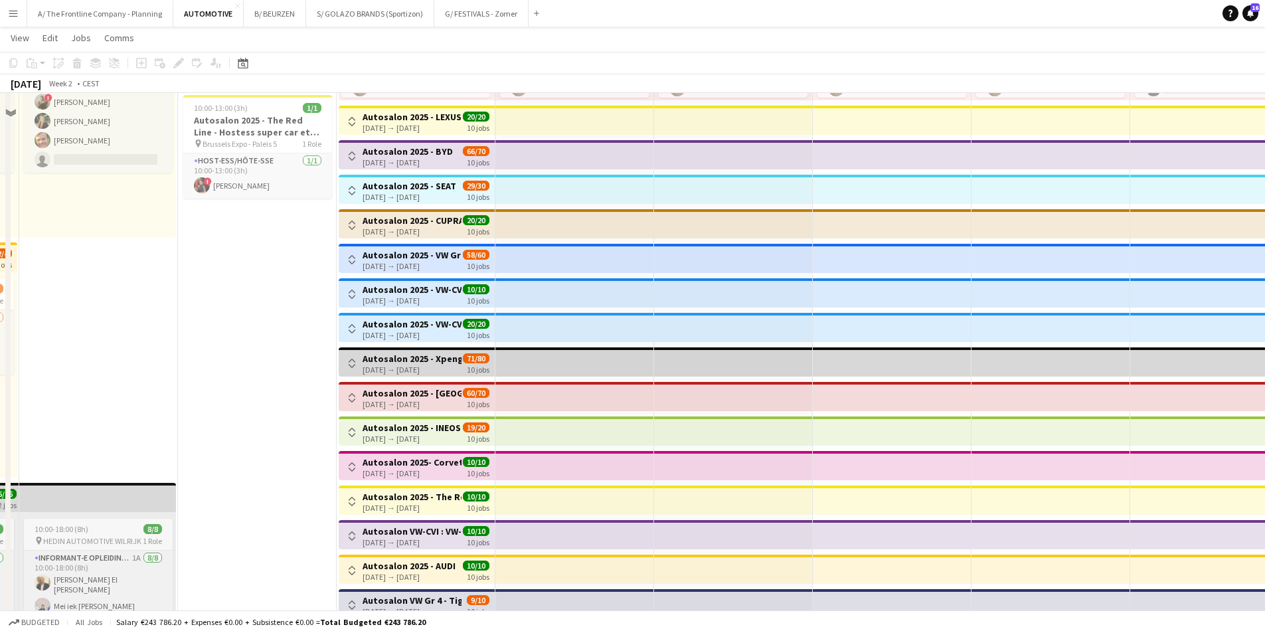
scroll to position [531, 0]
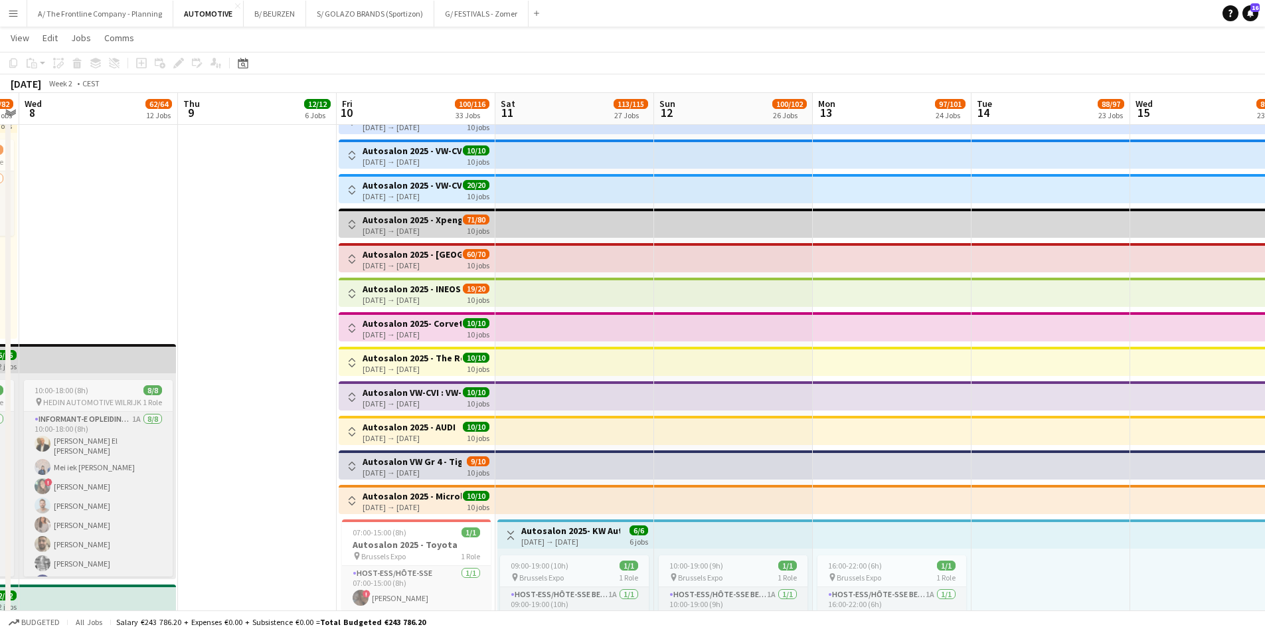
click at [391, 257] on h3 "Autosalon 2025 - Hongqi" at bounding box center [411, 254] width 99 height 12
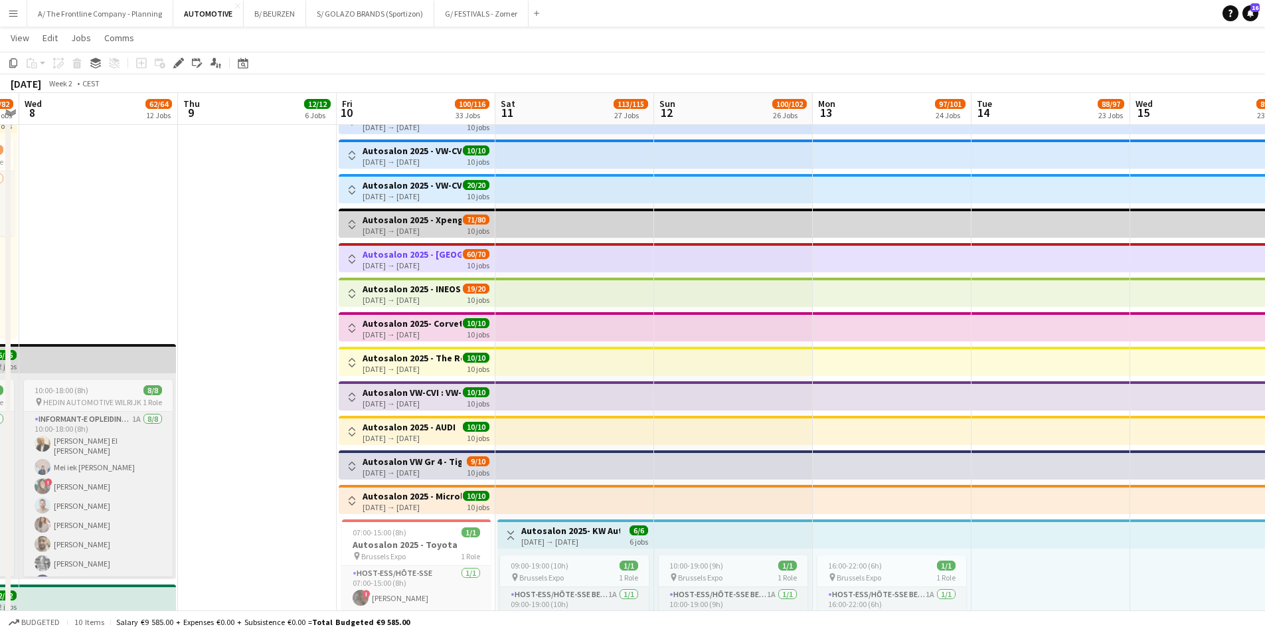
click at [352, 257] on app-icon "Toggle View" at bounding box center [351, 258] width 9 height 9
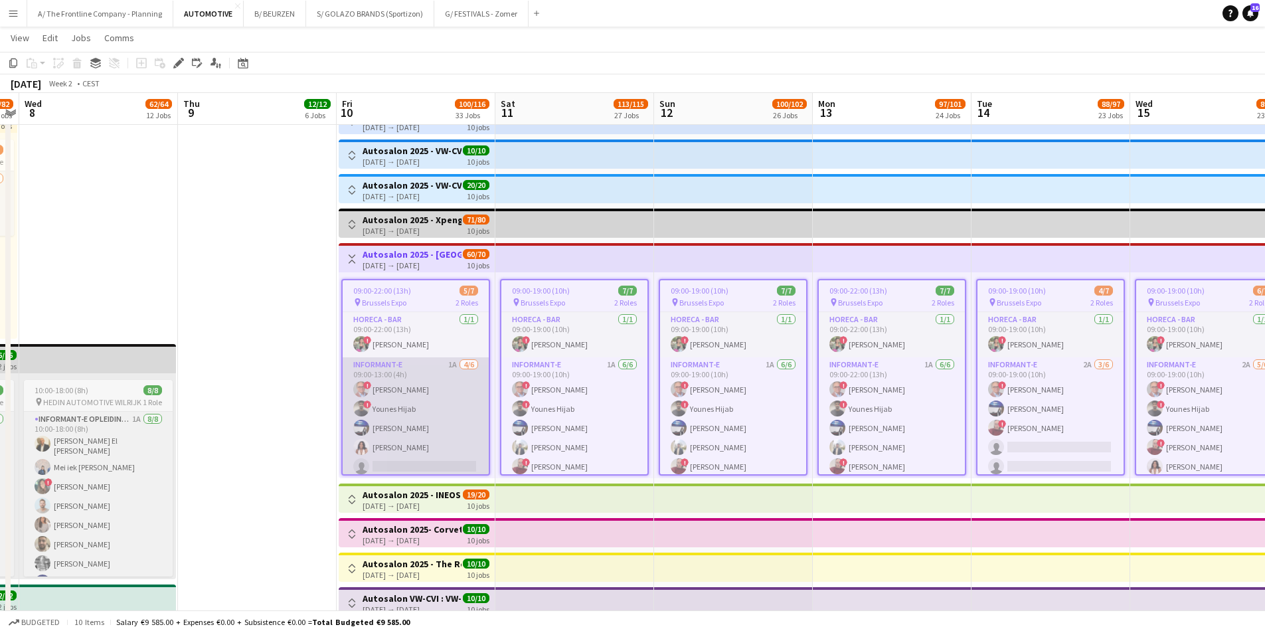
scroll to position [15, 0]
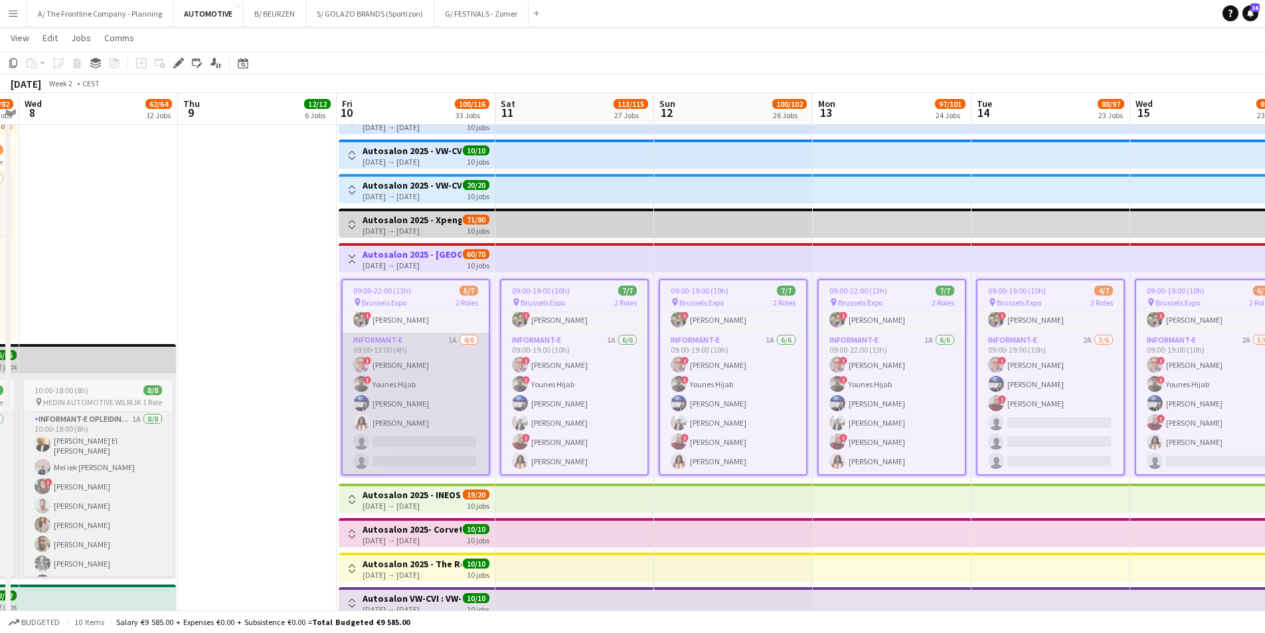
click at [414, 420] on app-card-role "Informant-e 1A 4/6 09:00-13:00 (4h) ! Hans Du Lion ! Younes Hijab Nathalie Coek…" at bounding box center [416, 403] width 146 height 141
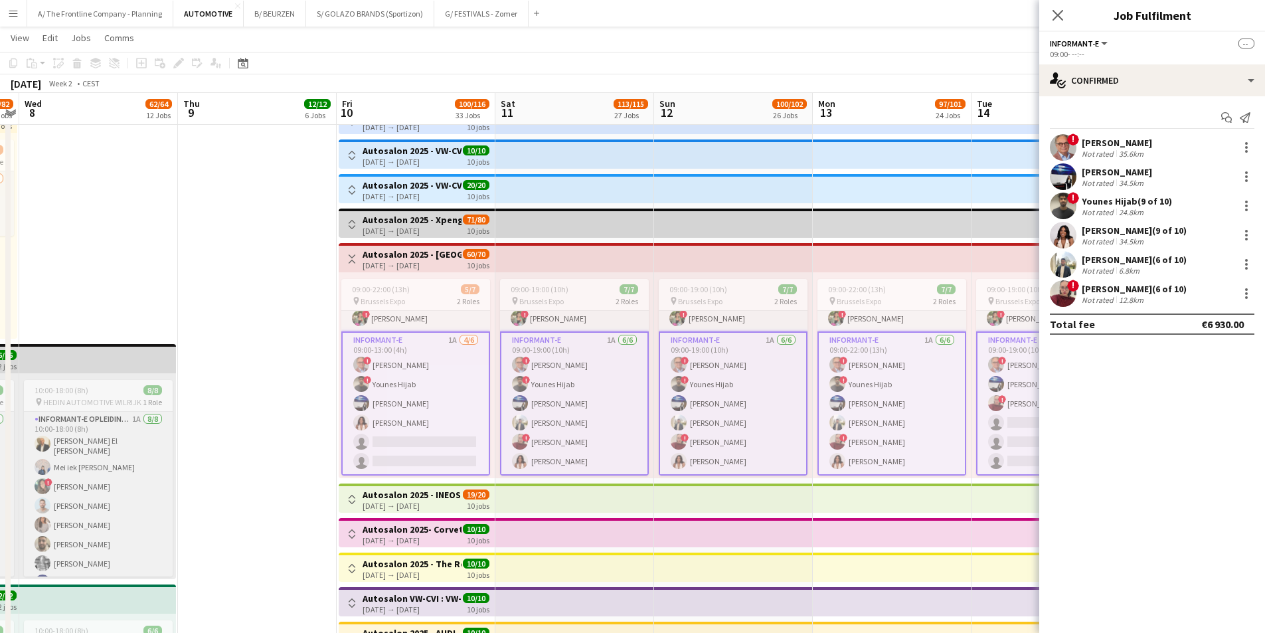
click at [1129, 236] on div "34.5km" at bounding box center [1131, 241] width 30 height 10
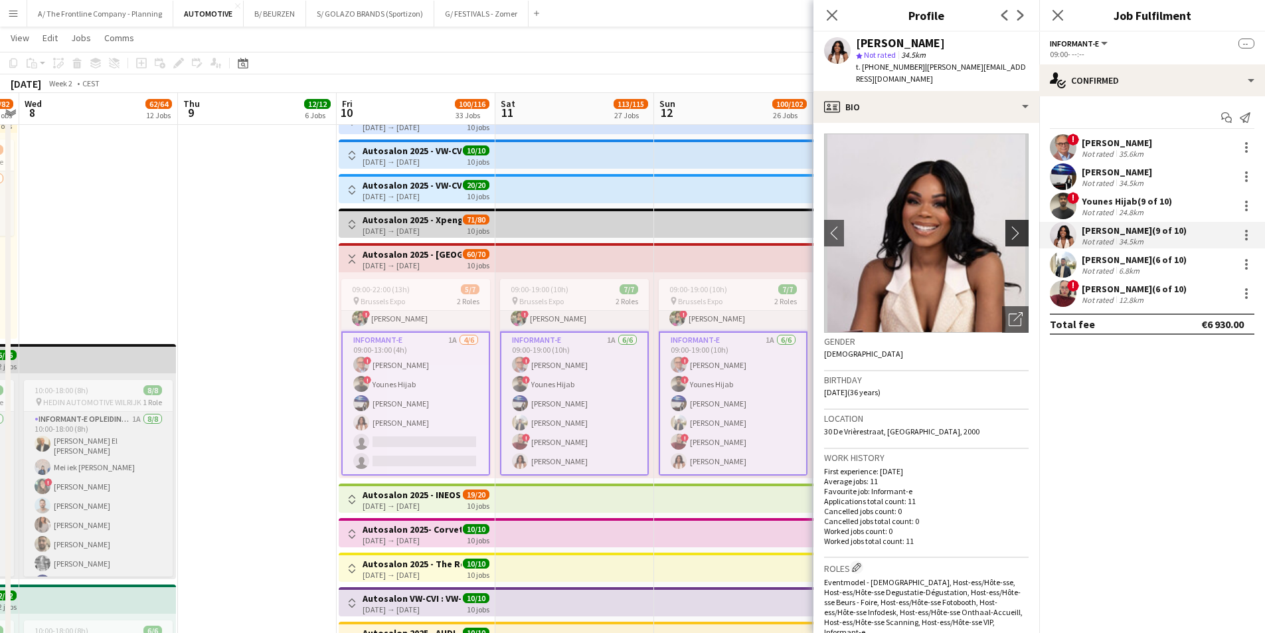
click at [1012, 226] on app-icon "chevron-right" at bounding box center [1018, 233] width 21 height 14
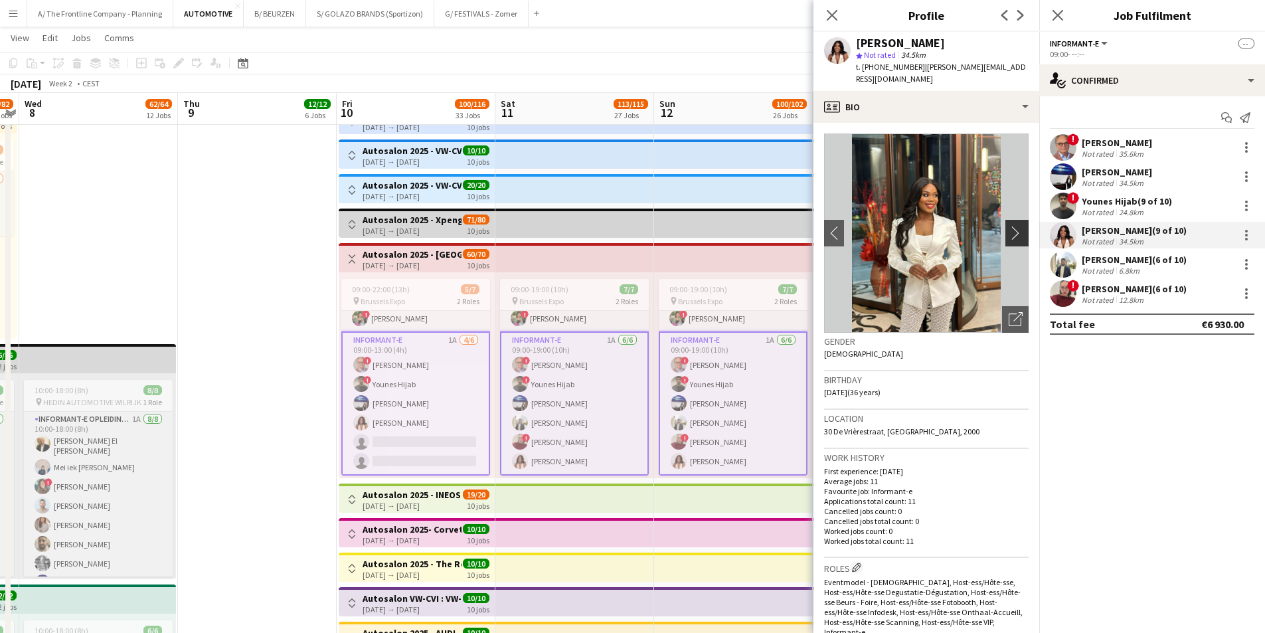
click at [1012, 226] on app-icon "chevron-right" at bounding box center [1018, 233] width 21 height 14
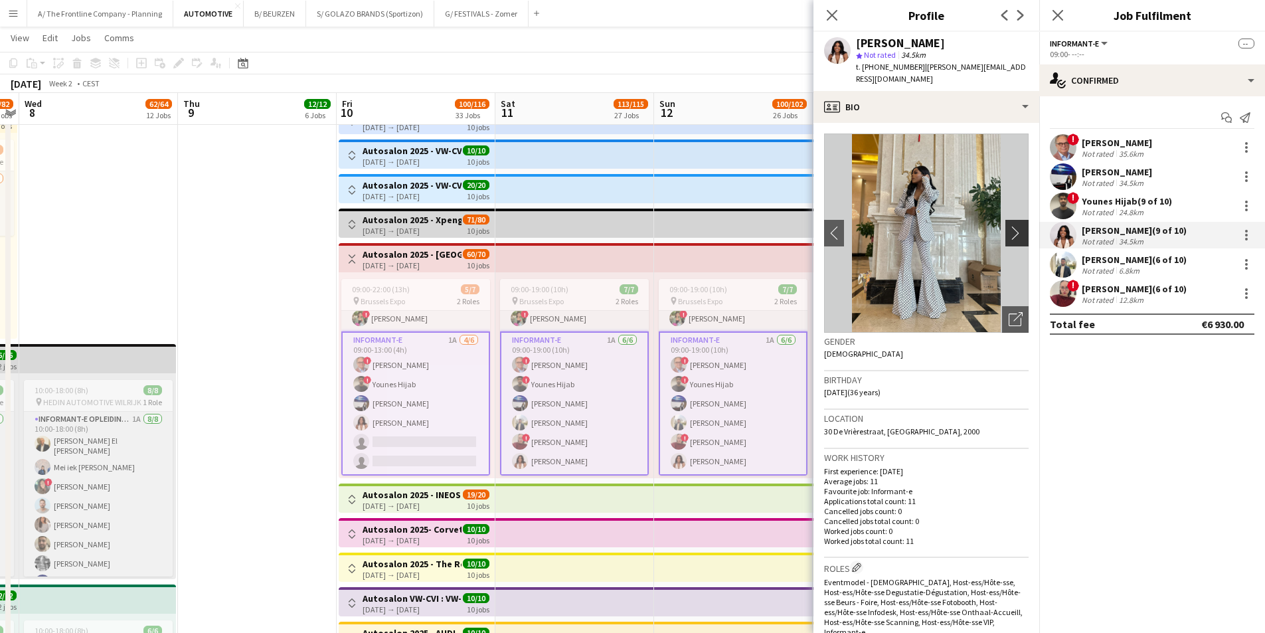
click at [1012, 226] on app-icon "chevron-right" at bounding box center [1018, 233] width 21 height 14
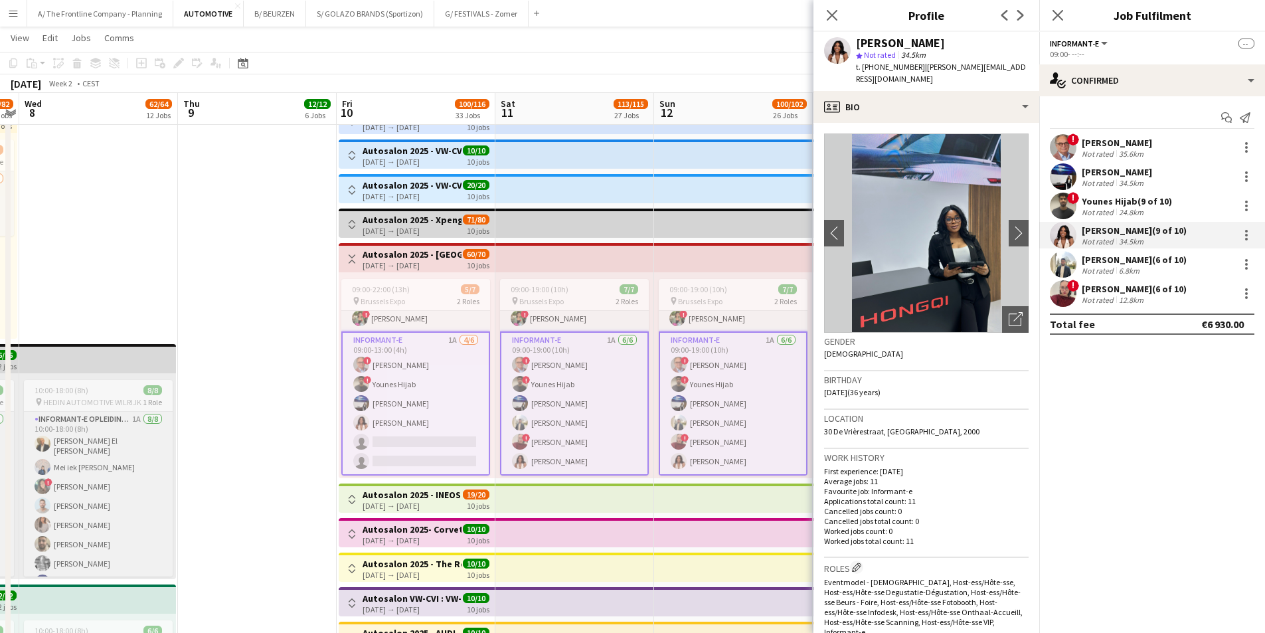
click at [1105, 174] on div "Nathalie Coekaerts" at bounding box center [1117, 172] width 70 height 12
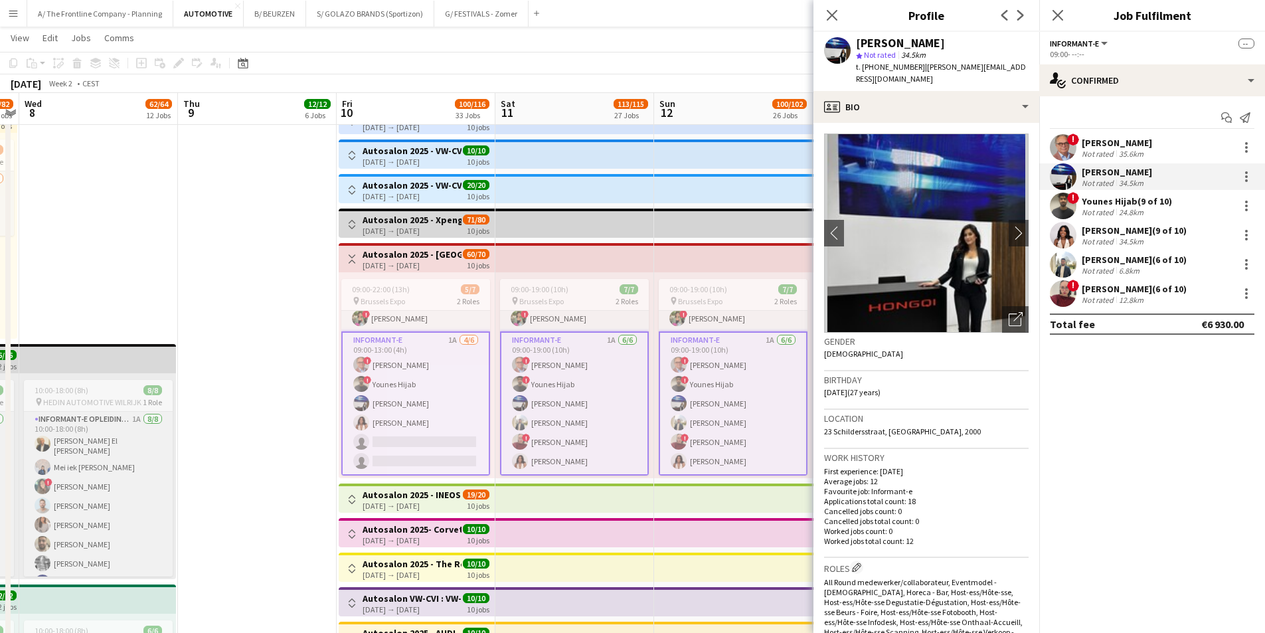
click at [1103, 307] on div "! Leila Moussaid (6 of 10) Not rated 12.8km" at bounding box center [1152, 293] width 226 height 27
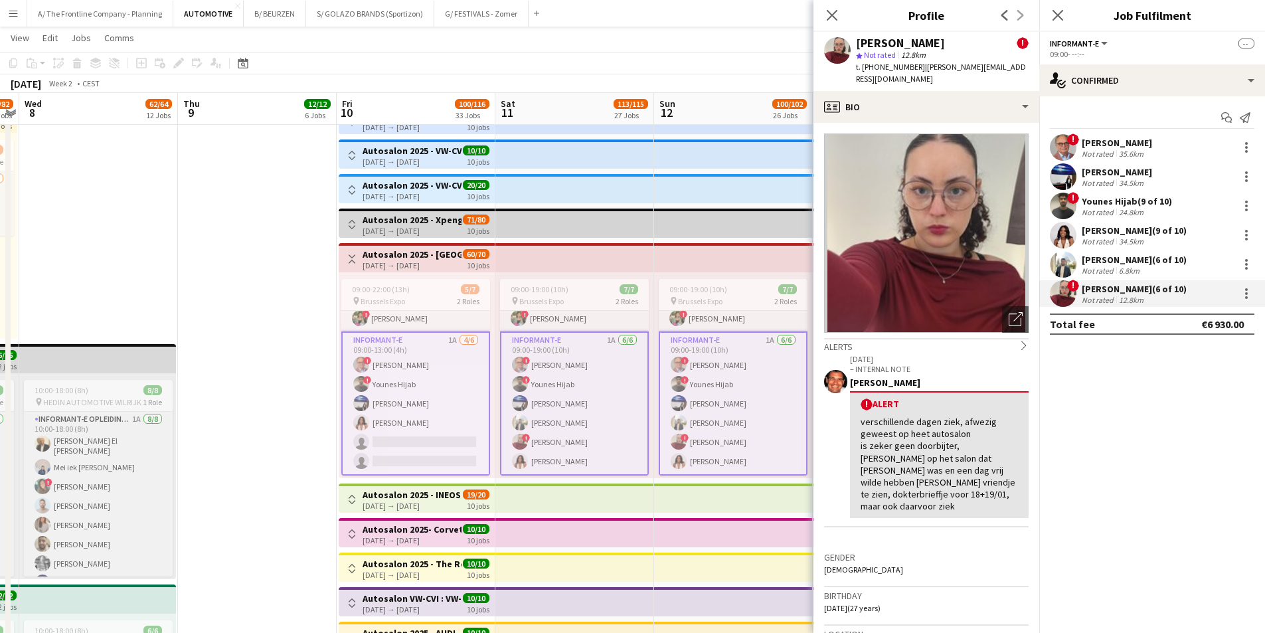
click at [1108, 260] on div "Ayoub Akel (6 of 10)" at bounding box center [1134, 260] width 105 height 12
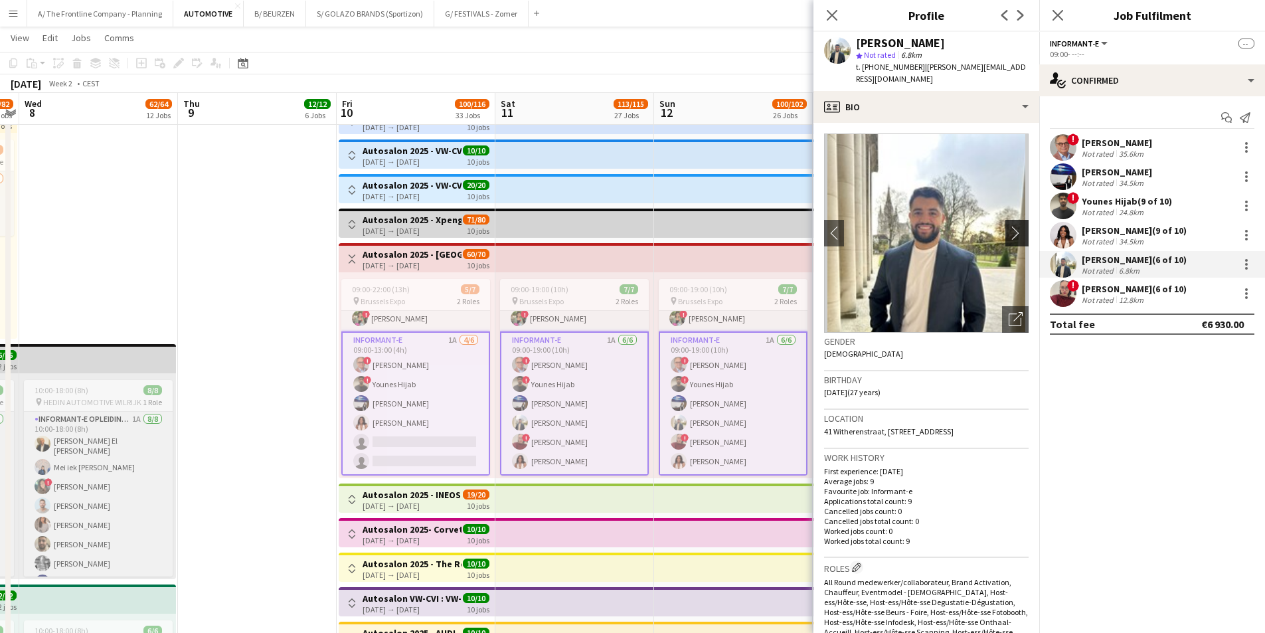
click at [1008, 226] on app-icon "chevron-right" at bounding box center [1018, 233] width 21 height 14
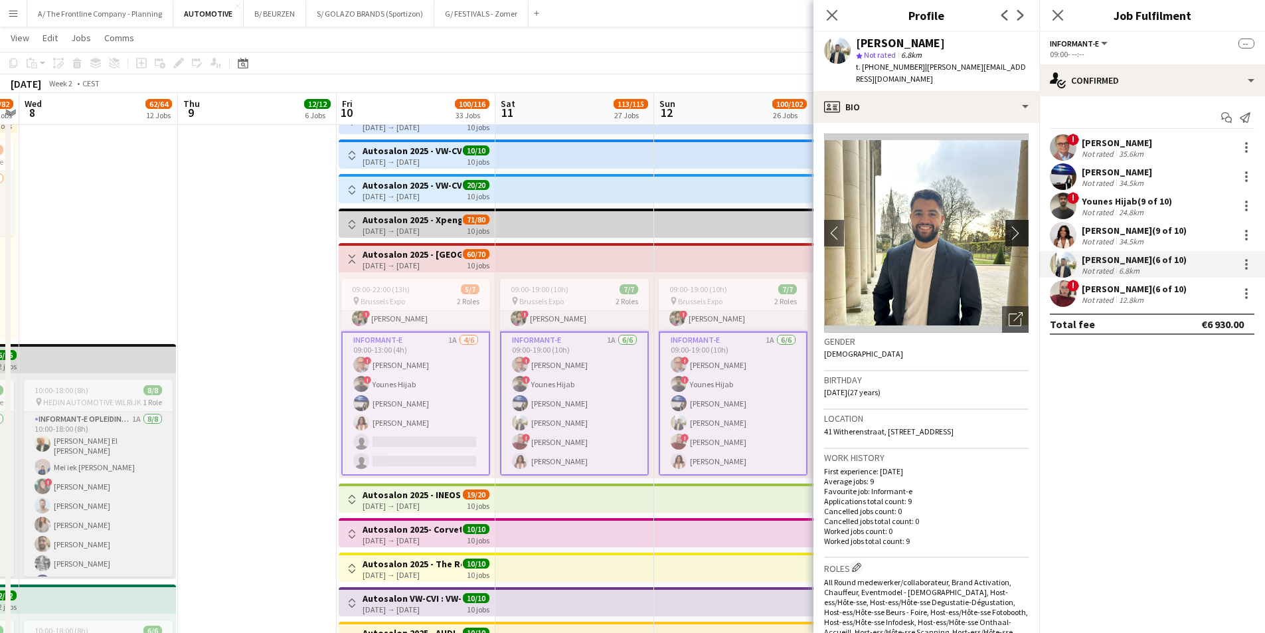
click at [1008, 226] on app-icon "chevron-right" at bounding box center [1018, 233] width 21 height 14
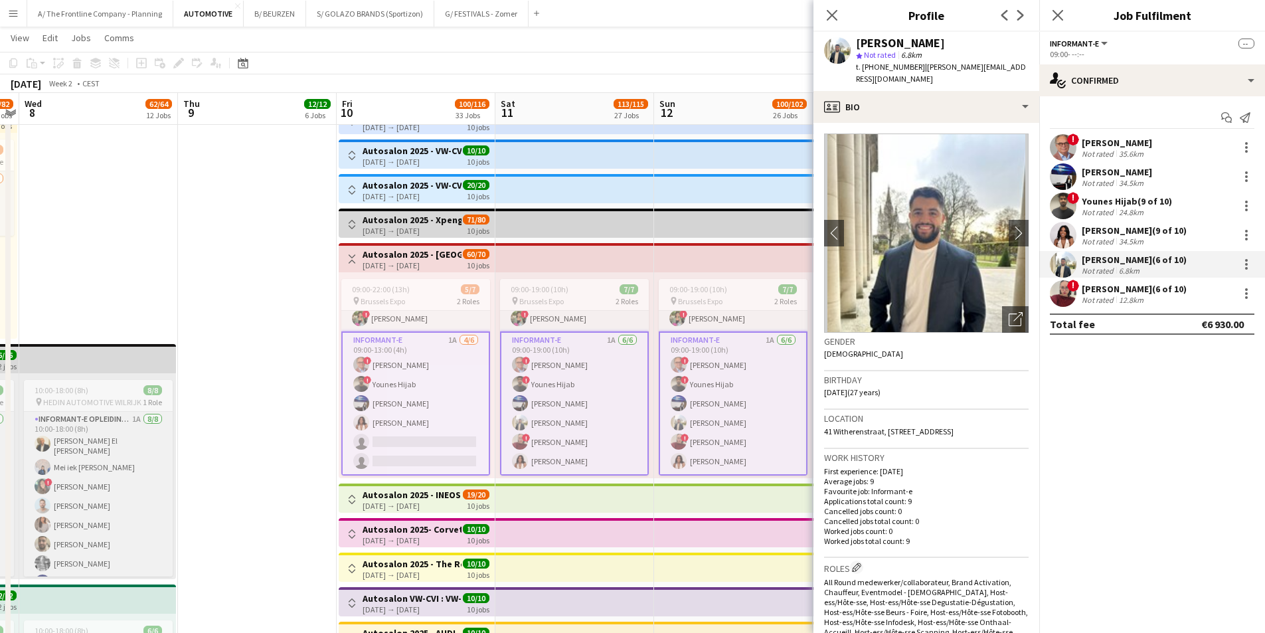
click at [1080, 208] on div "! Younes Hijab (9 of 10) Not rated 24.8km" at bounding box center [1152, 206] width 226 height 27
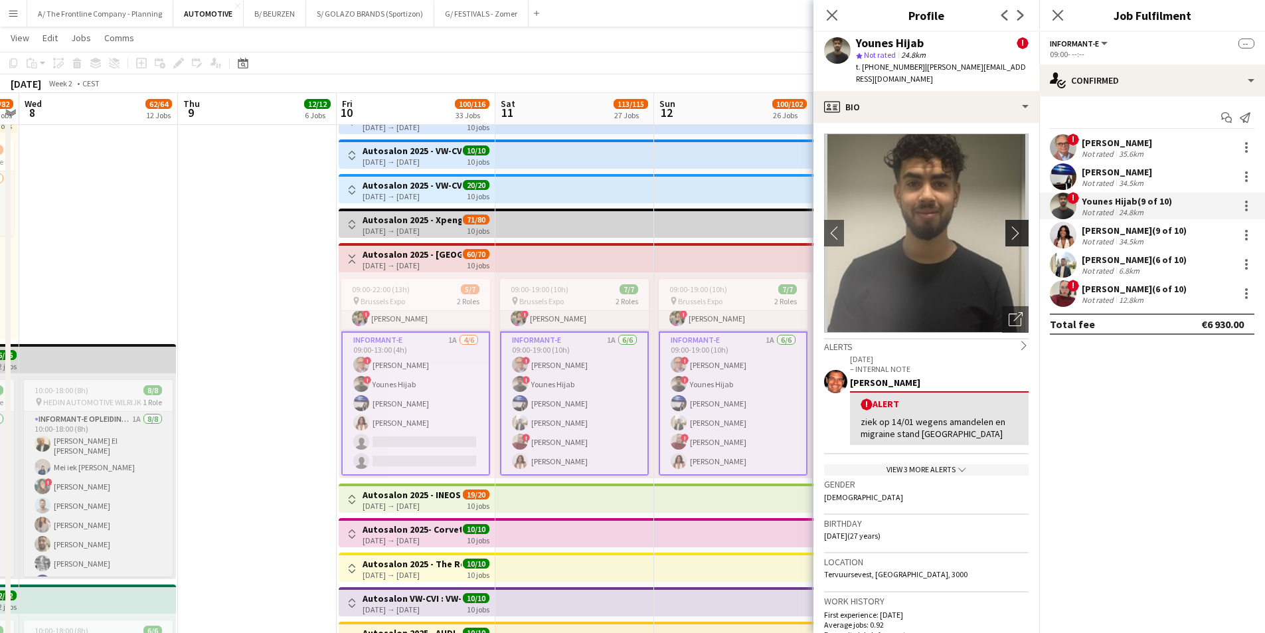
click at [1012, 226] on app-icon "chevron-right" at bounding box center [1018, 233] width 21 height 14
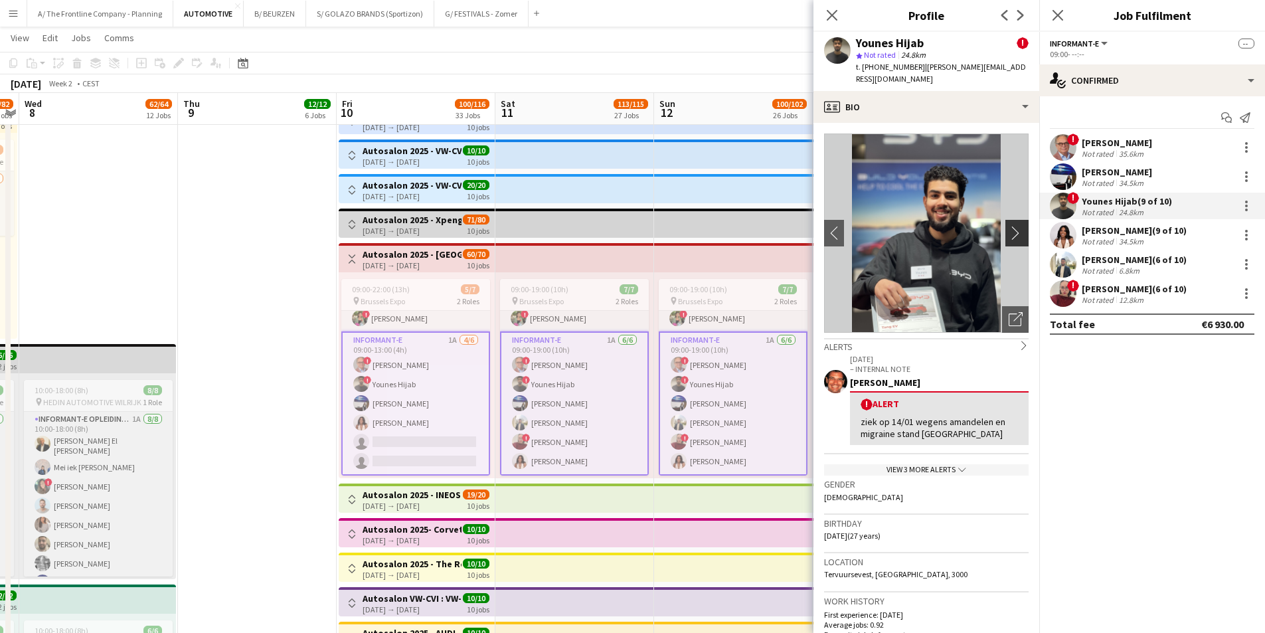
click at [1012, 226] on app-icon "chevron-right" at bounding box center [1018, 233] width 21 height 14
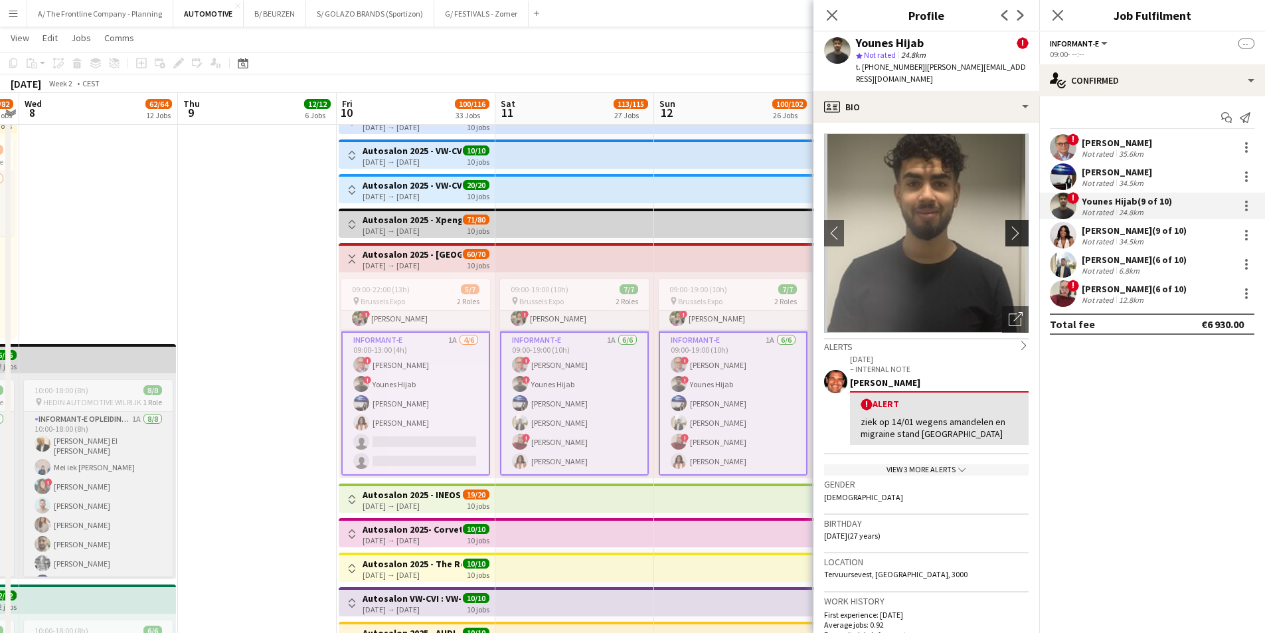
click at [1012, 226] on app-icon "chevron-right" at bounding box center [1018, 233] width 21 height 14
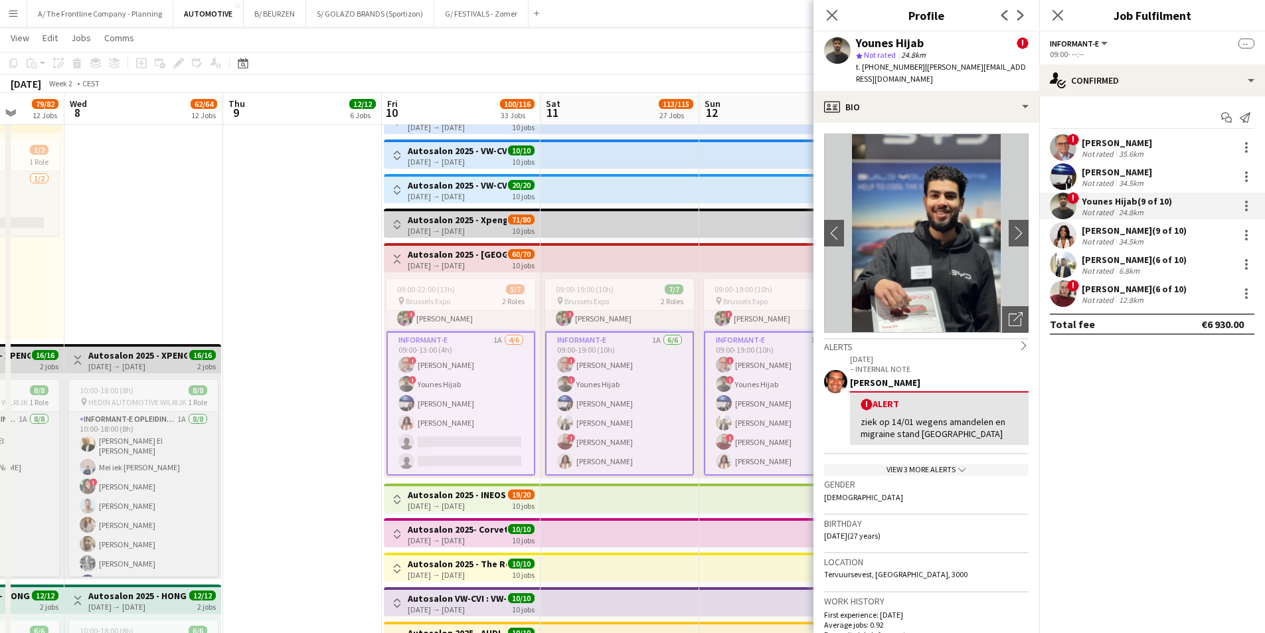
drag, startPoint x: 70, startPoint y: 286, endPoint x: -7, endPoint y: 256, distance: 82.8
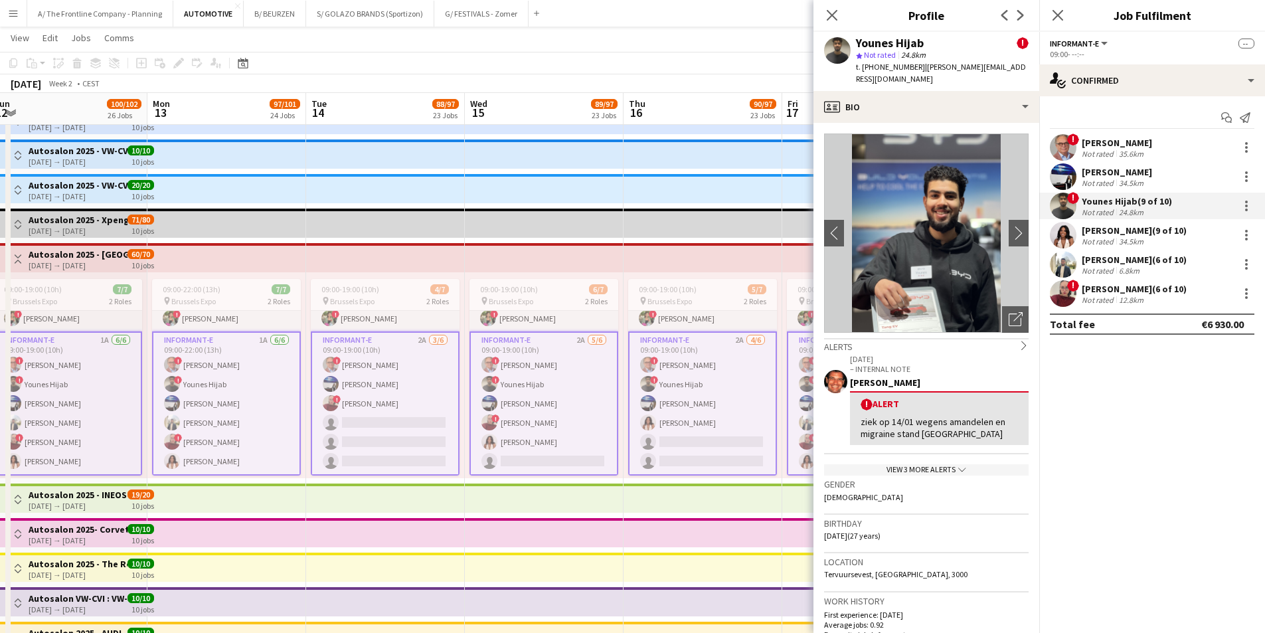
drag, startPoint x: 651, startPoint y: 274, endPoint x: 326, endPoint y: 282, distance: 325.4
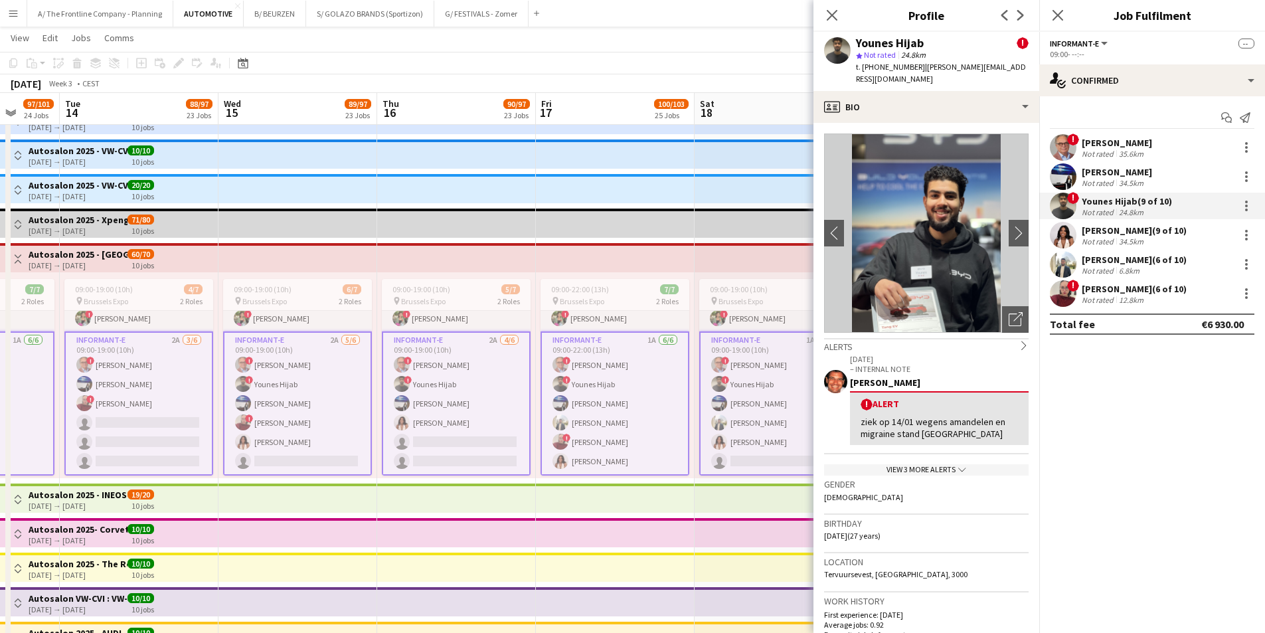
drag, startPoint x: 617, startPoint y: 264, endPoint x: 426, endPoint y: 264, distance: 191.2
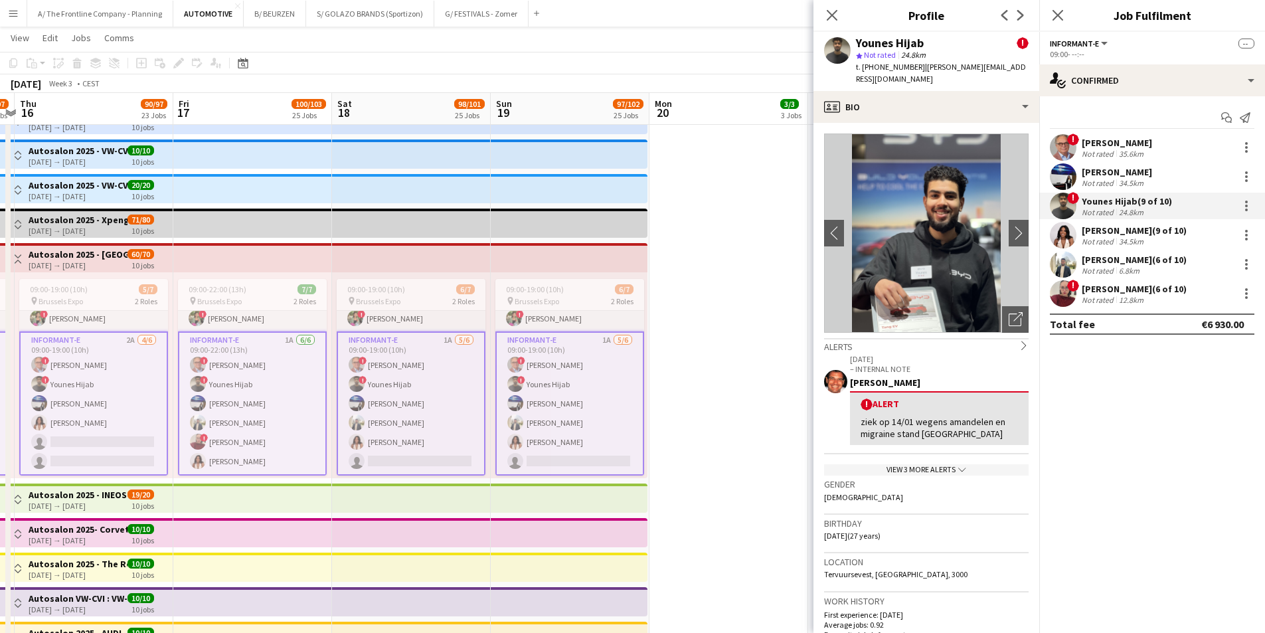
drag, startPoint x: 677, startPoint y: 266, endPoint x: 347, endPoint y: 264, distance: 329.3
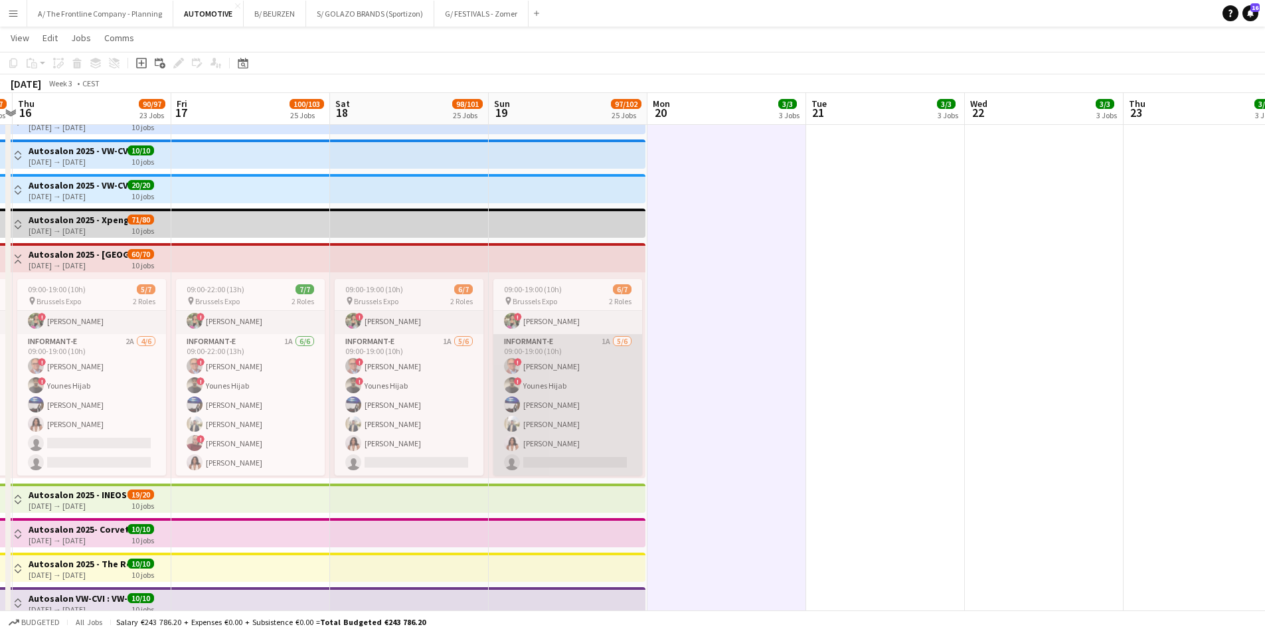
click at [580, 390] on app-card-role "Informant-e 1A 5/6 09:00-19:00 (10h) ! Hans Du Lion ! Younes Hijab Nathalie Coe…" at bounding box center [567, 404] width 149 height 141
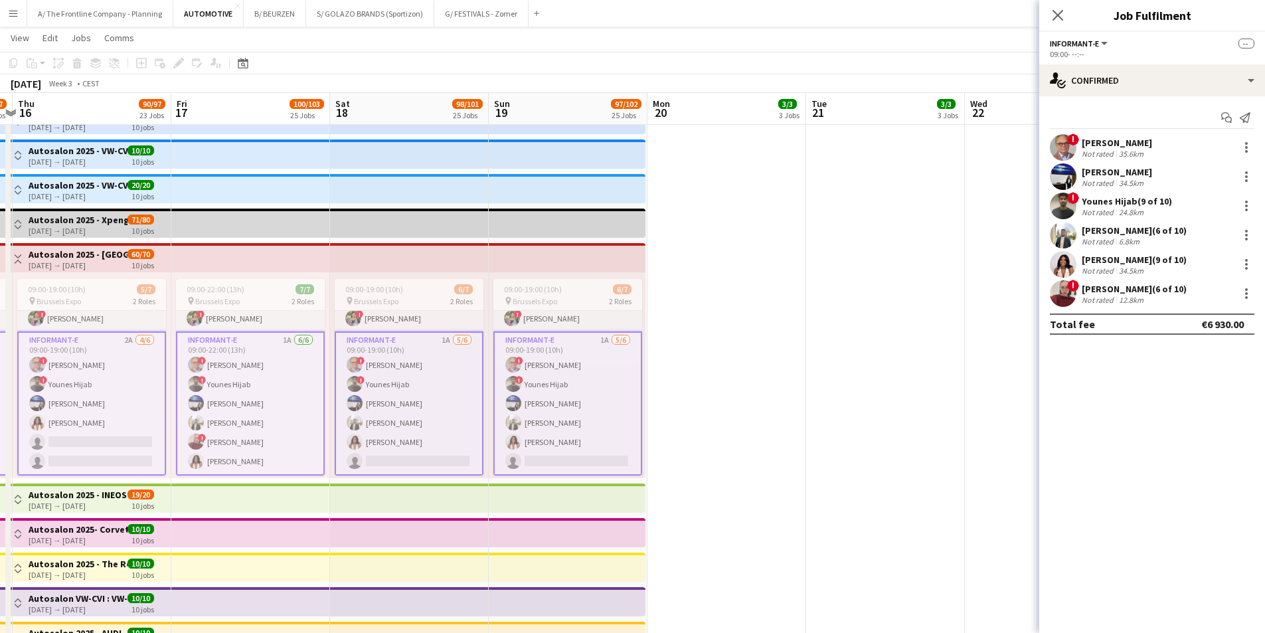
click at [1086, 147] on div "Hans Du Lion" at bounding box center [1117, 143] width 70 height 12
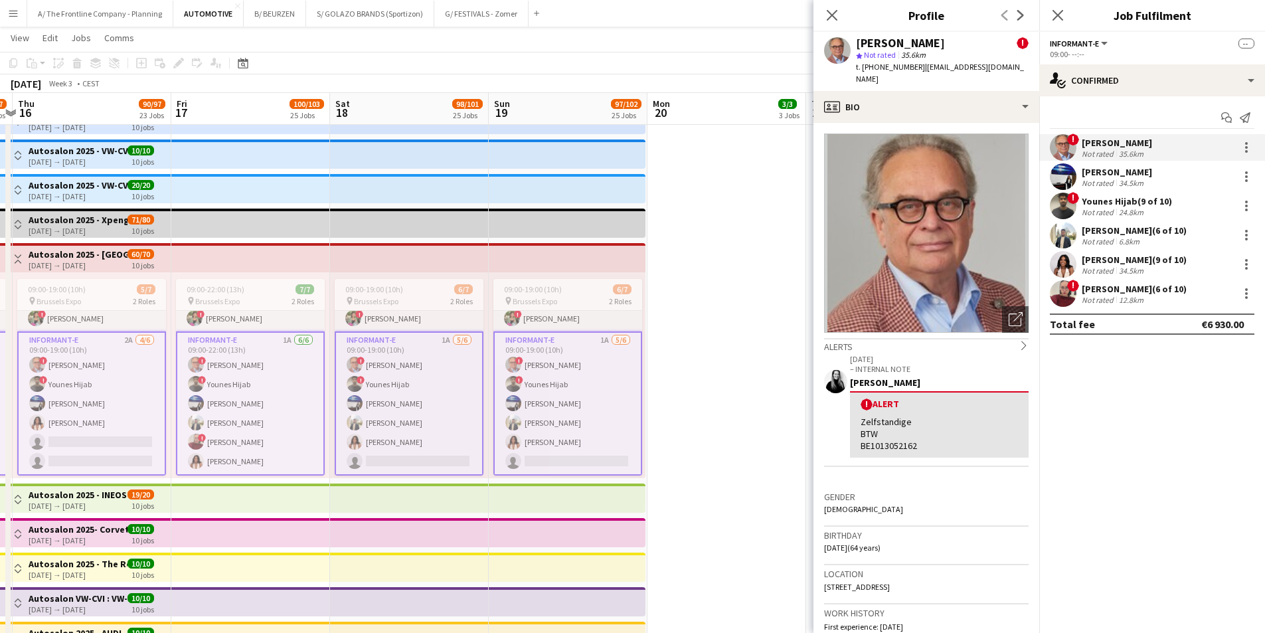
click at [1094, 169] on div "Nathalie Coekaerts" at bounding box center [1117, 172] width 70 height 12
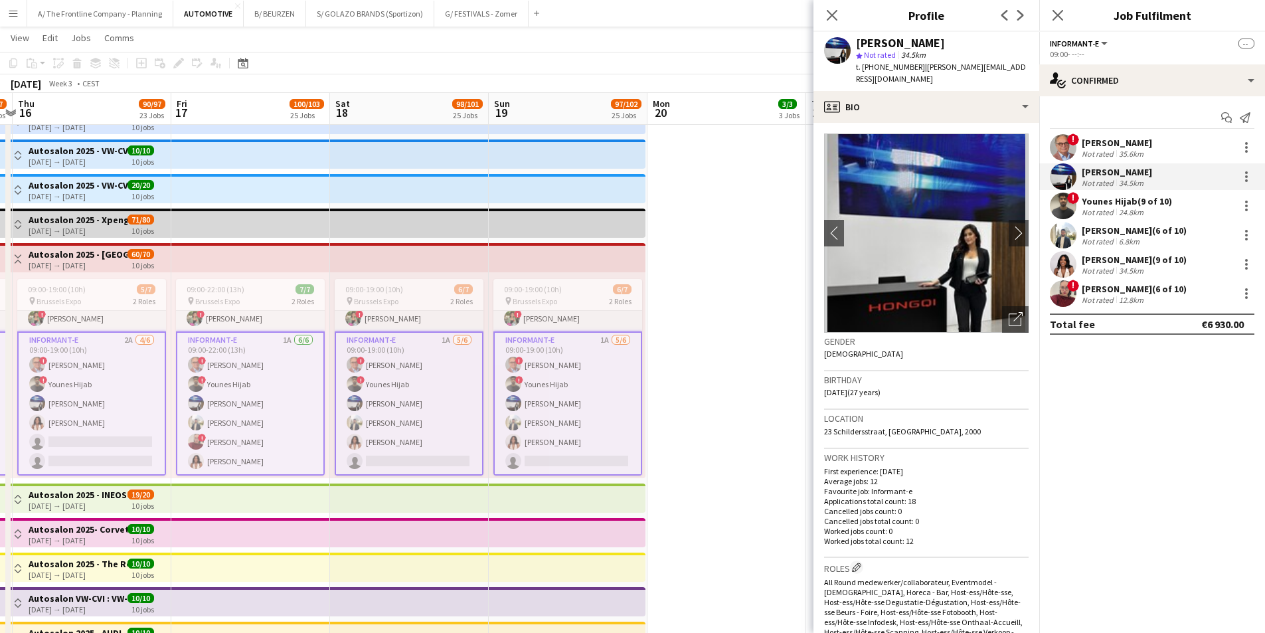
click at [1073, 232] on app-user-avatar at bounding box center [1063, 235] width 27 height 27
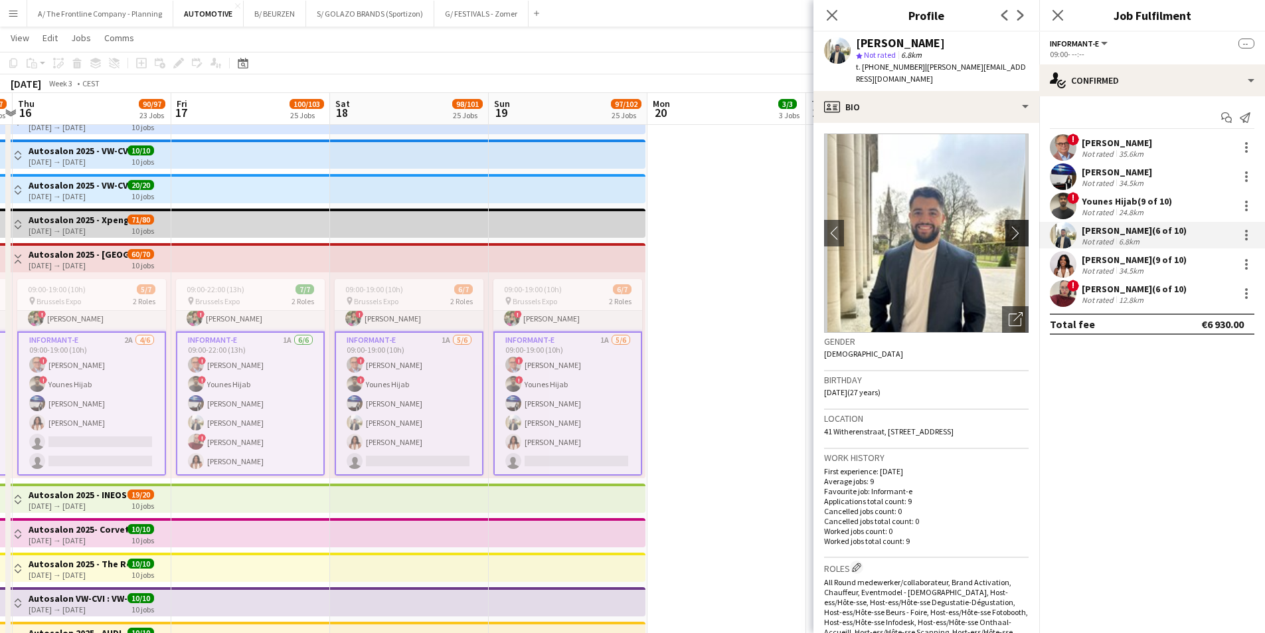
click at [1008, 226] on app-icon "chevron-right" at bounding box center [1018, 233] width 21 height 14
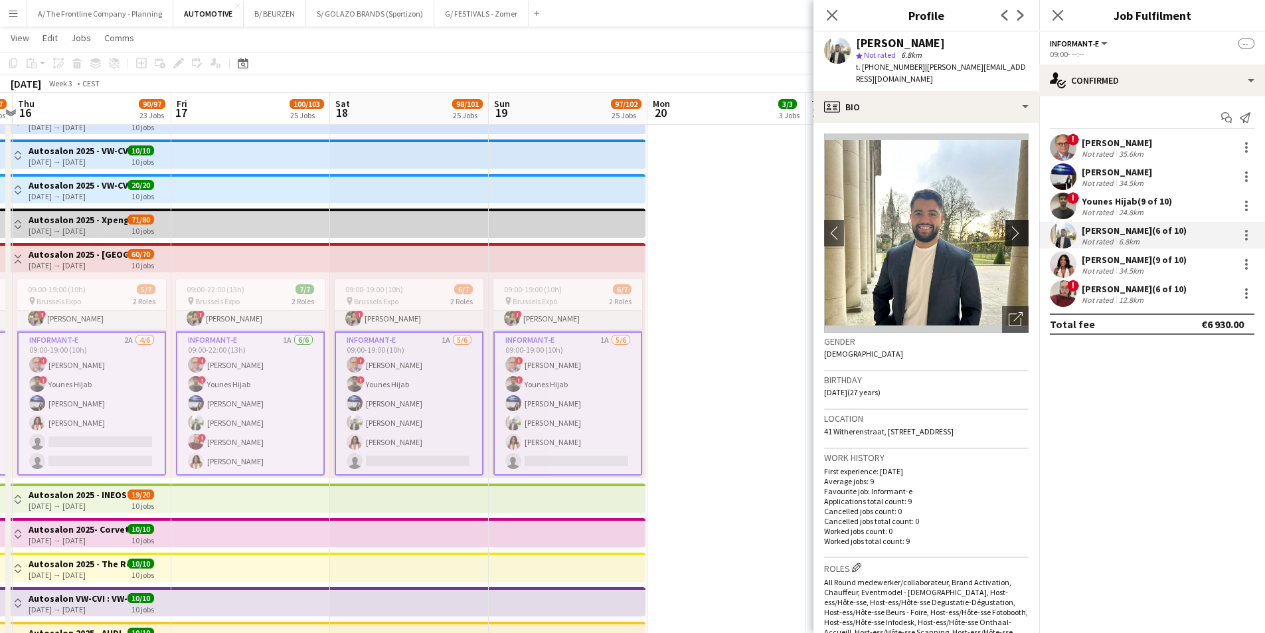
click at [1008, 226] on app-icon "chevron-right" at bounding box center [1018, 233] width 21 height 14
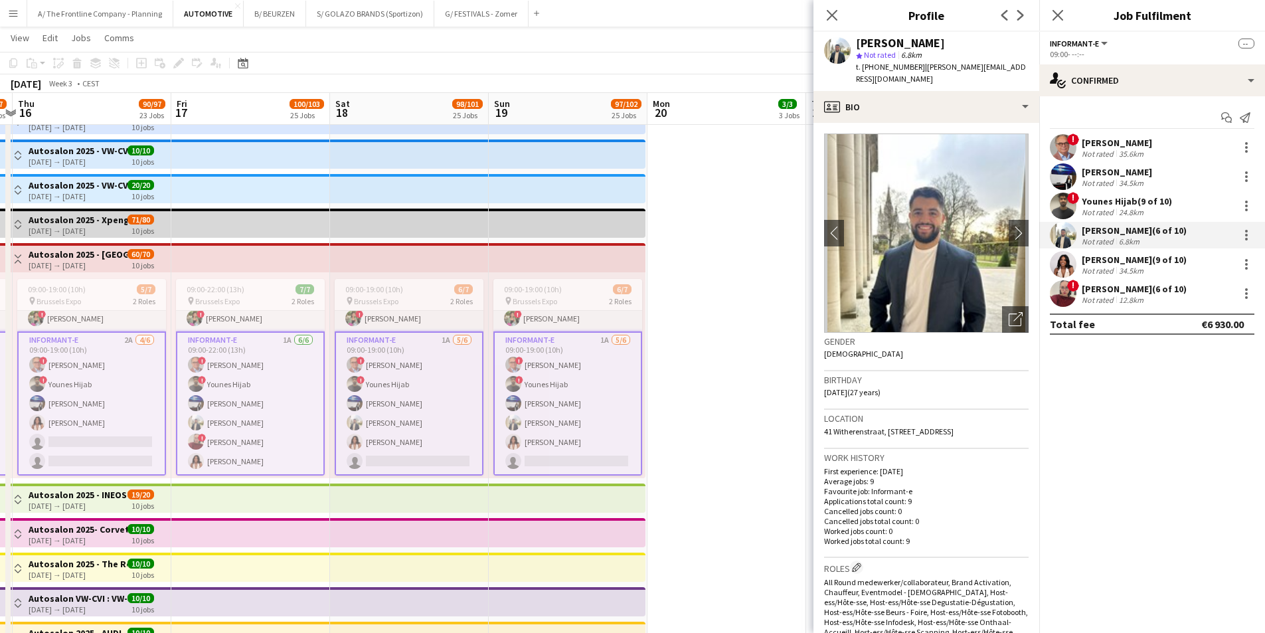
click at [1105, 266] on div "Not rated" at bounding box center [1099, 271] width 35 height 10
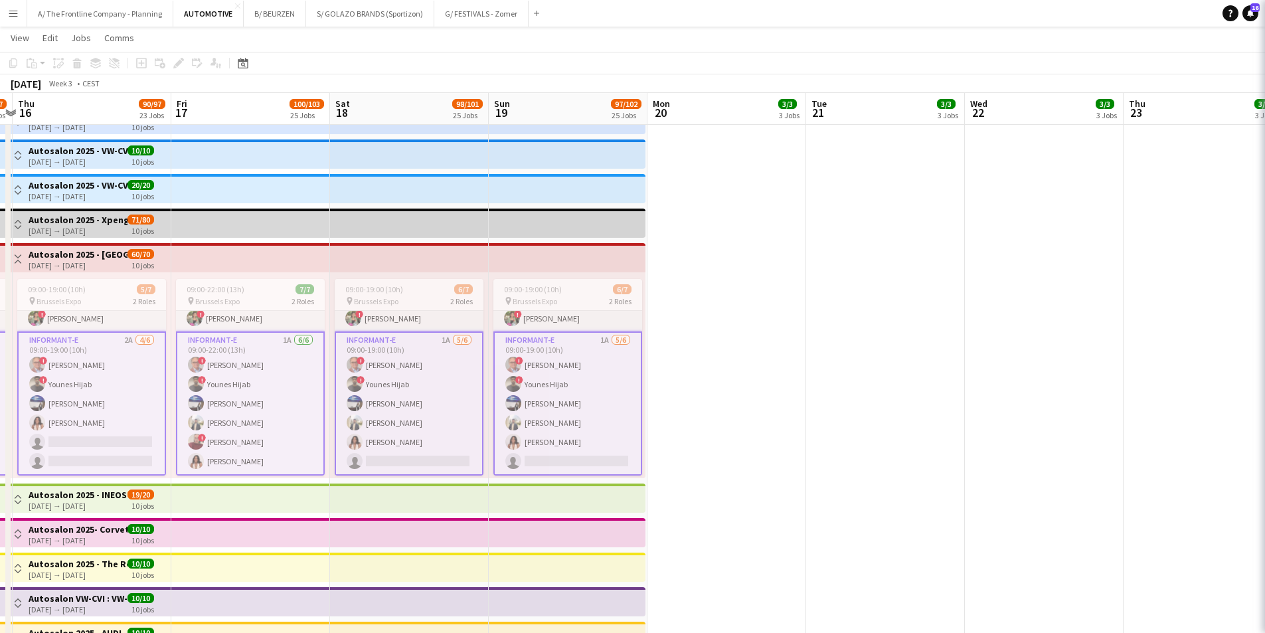
scroll to position [22, 0]
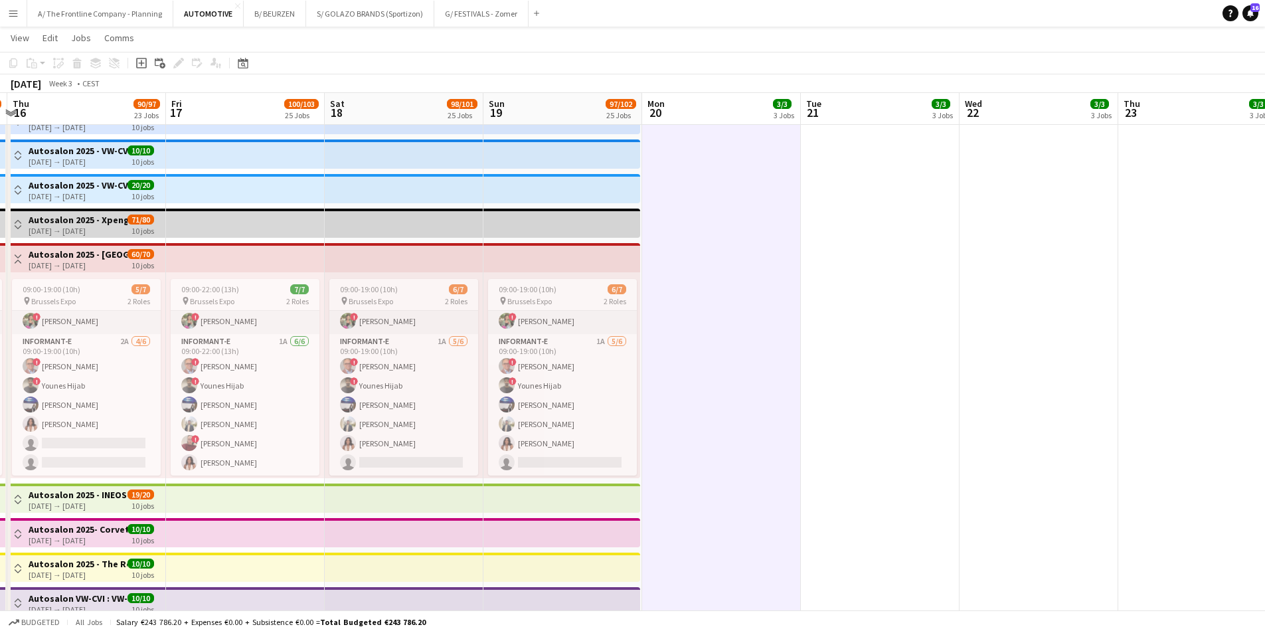
drag, startPoint x: 819, startPoint y: 318, endPoint x: 773, endPoint y: 305, distance: 46.9
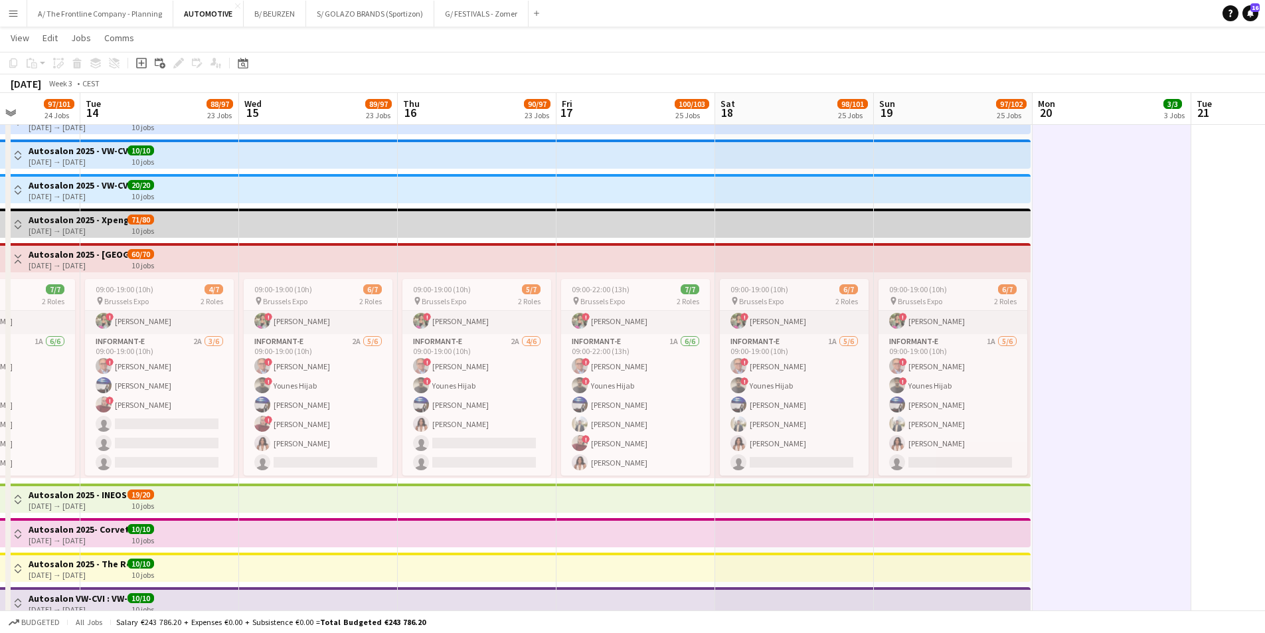
drag, startPoint x: 1064, startPoint y: 287, endPoint x: 1204, endPoint y: 285, distance: 140.8
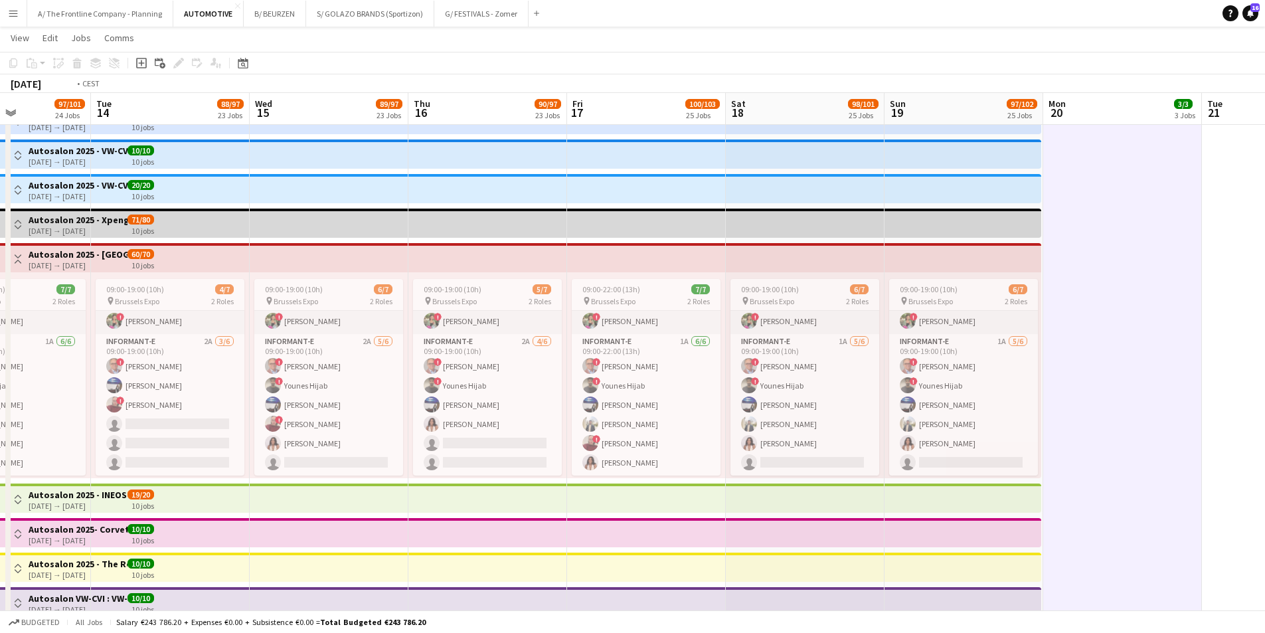
scroll to position [0, 422]
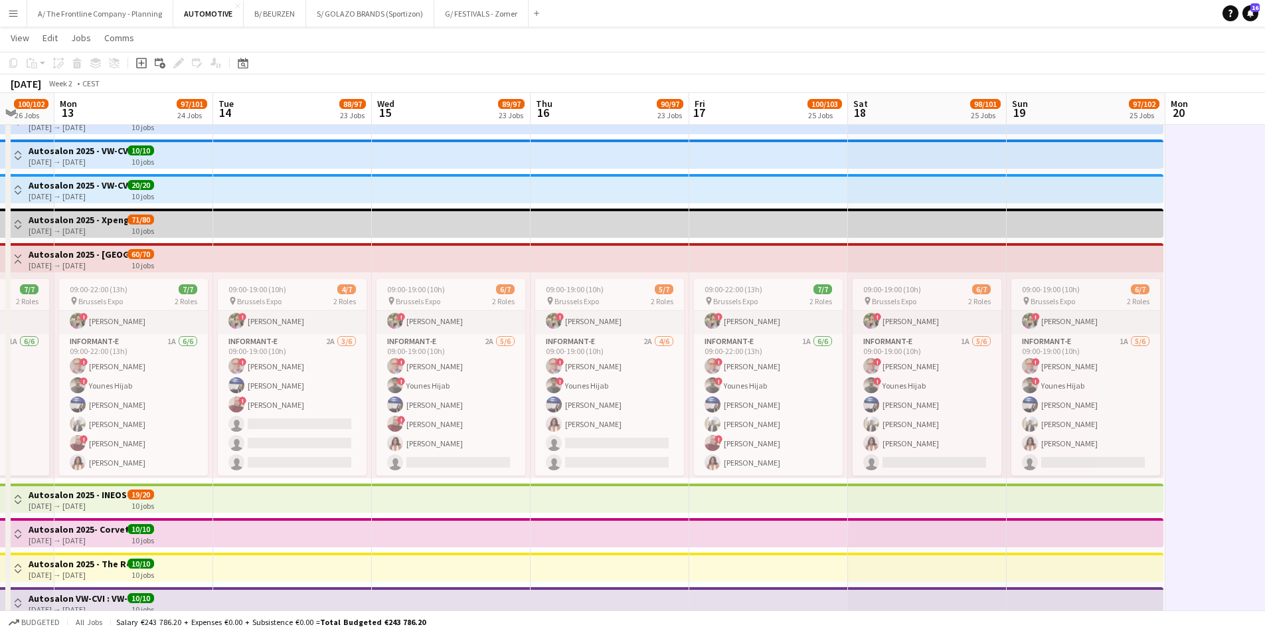
drag, startPoint x: 1062, startPoint y: 293, endPoint x: 1274, endPoint y: 285, distance: 212.6
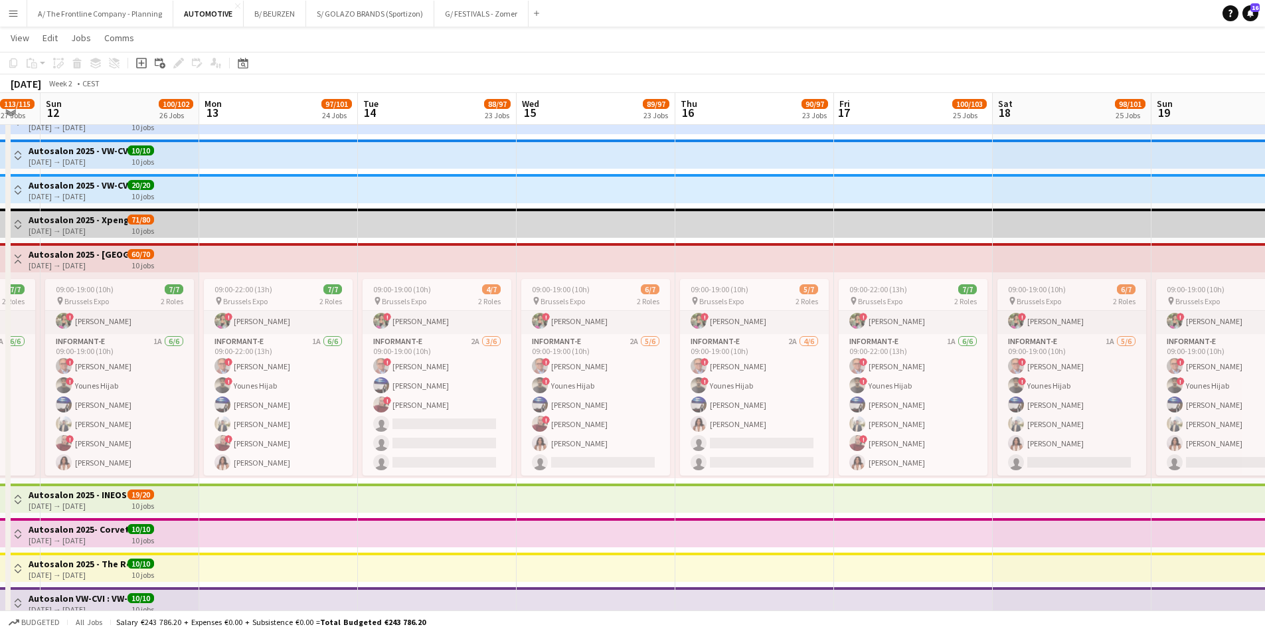
scroll to position [0, 270]
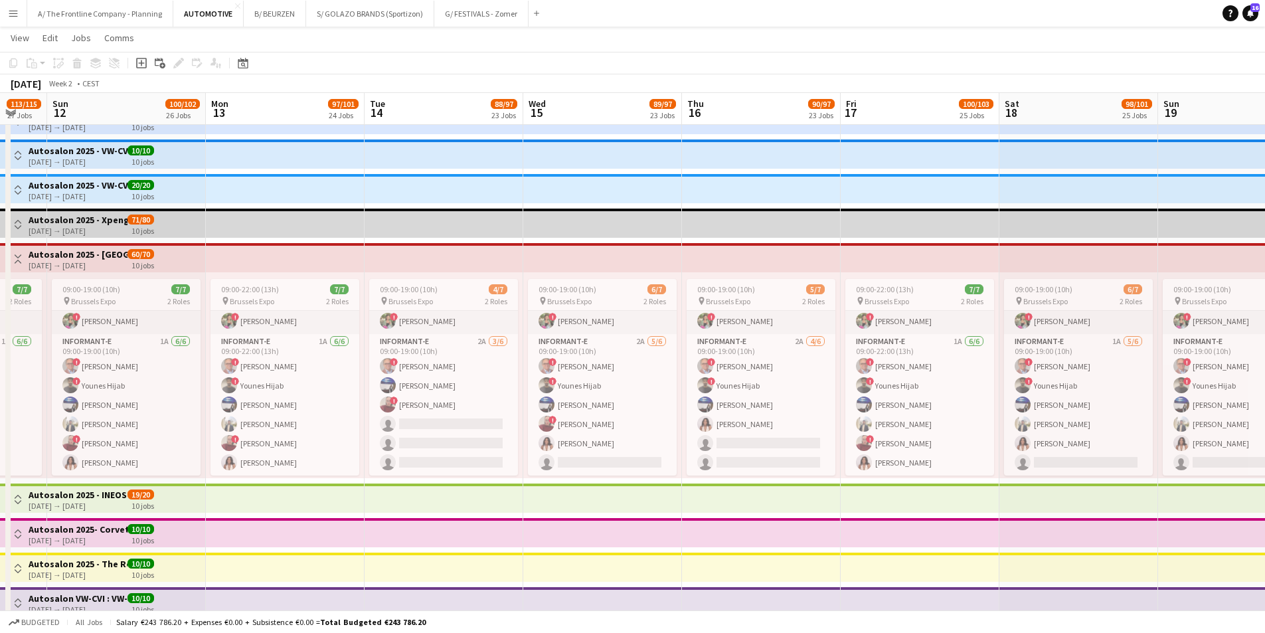
drag, startPoint x: 817, startPoint y: 359, endPoint x: 823, endPoint y: 359, distance: 6.7
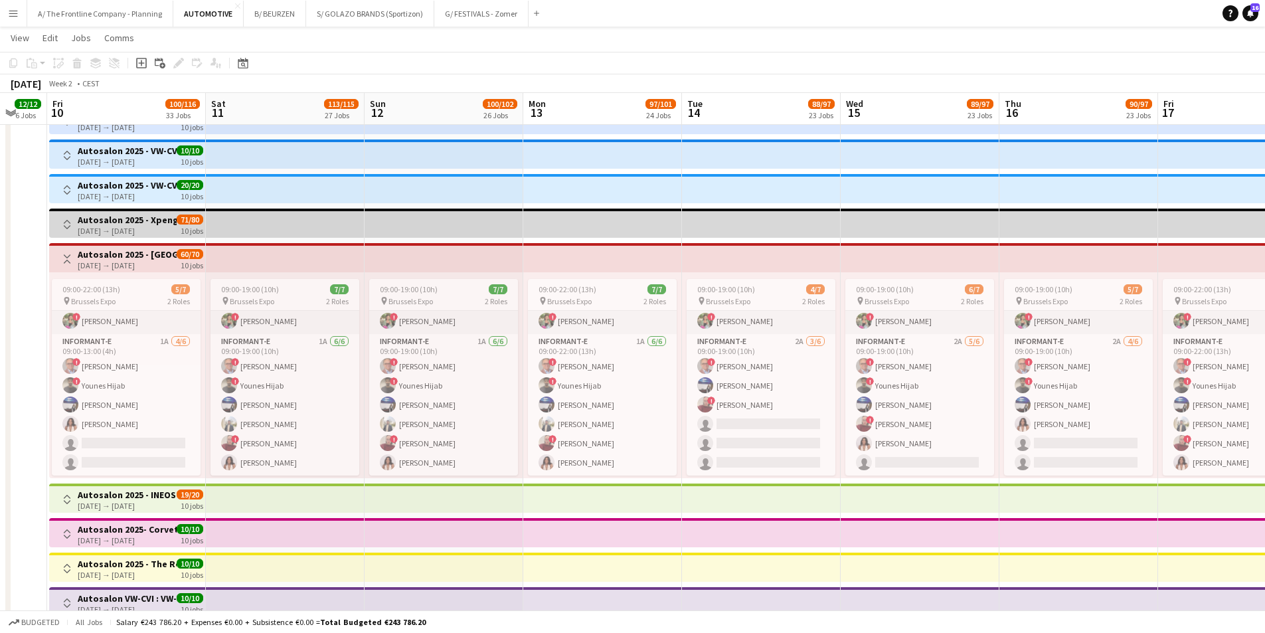
drag, startPoint x: 178, startPoint y: 402, endPoint x: 501, endPoint y: 392, distance: 322.8
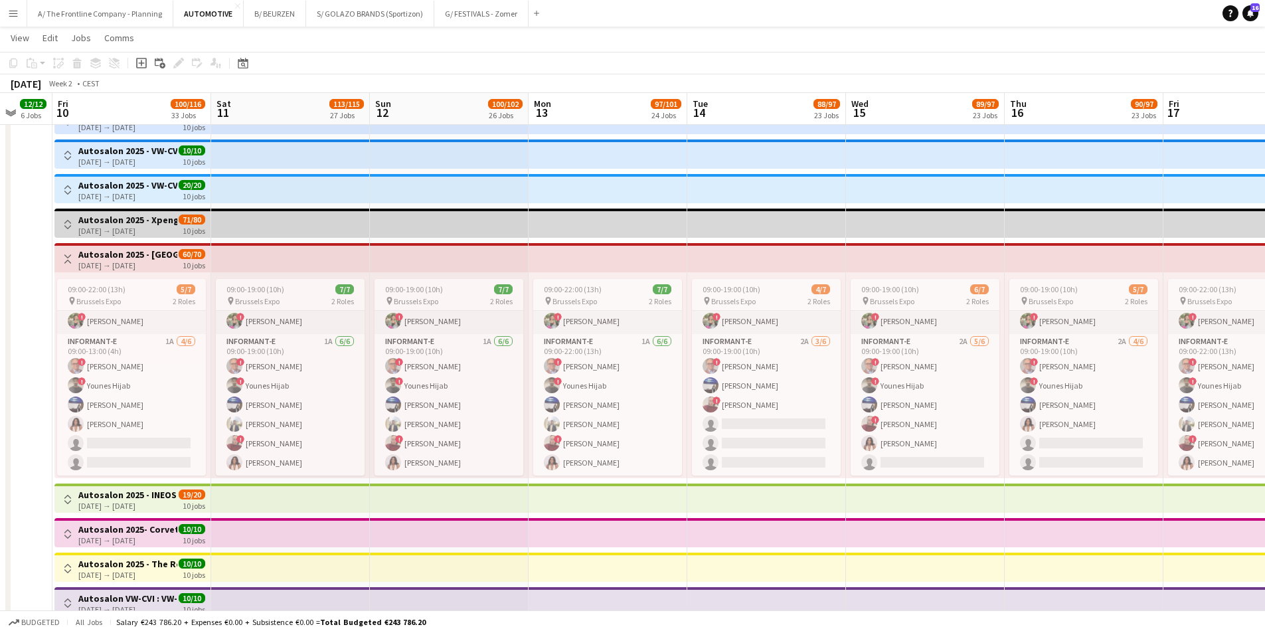
click at [66, 262] on app-icon "Toggle View" at bounding box center [67, 258] width 9 height 9
